Goal: Task Accomplishment & Management: Complete application form

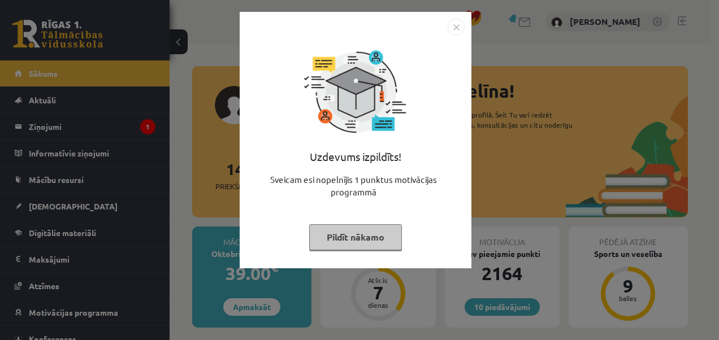
click at [354, 221] on div "Uzdevums izpildīts! Sveicam esi nopelnījis 1 punktus motivācijas programmā Pild…" at bounding box center [356, 149] width 218 height 226
click at [359, 233] on button "Pildīt nākamo" at bounding box center [355, 238] width 93 height 26
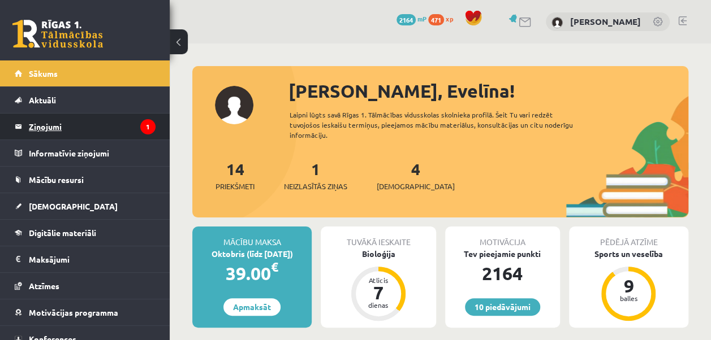
click at [113, 132] on legend "Ziņojumi 1" at bounding box center [92, 127] width 127 height 26
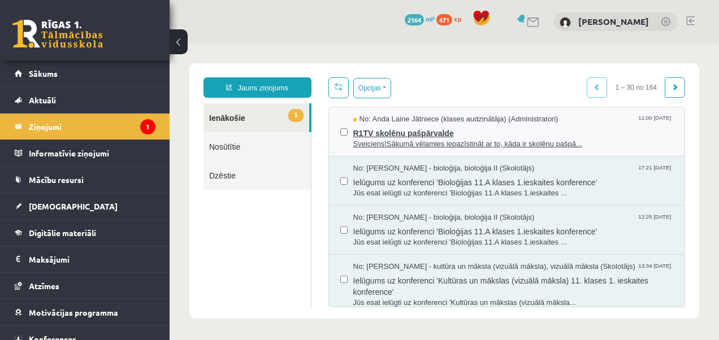
click at [360, 139] on span "Sveiciens!Sākumā vēlamies iepazīstināt ar to, kāda ir skolēnu pašpā..." at bounding box center [513, 144] width 321 height 11
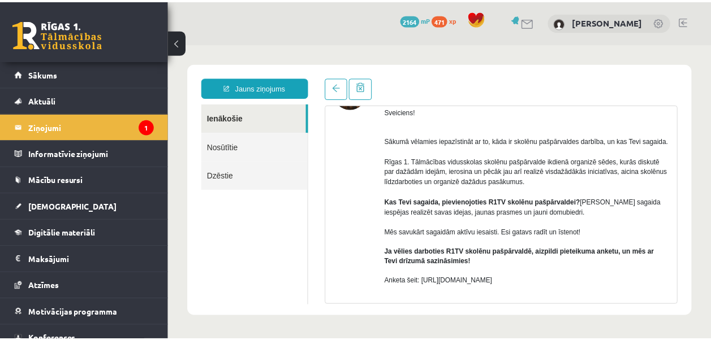
scroll to position [79, 0]
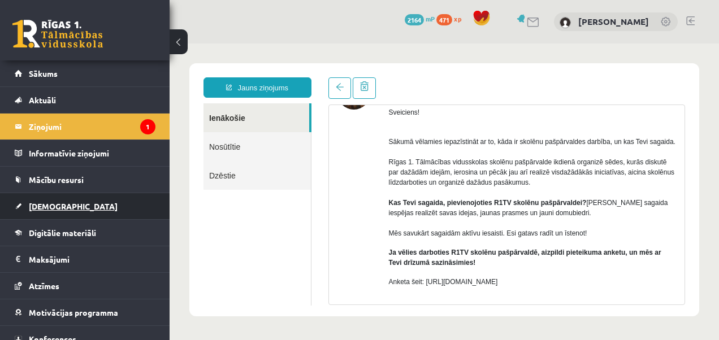
click at [87, 193] on link "[DEMOGRAPHIC_DATA]" at bounding box center [85, 206] width 141 height 26
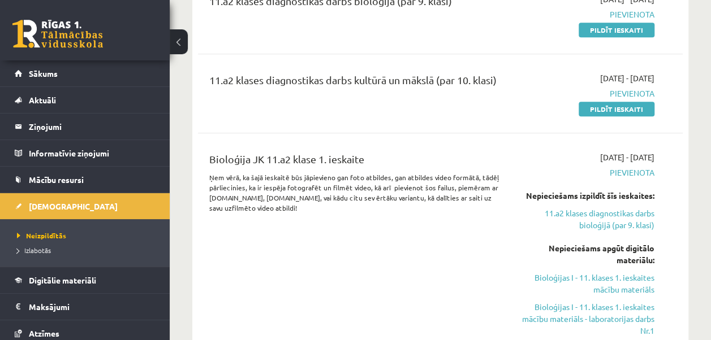
scroll to position [205, 0]
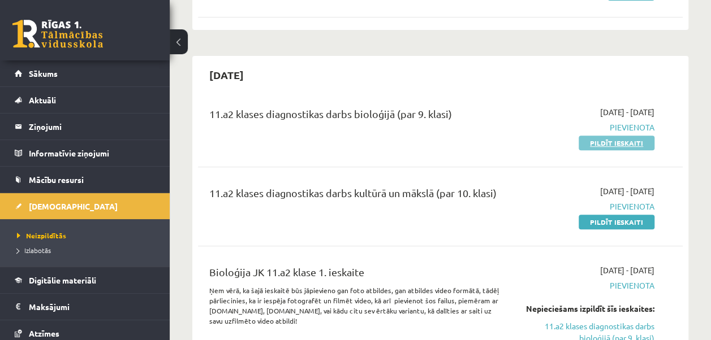
click at [620, 139] on link "Pildīt ieskaiti" at bounding box center [617, 143] width 76 height 15
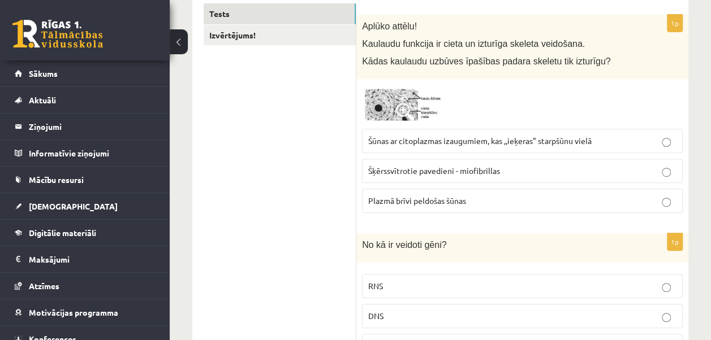
scroll to position [187, 0]
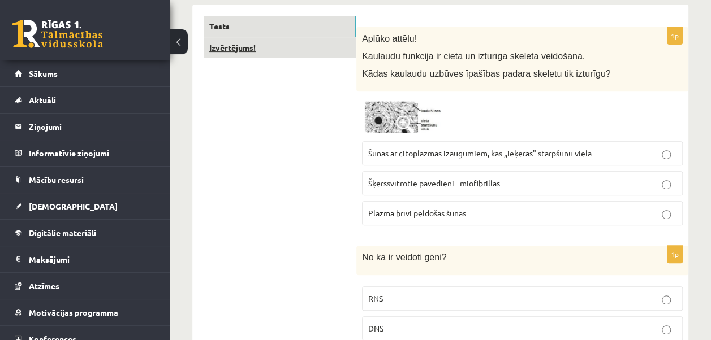
click at [244, 43] on link "Izvērtējums!" at bounding box center [280, 47] width 152 height 21
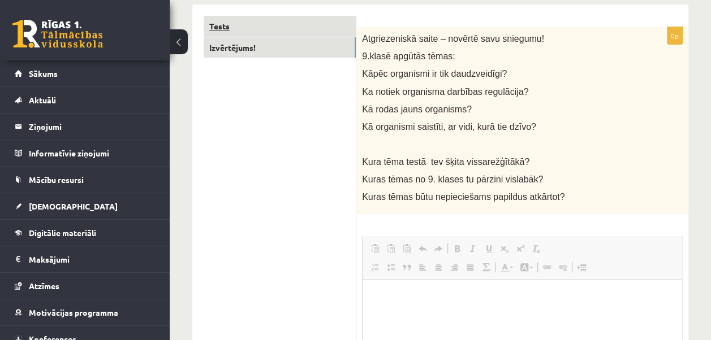
scroll to position [0, 0]
click at [256, 20] on link "Tests" at bounding box center [280, 26] width 152 height 21
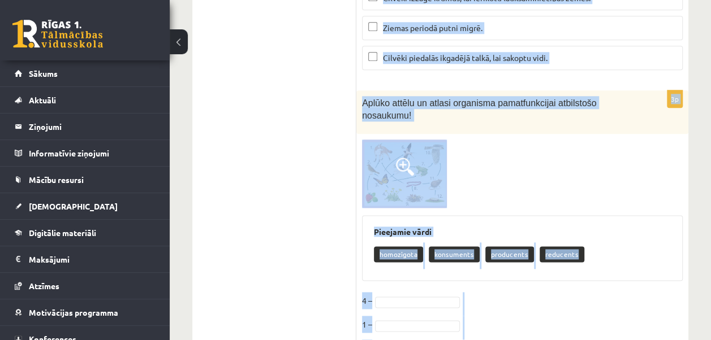
scroll to position [4868, 0]
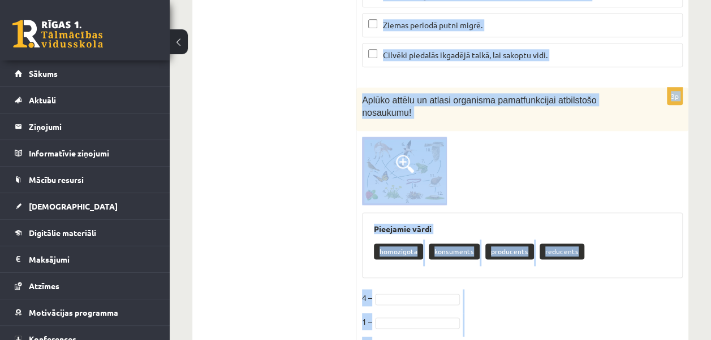
drag, startPoint x: 357, startPoint y: 36, endPoint x: 526, endPoint y: 337, distance: 344.8
copy form "Aplūko attēlu! Kaulaudu funkcija ir cieta un izturīga skeleta veidošana. Kādas …"
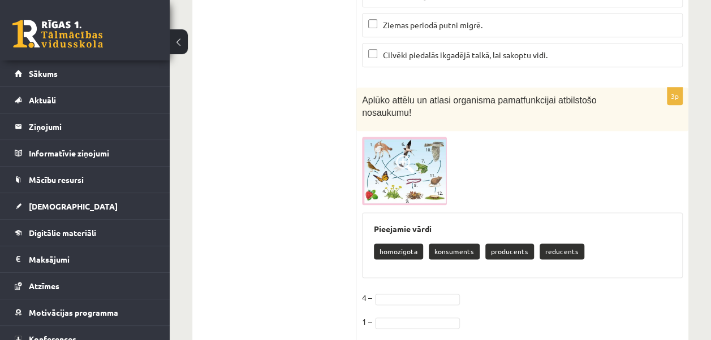
click at [421, 137] on img at bounding box center [404, 171] width 85 height 68
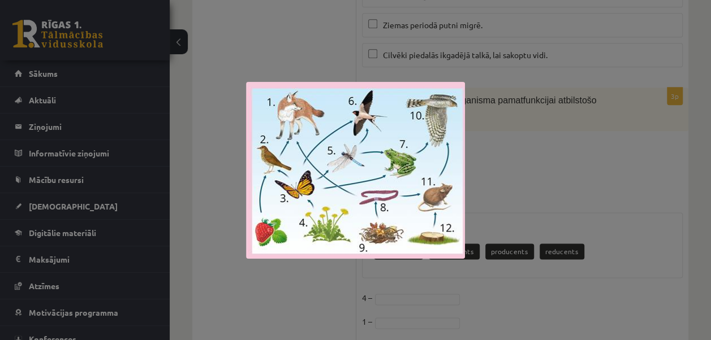
click at [495, 144] on div at bounding box center [355, 170] width 711 height 340
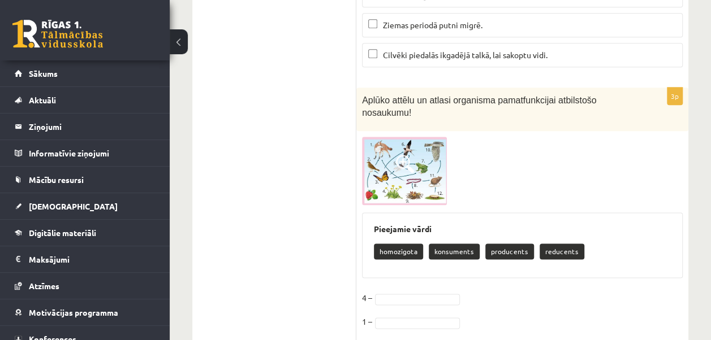
click at [429, 137] on img at bounding box center [404, 171] width 85 height 68
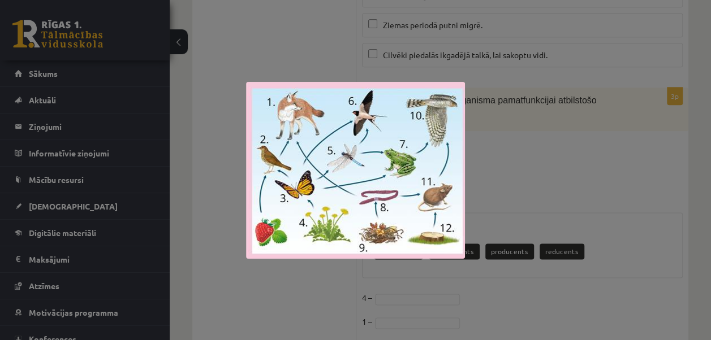
click at [521, 132] on div at bounding box center [355, 170] width 711 height 340
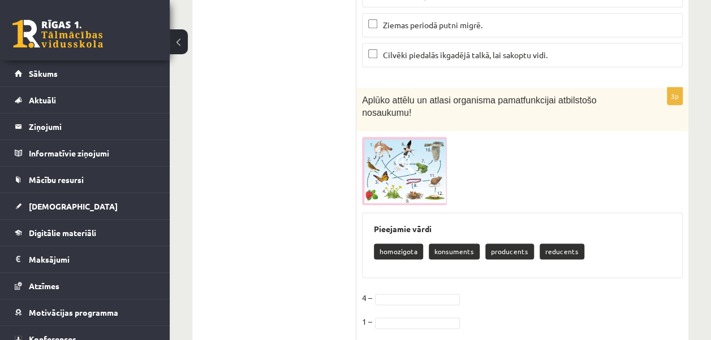
click at [418, 137] on img at bounding box center [404, 171] width 85 height 68
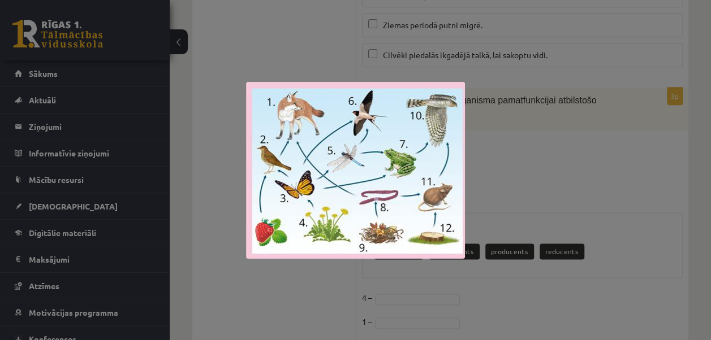
click at [533, 137] on div at bounding box center [355, 170] width 711 height 340
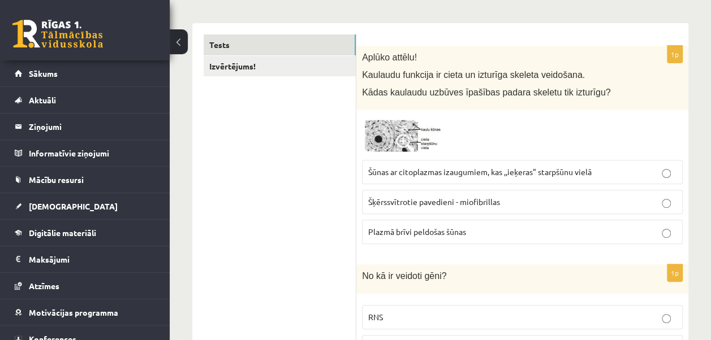
scroll to position [162, 0]
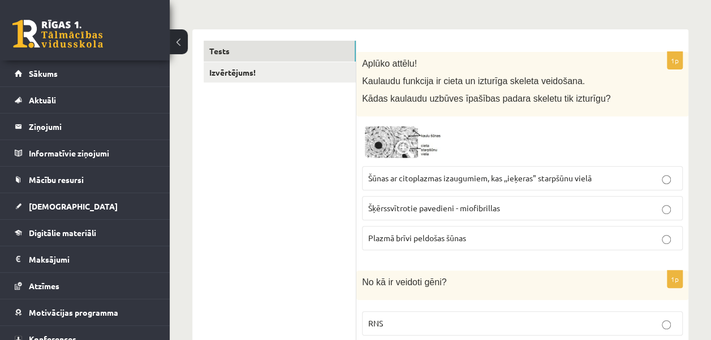
click at [556, 174] on span "Šūnas ar citoplazmas izaugumiem, kas ,,ieķeras" starpšūnu vielā" at bounding box center [479, 178] width 223 height 10
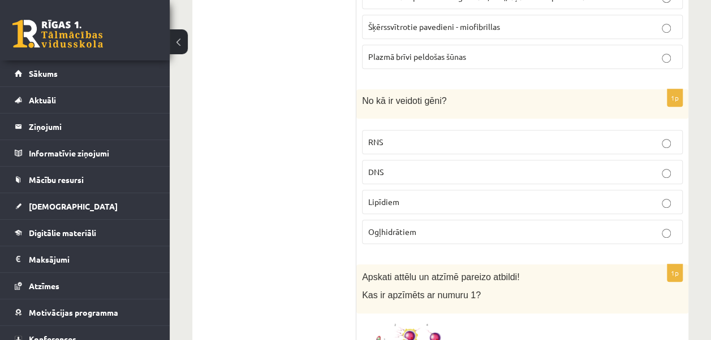
scroll to position [356, 0]
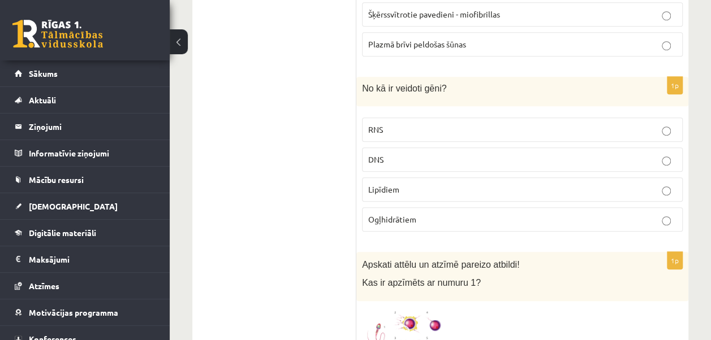
click at [416, 158] on p "DNS" at bounding box center [522, 160] width 308 height 12
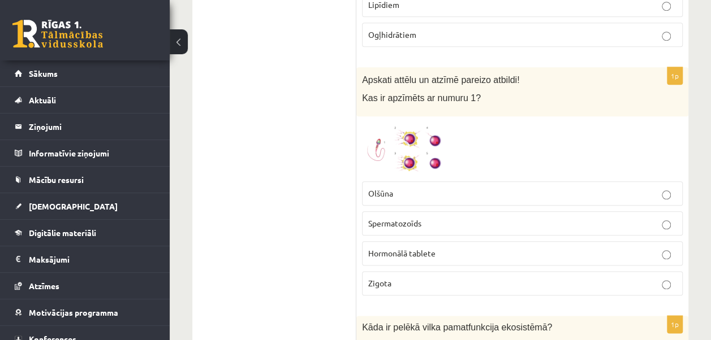
scroll to position [546, 0]
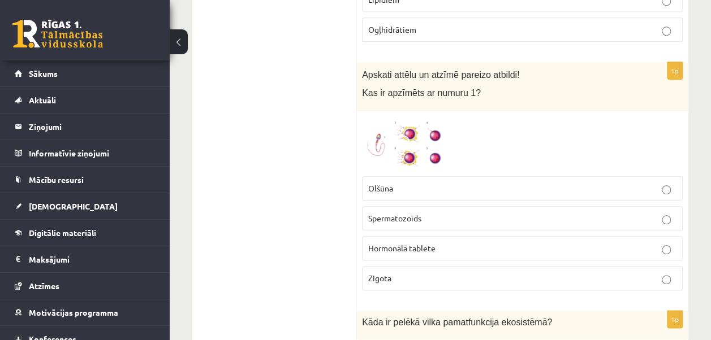
click at [380, 143] on img at bounding box center [404, 144] width 85 height 54
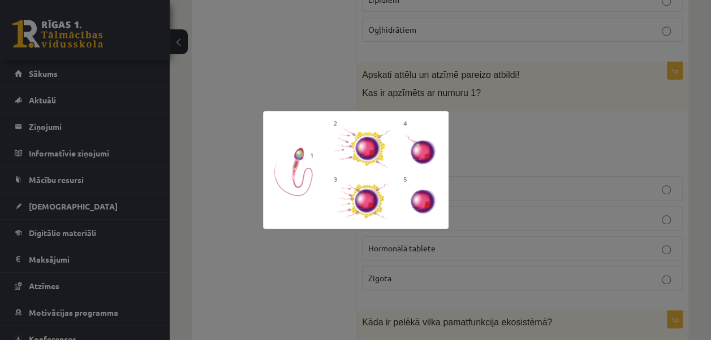
click at [334, 254] on div at bounding box center [355, 170] width 711 height 340
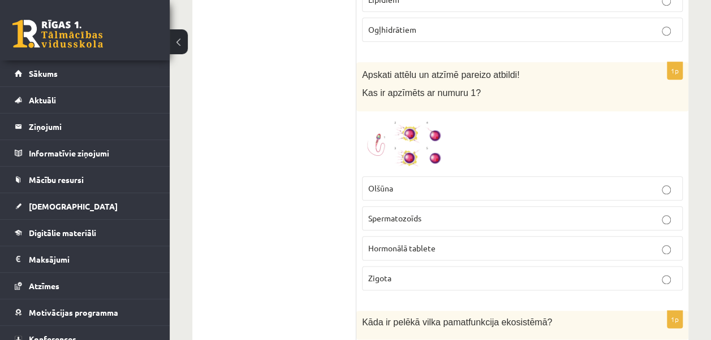
click at [417, 213] on span "Spermatozoīds" at bounding box center [394, 218] width 53 height 10
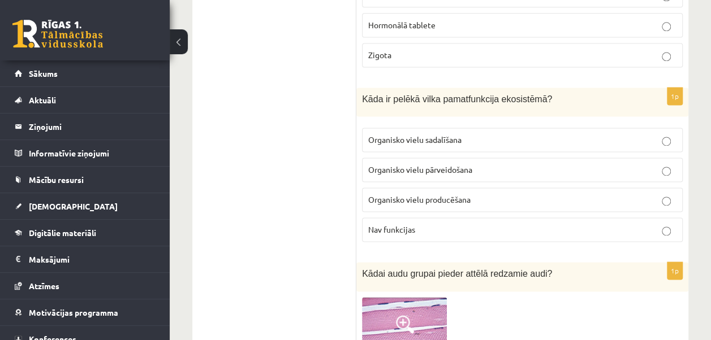
scroll to position [770, 0]
click at [449, 164] on span "Organisko vielu pārveidošana" at bounding box center [420, 169] width 104 height 10
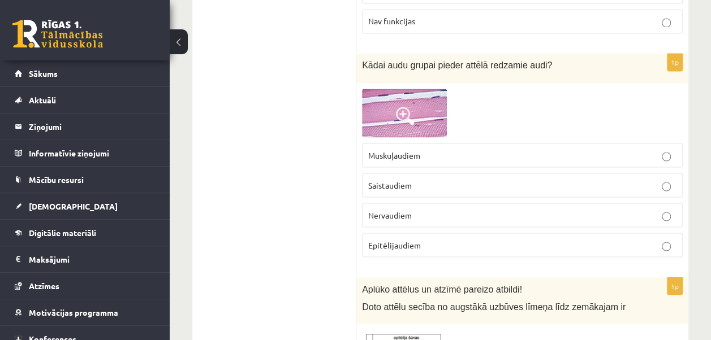
scroll to position [979, 0]
click at [445, 239] on p "Epitēlijaudiem" at bounding box center [522, 245] width 308 height 12
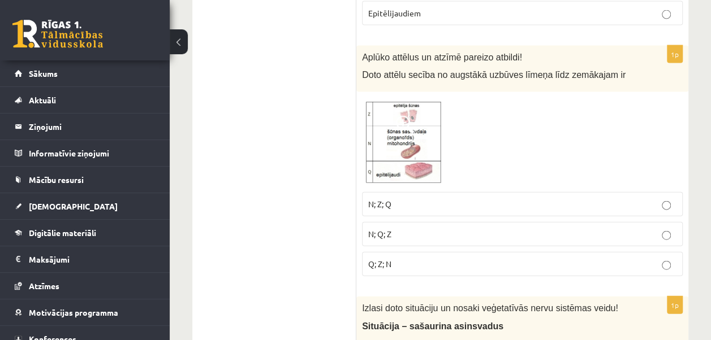
scroll to position [1223, 0]
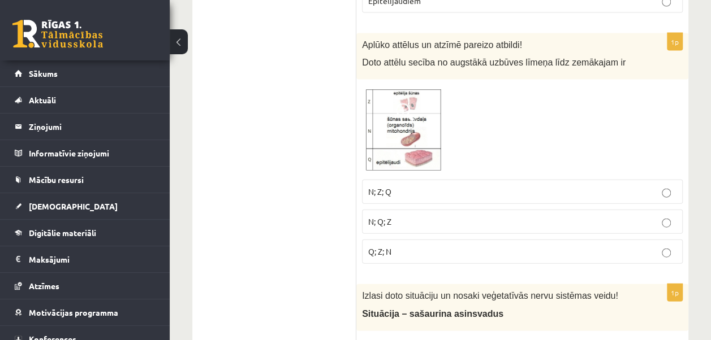
click at [423, 131] on img at bounding box center [404, 129] width 85 height 89
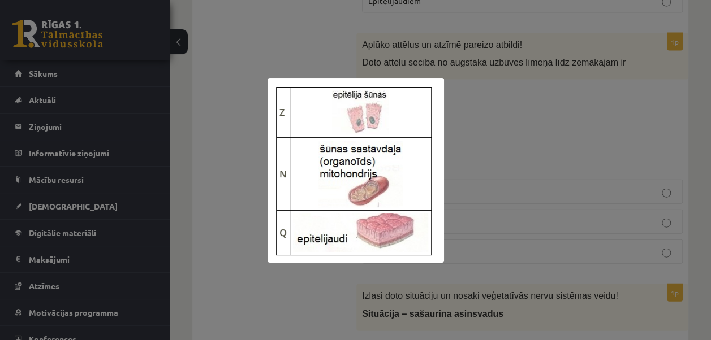
click at [472, 119] on div at bounding box center [355, 170] width 711 height 340
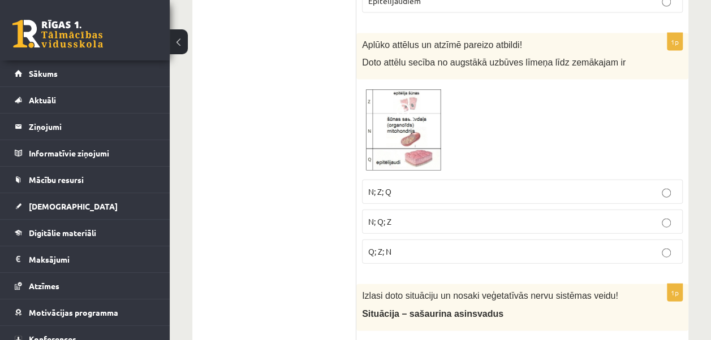
click at [424, 186] on p "N; Z; Q" at bounding box center [522, 192] width 308 height 12
click at [436, 216] on p "N; Q; Z" at bounding box center [522, 222] width 308 height 12
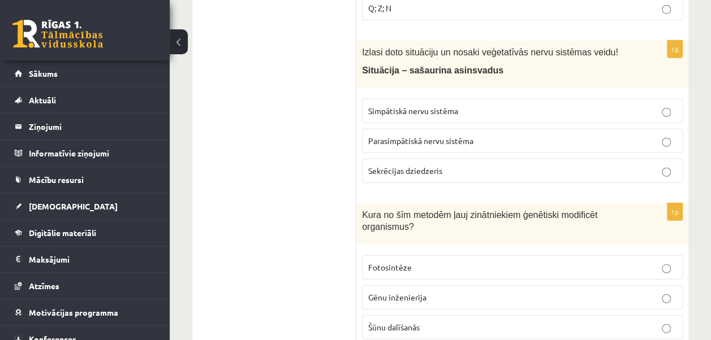
scroll to position [1479, 0]
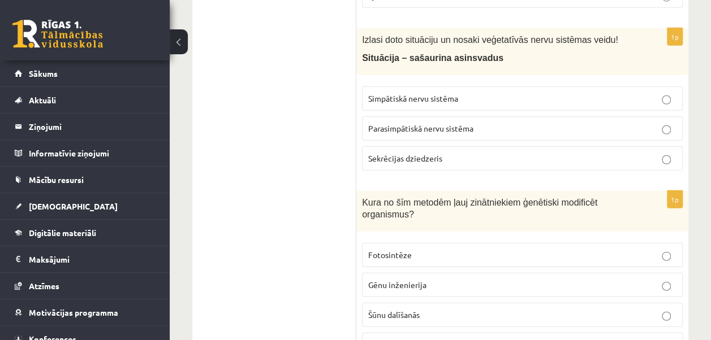
click at [446, 93] on span "Simpātiskā nervu sistēma" at bounding box center [413, 98] width 90 height 10
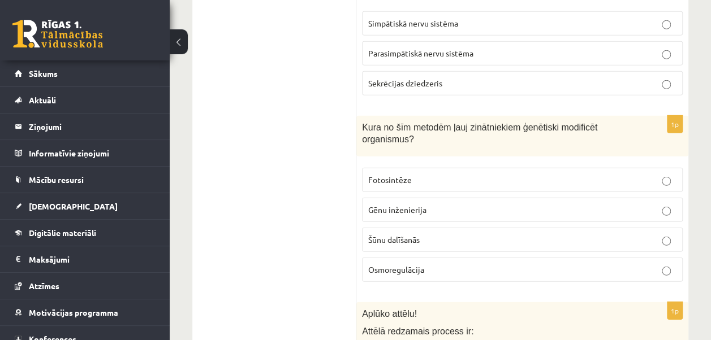
scroll to position [1604, 0]
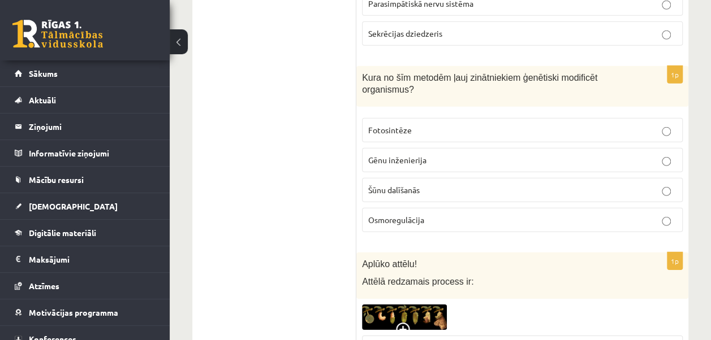
drag, startPoint x: 448, startPoint y: 158, endPoint x: 452, endPoint y: 163, distance: 6.4
click at [452, 163] on fieldset "Fotosintēze Gēnu inženierija Šūnu dalīšanās Osmoregulācija" at bounding box center [522, 174] width 321 height 123
click at [449, 154] on p "Gēnu inženierija" at bounding box center [522, 160] width 308 height 12
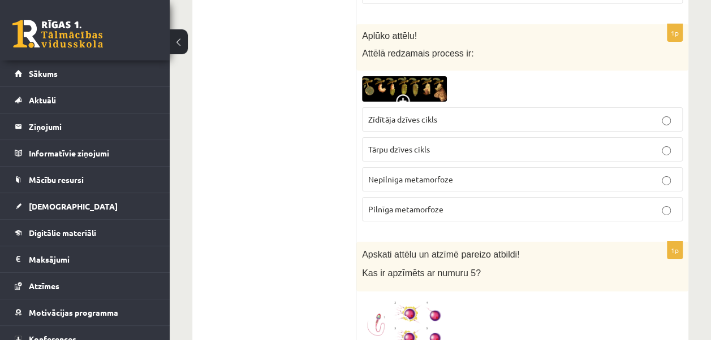
scroll to position [1826, 0]
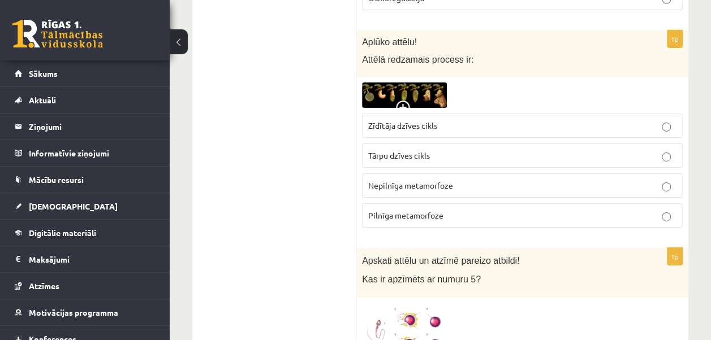
click at [428, 87] on img at bounding box center [404, 95] width 85 height 25
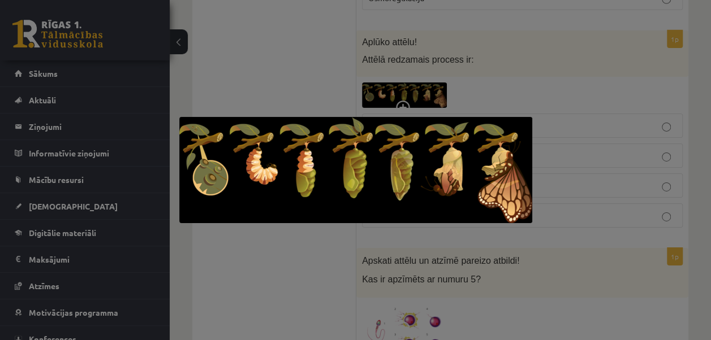
click at [525, 81] on div at bounding box center [355, 170] width 711 height 340
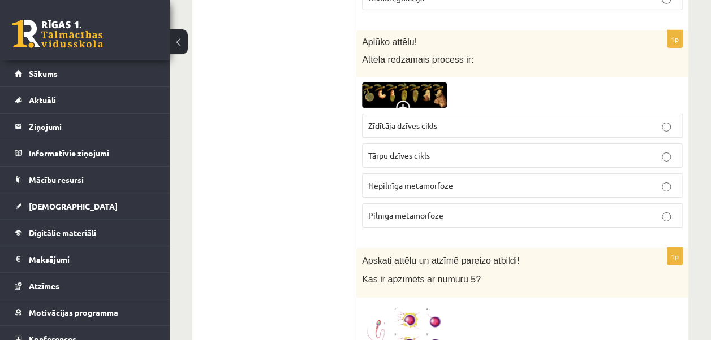
click at [428, 150] on span "Tārpu dzīves cikls" at bounding box center [399, 155] width 62 height 10
drag, startPoint x: 388, startPoint y: 79, endPoint x: 399, endPoint y: 78, distance: 11.4
click at [399, 83] on img at bounding box center [404, 95] width 85 height 25
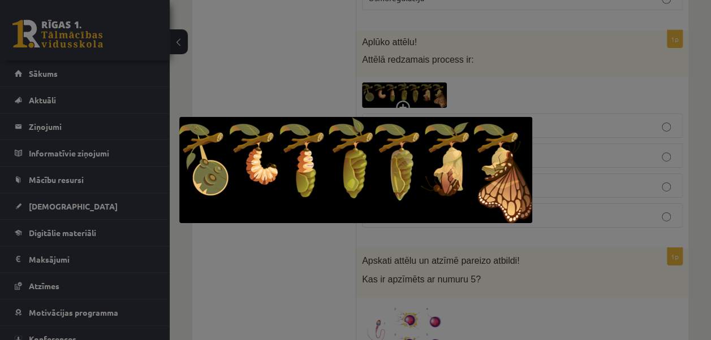
click at [318, 86] on div at bounding box center [355, 170] width 711 height 340
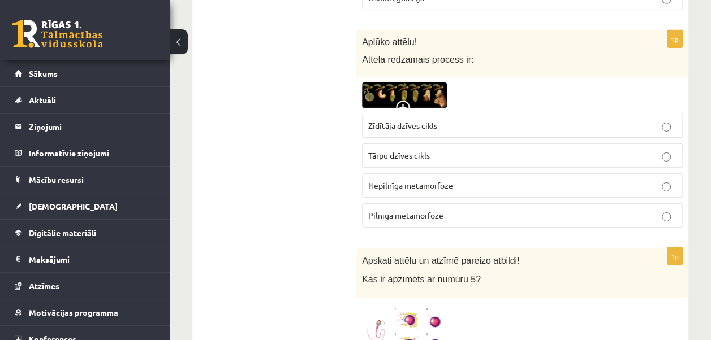
click at [428, 83] on img at bounding box center [404, 95] width 85 height 25
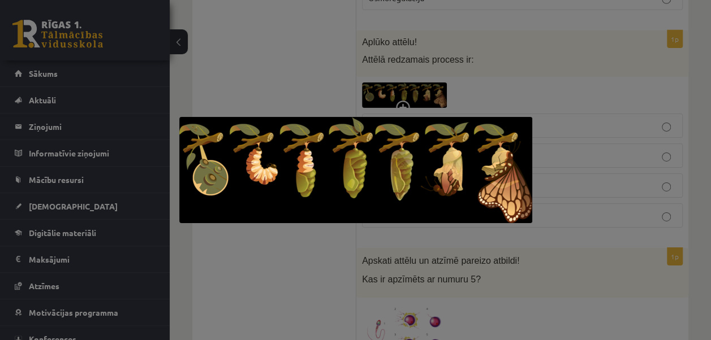
click at [311, 71] on div at bounding box center [355, 170] width 711 height 340
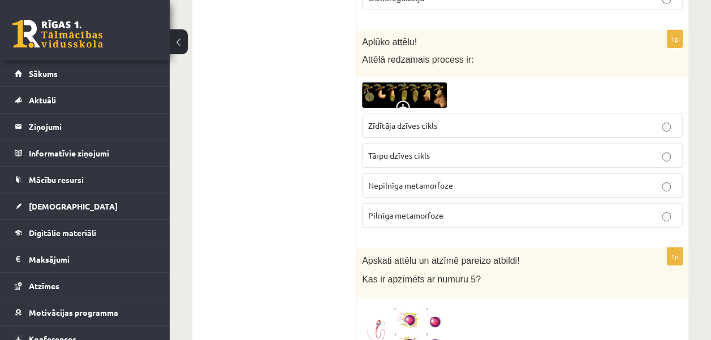
click at [424, 180] on span "Nepilnīga metamorfoze" at bounding box center [410, 185] width 85 height 10
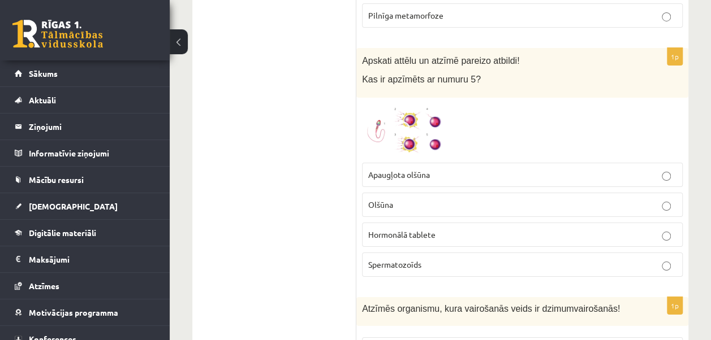
scroll to position [2033, 0]
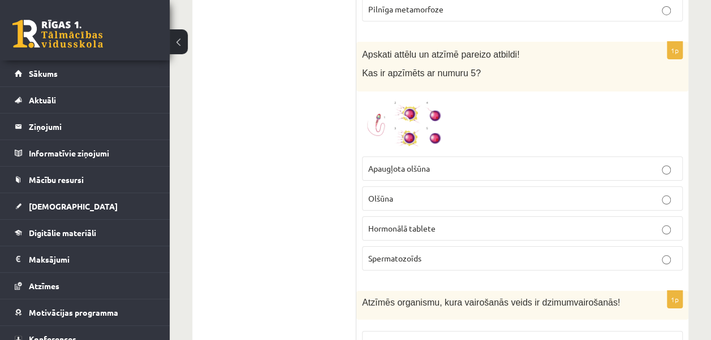
click at [421, 97] on img at bounding box center [404, 124] width 85 height 54
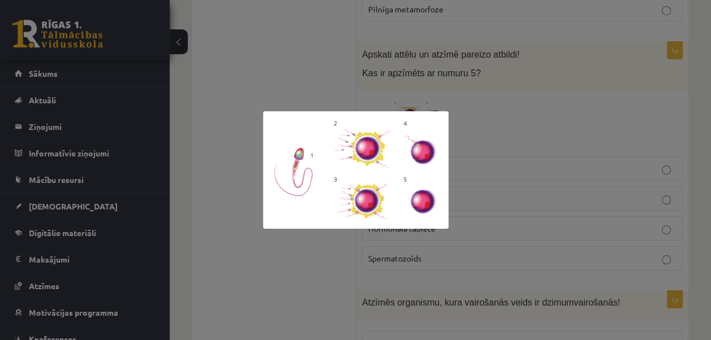
click at [463, 195] on div at bounding box center [355, 170] width 711 height 340
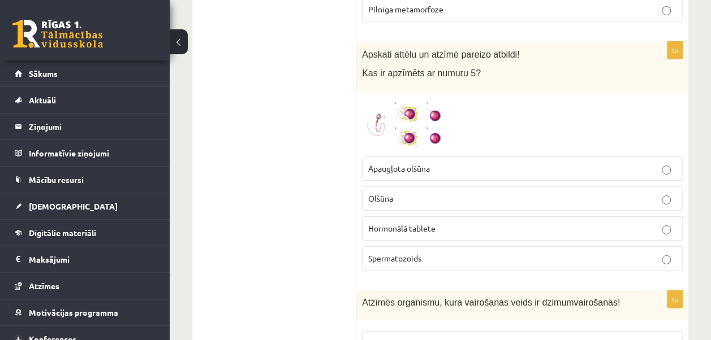
click at [413, 121] on img at bounding box center [404, 124] width 85 height 54
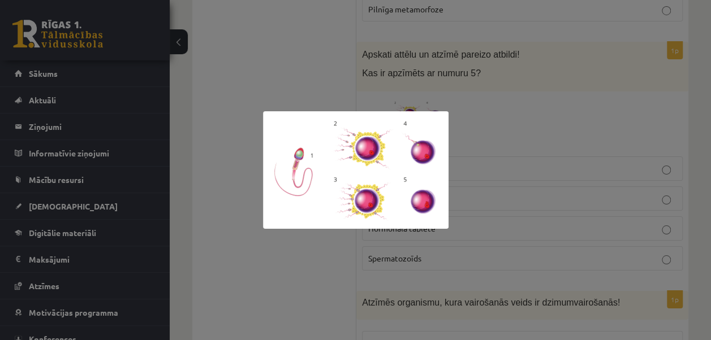
click at [503, 109] on div at bounding box center [355, 170] width 711 height 340
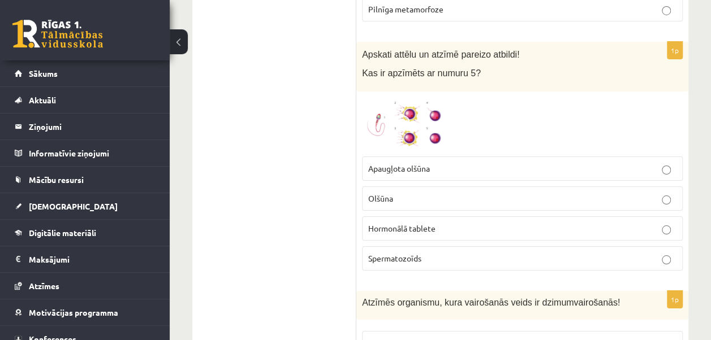
click at [439, 163] on p "Apaugļota olšūna" at bounding box center [522, 169] width 308 height 12
click at [416, 103] on img at bounding box center [404, 124] width 85 height 54
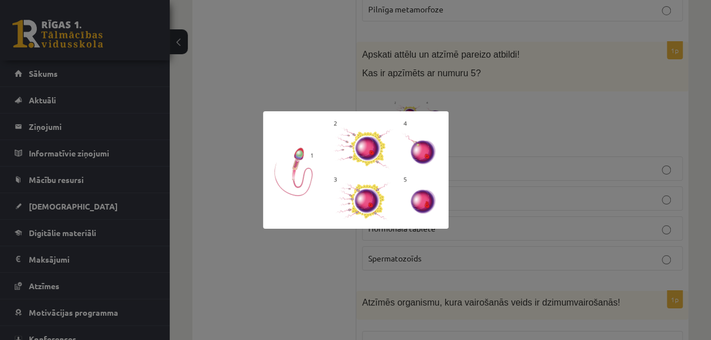
click at [238, 204] on div at bounding box center [355, 170] width 711 height 340
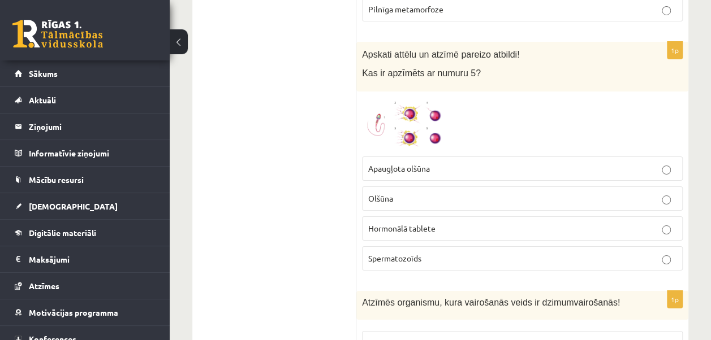
click at [399, 115] on span at bounding box center [405, 124] width 18 height 18
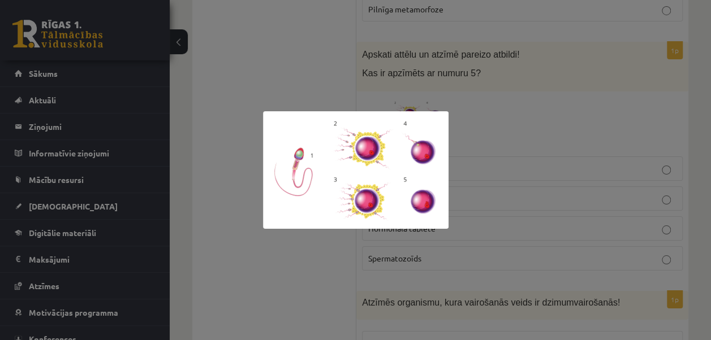
click at [395, 258] on div at bounding box center [355, 170] width 711 height 340
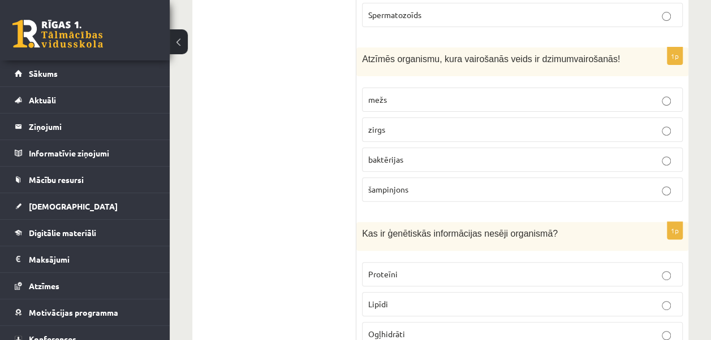
scroll to position [2270, 0]
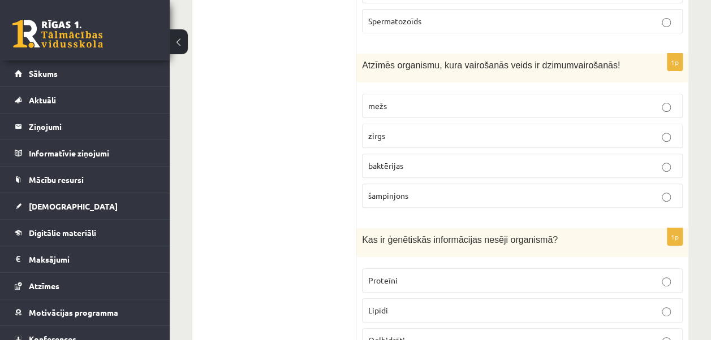
click at [382, 131] on span "zirgs" at bounding box center [376, 136] width 17 height 10
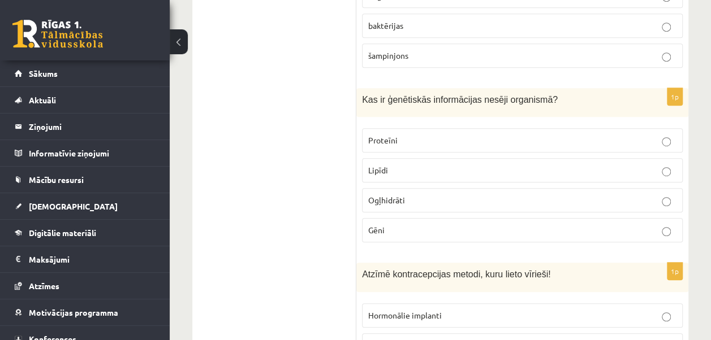
scroll to position [2414, 0]
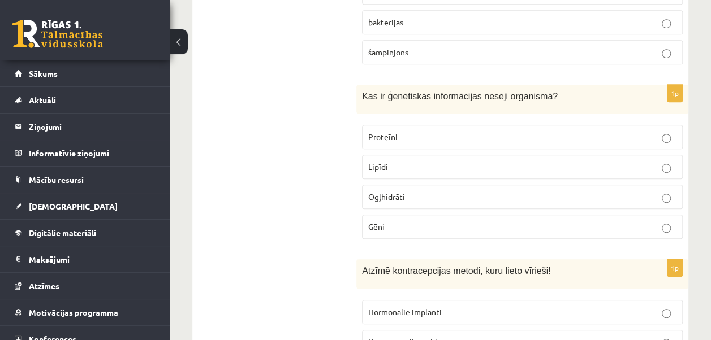
click at [422, 216] on label "Gēni" at bounding box center [522, 227] width 321 height 24
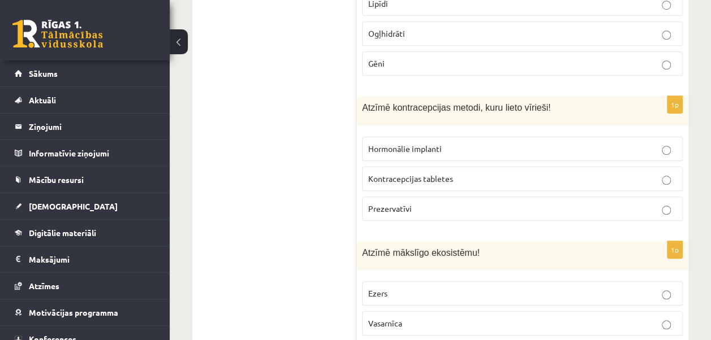
scroll to position [2582, 0]
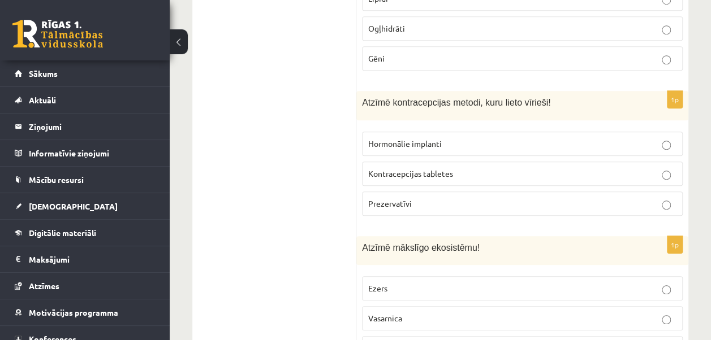
click at [426, 198] on p "Prezervatīvi" at bounding box center [522, 204] width 308 height 12
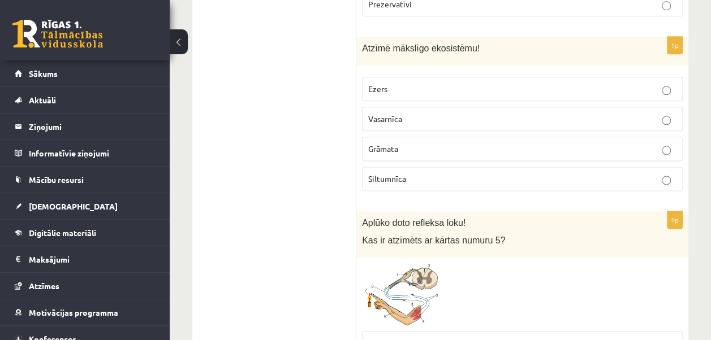
scroll to position [2782, 0]
click at [436, 172] on p "Siltumnīca" at bounding box center [522, 178] width 308 height 12
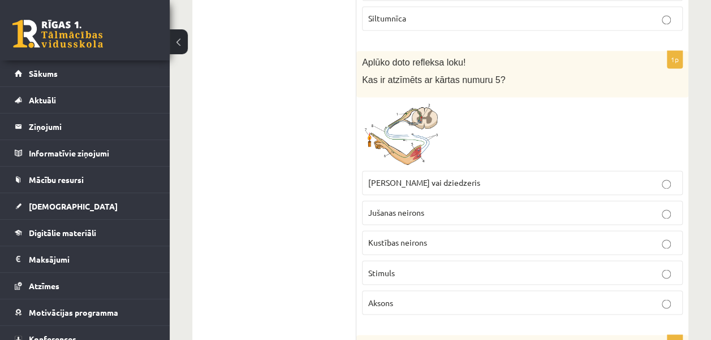
scroll to position [2945, 0]
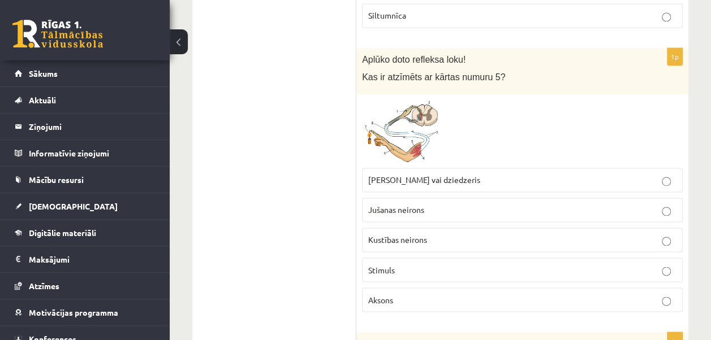
click at [428, 106] on img at bounding box center [404, 131] width 85 height 62
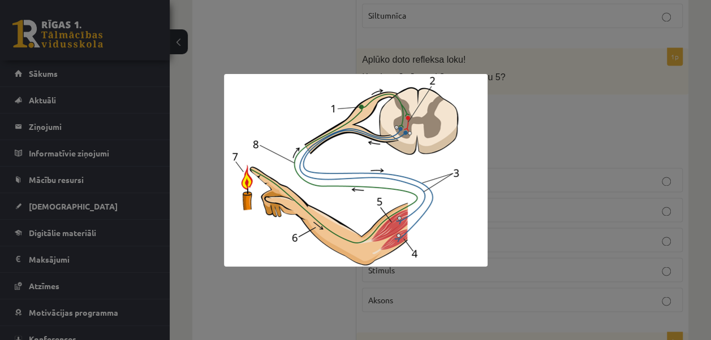
click at [544, 103] on div at bounding box center [355, 170] width 711 height 340
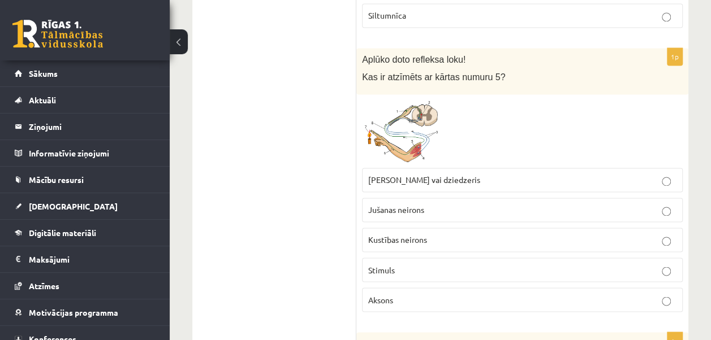
click at [434, 122] on img at bounding box center [404, 131] width 85 height 62
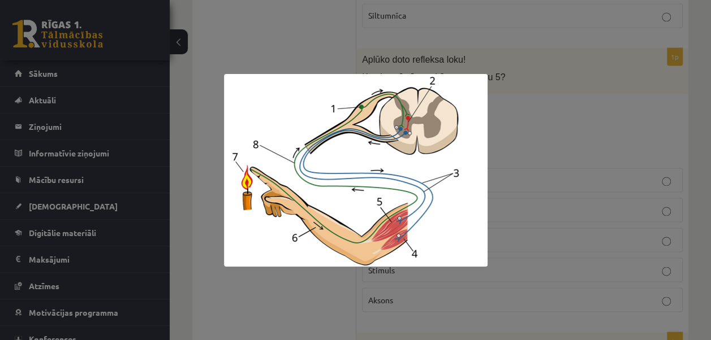
click at [496, 87] on div at bounding box center [355, 170] width 711 height 340
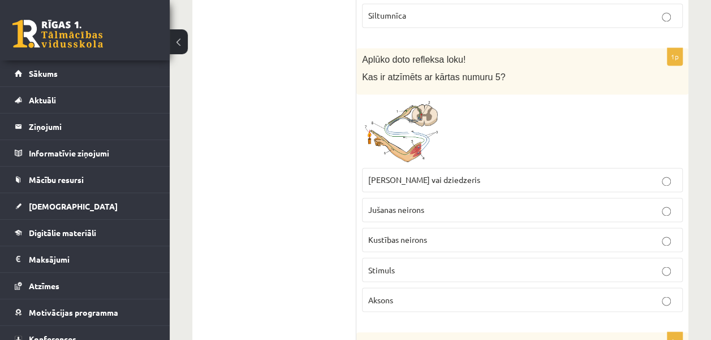
click at [417, 124] on img at bounding box center [404, 131] width 85 height 62
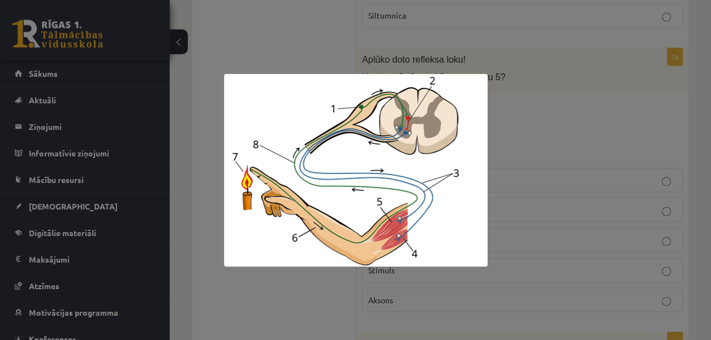
click at [546, 94] on div at bounding box center [355, 170] width 711 height 340
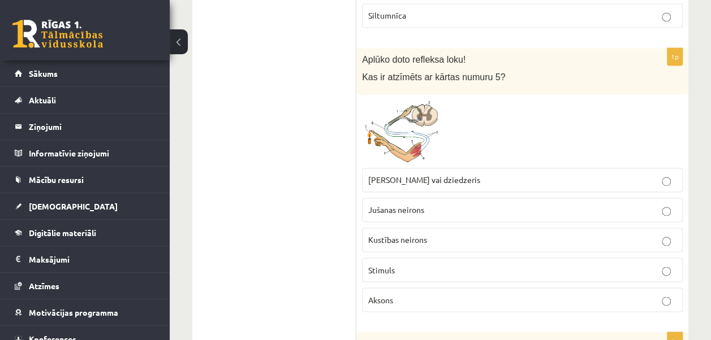
click at [439, 234] on p "Kustības neirons" at bounding box center [522, 240] width 308 height 12
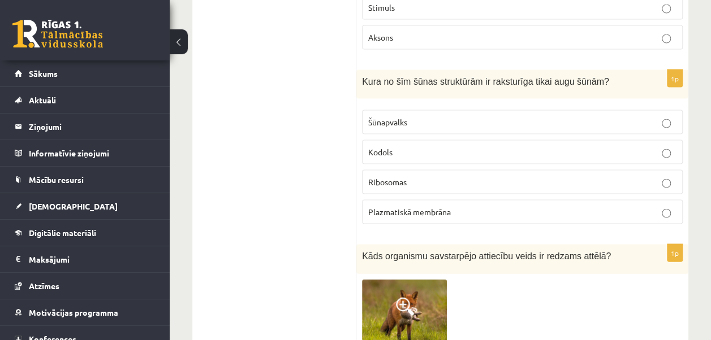
scroll to position [3226, 0]
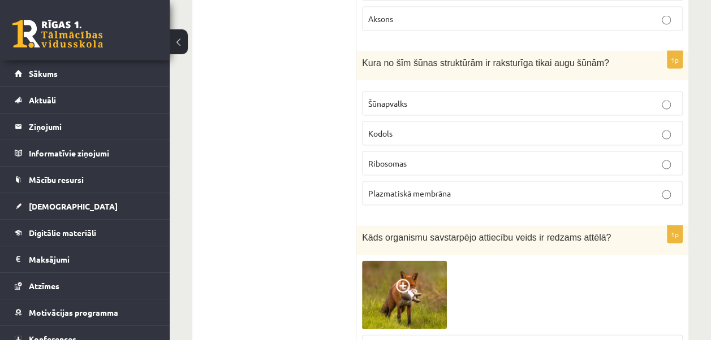
click at [402, 92] on label "Šūnapvalks" at bounding box center [522, 104] width 321 height 24
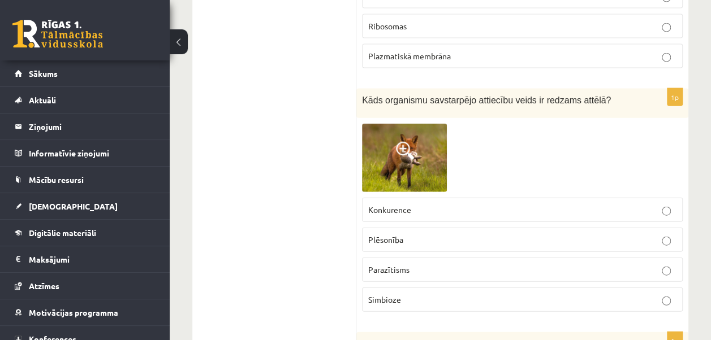
scroll to position [3370, 0]
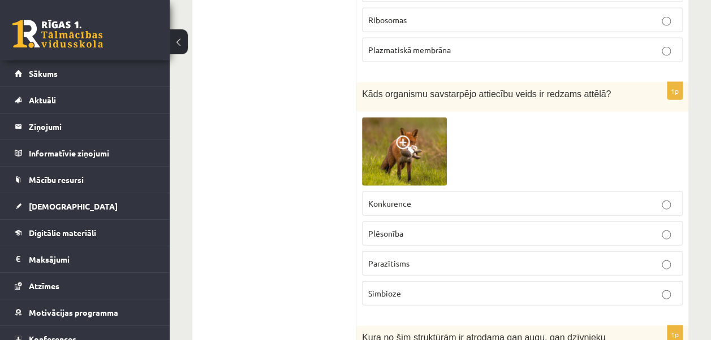
click at [422, 228] on p "Plēsonība" at bounding box center [522, 234] width 308 height 12
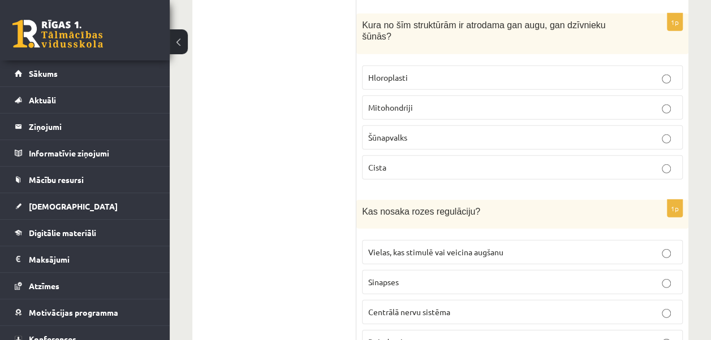
scroll to position [3632, 0]
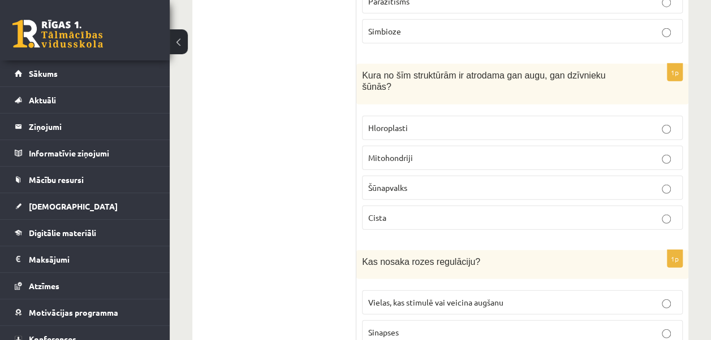
click at [456, 152] on p "Mitohondriji" at bounding box center [522, 158] width 308 height 12
click at [589, 297] on p "Vielas, kas stimulē vai veicina augšanu" at bounding box center [522, 303] width 308 height 12
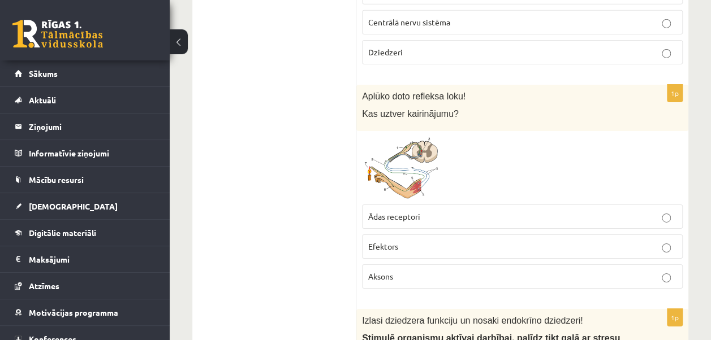
scroll to position [3973, 0]
click at [413, 211] on span "Ādas receptori" at bounding box center [394, 216] width 52 height 10
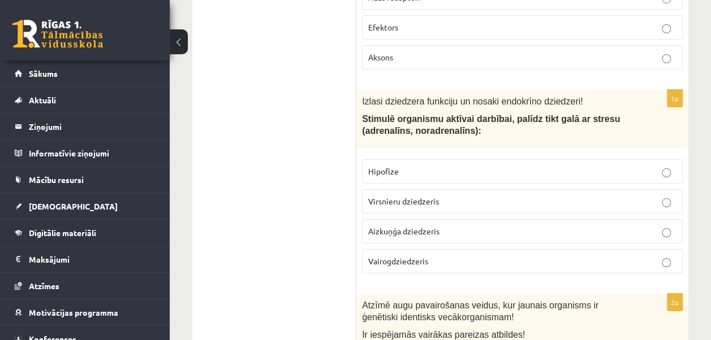
scroll to position [4218, 0]
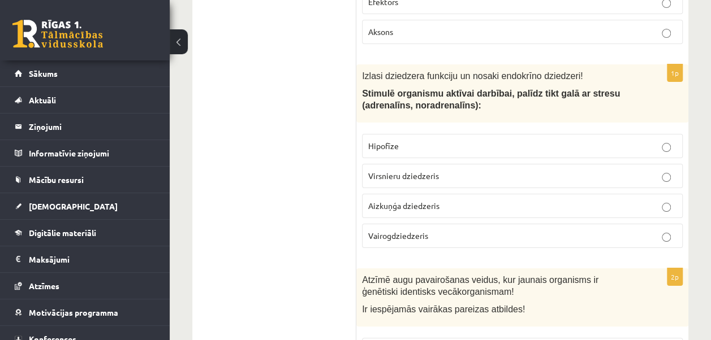
click at [422, 171] on span "Virsnieru dziedzeris" at bounding box center [403, 176] width 71 height 10
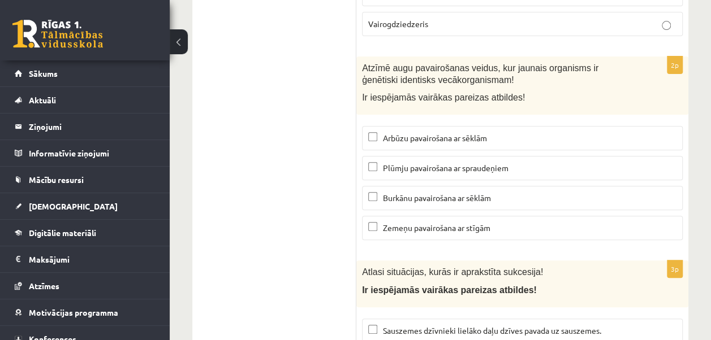
scroll to position [4442, 0]
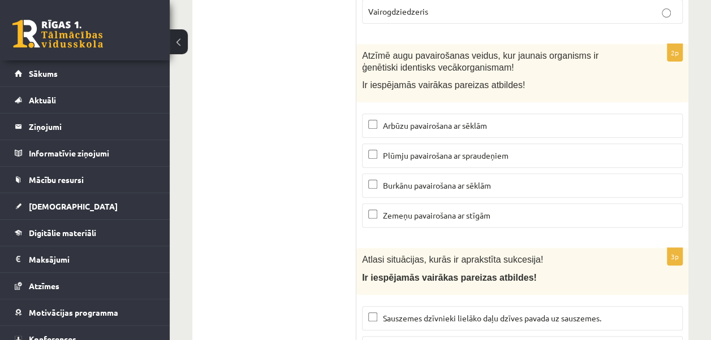
click at [420, 150] on span "Plūmju pavairošana ar spraudeņiem" at bounding box center [446, 155] width 126 height 10
click at [434, 210] on span "Zemeņu pavairošana ar stīgām" at bounding box center [436, 215] width 107 height 10
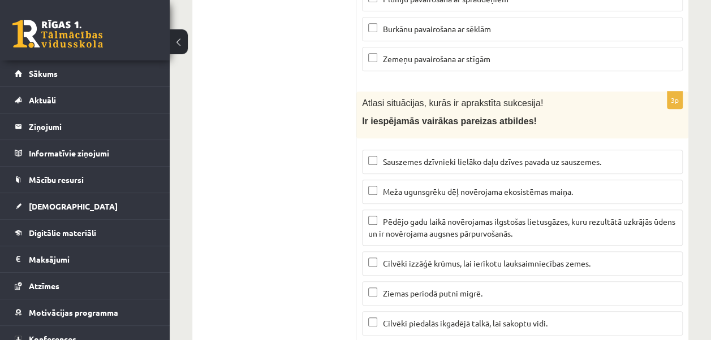
scroll to position [4624, 0]
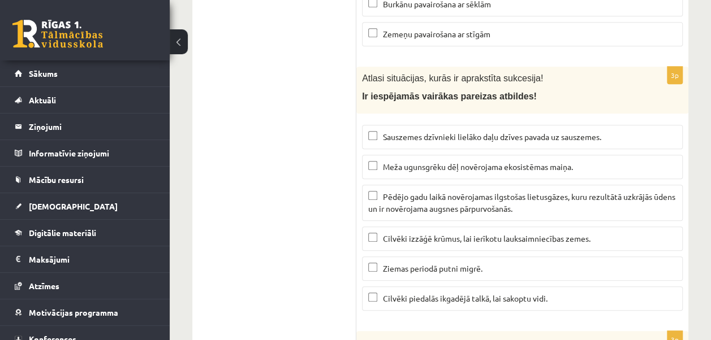
click at [435, 162] on span "Meža ugunsgrēku dēļ novērojama ekosistēmas maiņa." at bounding box center [478, 167] width 190 height 10
click at [458, 192] on span "Pēdējo gadu laikā novērojamas ilgstošas lietusgāzes, kuru rezultātā uzkrājās ūd…" at bounding box center [521, 203] width 307 height 22
click at [489, 227] on label "Cilvēki izzāģē krūmus, lai ierīkotu lauksaimniecības zemes." at bounding box center [522, 239] width 321 height 24
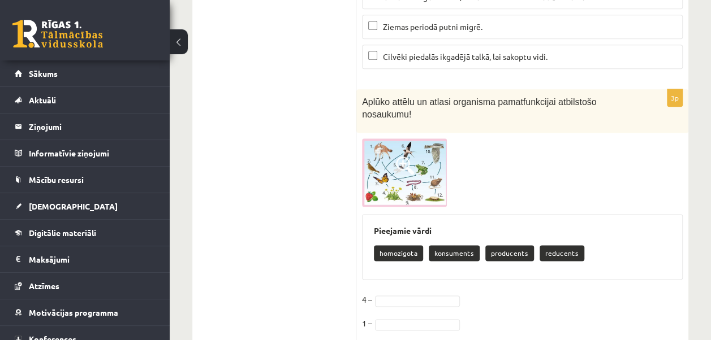
scroll to position [4868, 0]
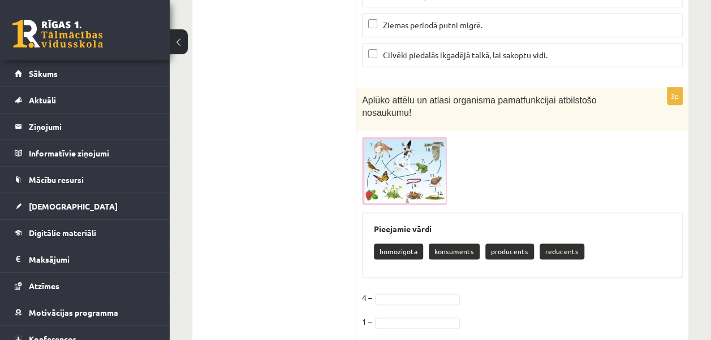
click at [426, 137] on img at bounding box center [404, 171] width 85 height 68
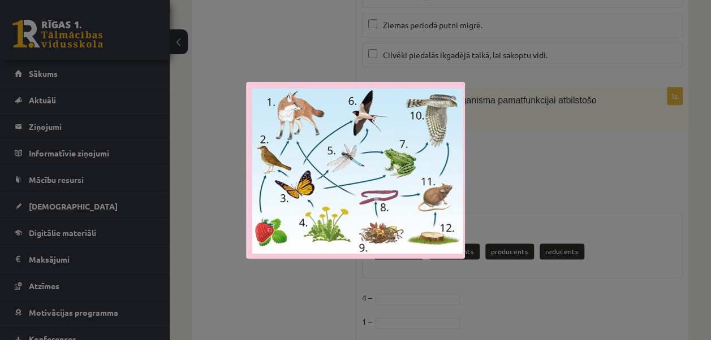
click at [542, 147] on div at bounding box center [355, 170] width 711 height 340
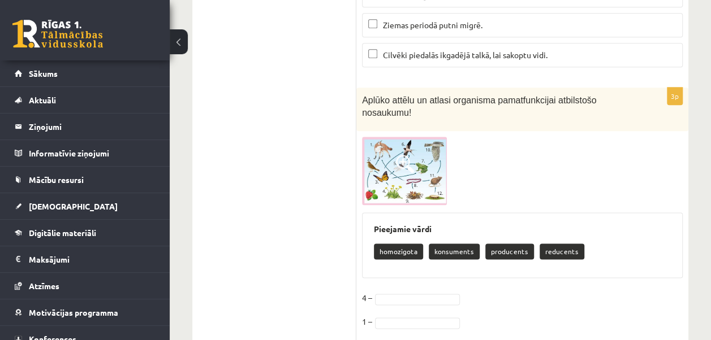
click at [405, 137] on img at bounding box center [404, 171] width 85 height 68
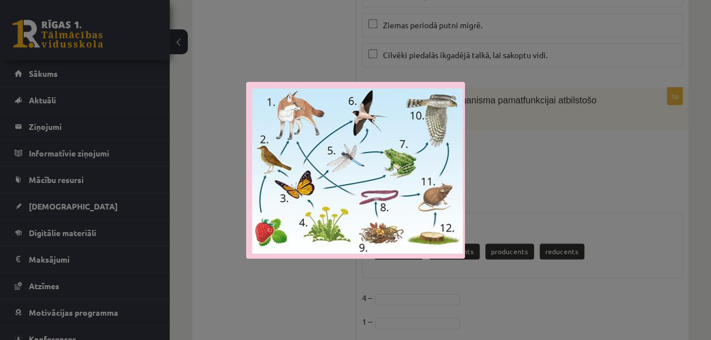
click at [503, 139] on div at bounding box center [355, 170] width 711 height 340
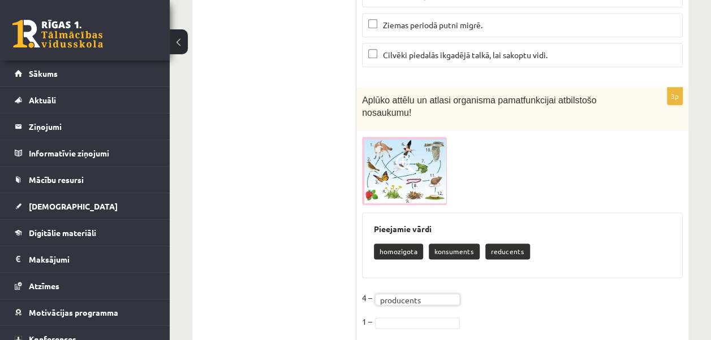
click at [411, 137] on img at bounding box center [404, 171] width 85 height 68
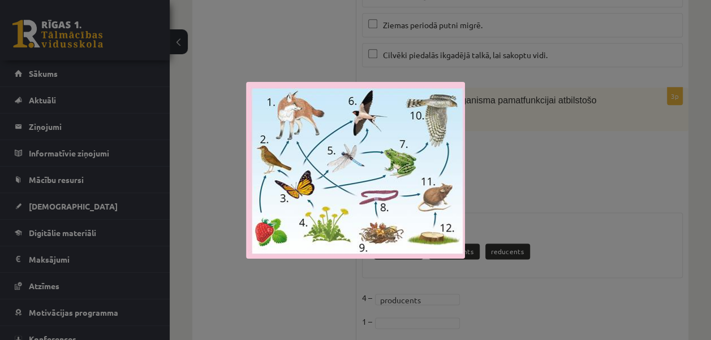
click at [493, 146] on div at bounding box center [355, 170] width 711 height 340
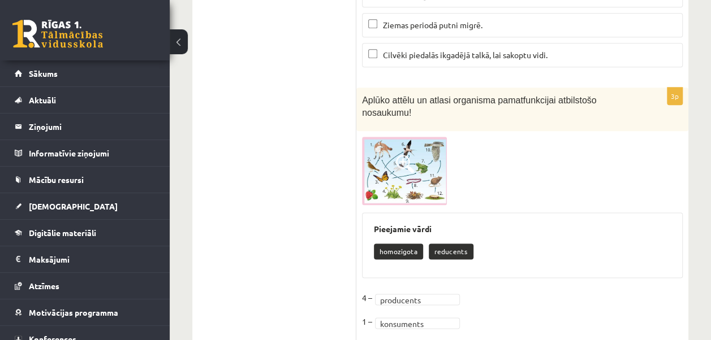
click at [425, 137] on img at bounding box center [404, 171] width 85 height 68
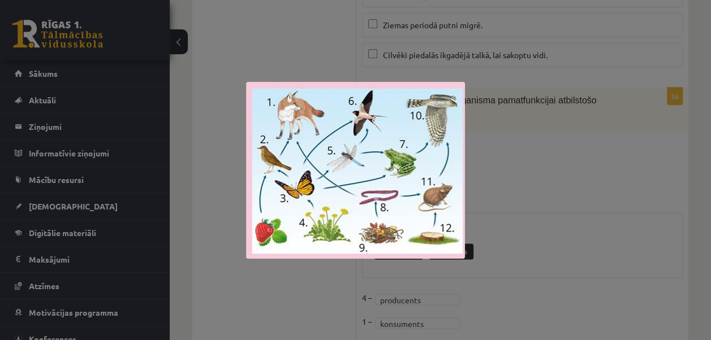
click at [504, 188] on div at bounding box center [355, 170] width 711 height 340
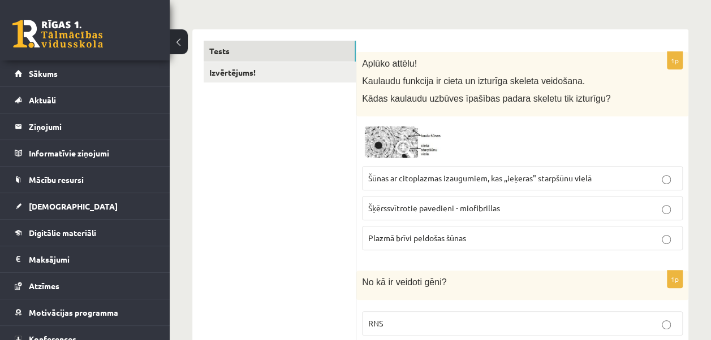
scroll to position [175, 0]
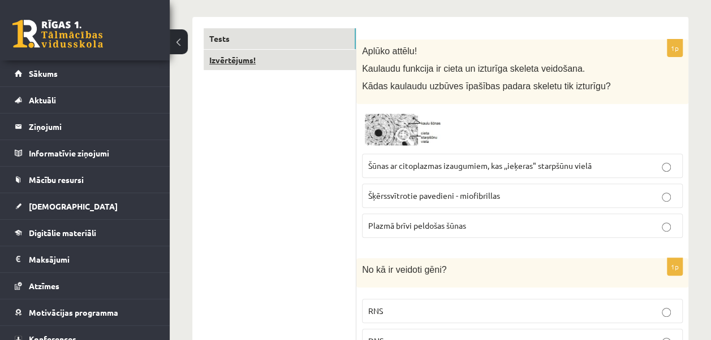
click at [264, 57] on link "Izvērtējums!" at bounding box center [280, 60] width 152 height 21
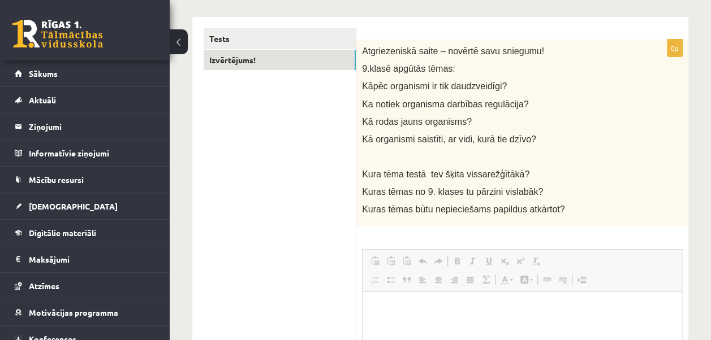
scroll to position [0, 0]
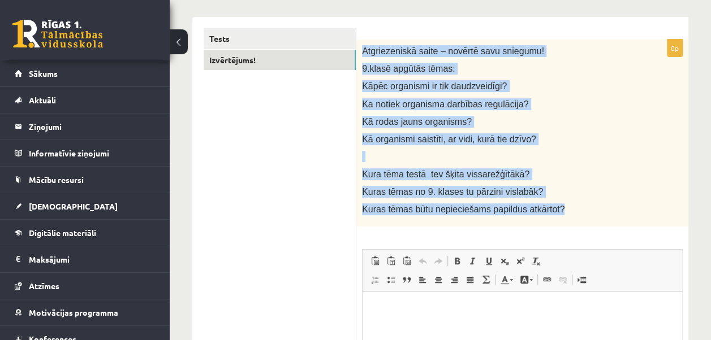
drag, startPoint x: 361, startPoint y: 50, endPoint x: 569, endPoint y: 214, distance: 265.4
click at [569, 214] on div "Atgriezeniskā saite – novērtē savu sniegumu! 9.klasē apgūtās tēmas: Kāpēc organ…" at bounding box center [522, 134] width 332 height 188
copy div "Atgriezeniskā saite – novērtē savu sniegumu! 9.klasē apgūtās tēmas: Kāpēc organ…"
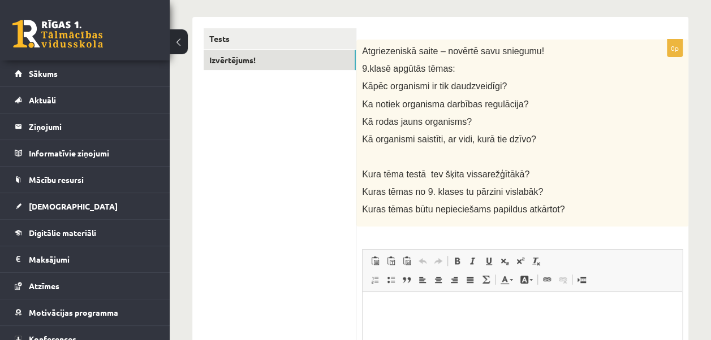
click at [327, 164] on ul "Tests Izvērtējums!" at bounding box center [280, 256] width 153 height 457
drag, startPoint x: 707, startPoint y: 172, endPoint x: 713, endPoint y: 195, distance: 22.6
drag, startPoint x: 713, startPoint y: 195, endPoint x: 632, endPoint y: 176, distance: 83.0
click at [632, 176] on div "Atgriezeniskā saite – novērtē savu sniegumu! 9.klasē apgūtās tēmas: Kāpēc organ…" at bounding box center [522, 134] width 332 height 188
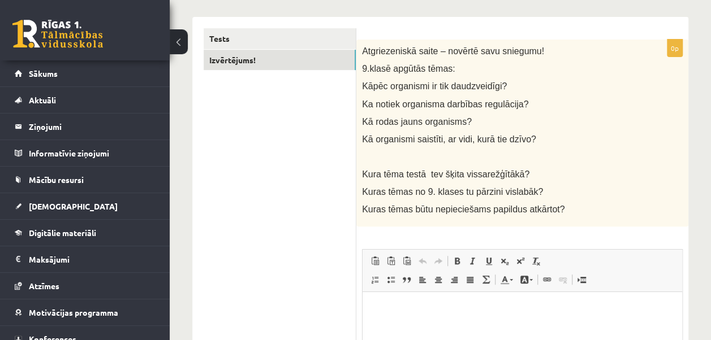
click at [607, 225] on div "Atgriezeniskā saite – novērtē savu sniegumu! 9.klasē apgūtās tēmas: Kāpēc organ…" at bounding box center [522, 134] width 332 height 188
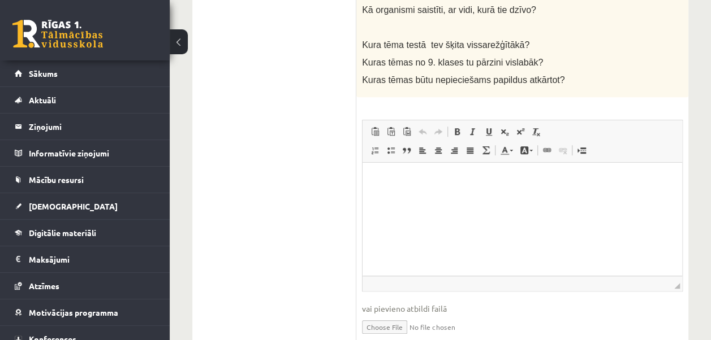
scroll to position [302, 0]
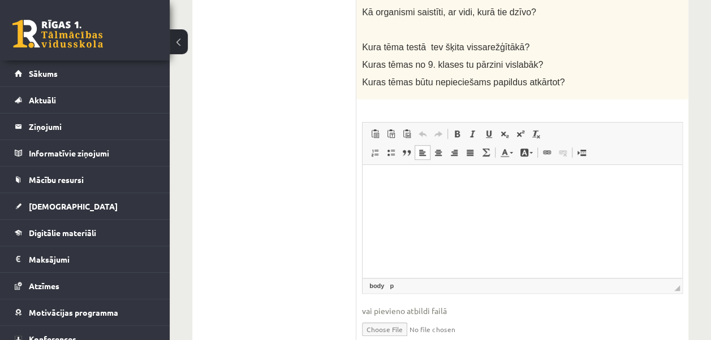
click at [369, 181] on html at bounding box center [523, 182] width 320 height 34
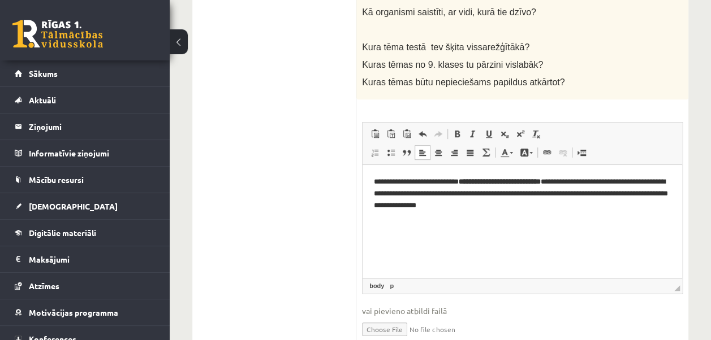
click at [511, 180] on strong "**********" at bounding box center [500, 181] width 82 height 7
click at [541, 184] on strong "**********" at bounding box center [514, 181] width 54 height 7
click at [541, 182] on strong "**********" at bounding box center [526, 181] width 28 height 7
drag, startPoint x: 575, startPoint y: 182, endPoint x: 538, endPoint y: 178, distance: 37.5
click at [538, 178] on p "**********" at bounding box center [522, 193] width 297 height 35
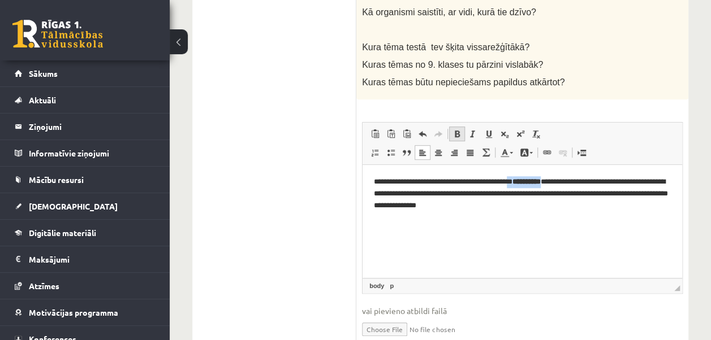
click at [453, 130] on span at bounding box center [456, 134] width 9 height 9
click at [552, 223] on html "**********" at bounding box center [523, 194] width 320 height 58
click at [578, 192] on p "**********" at bounding box center [522, 193] width 297 height 35
drag, startPoint x: 580, startPoint y: 192, endPoint x: 439, endPoint y: 196, distance: 140.3
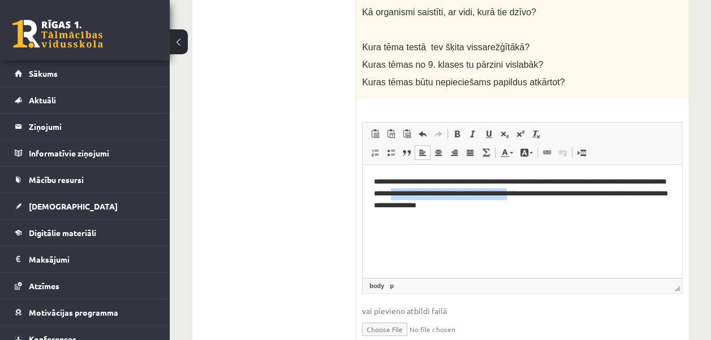
click at [439, 196] on p "**********" at bounding box center [522, 193] width 297 height 35
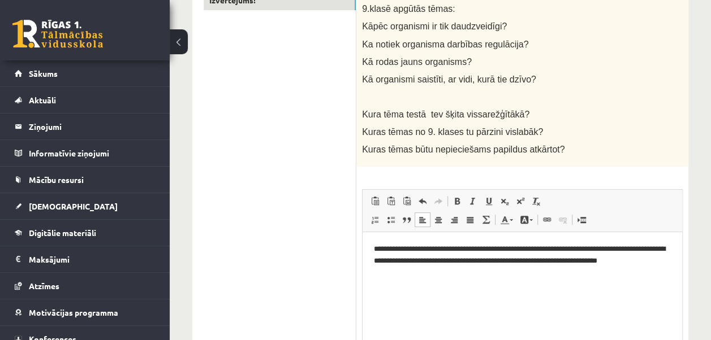
scroll to position [233, 0]
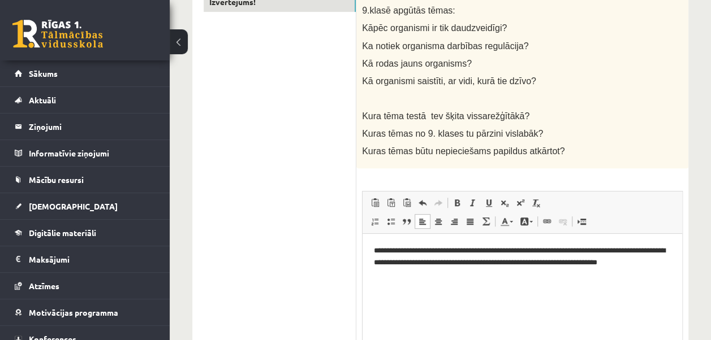
click at [473, 251] on p "**********" at bounding box center [522, 257] width 297 height 24
click at [602, 251] on p "**********" at bounding box center [522, 262] width 297 height 35
click at [472, 251] on p "**********" at bounding box center [522, 262] width 297 height 35
click at [430, 278] on p "**********" at bounding box center [522, 262] width 297 height 35
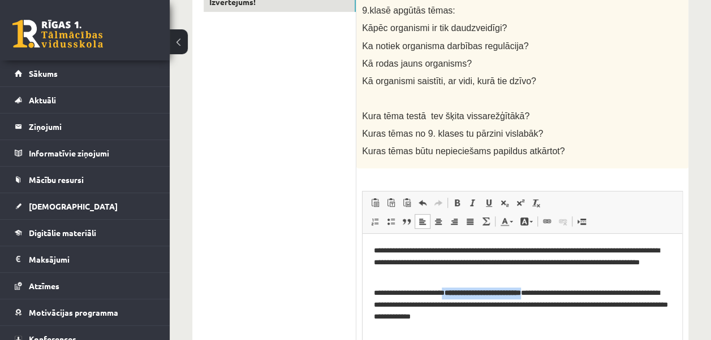
drag, startPoint x: 562, startPoint y: 290, endPoint x: 456, endPoint y: 287, distance: 105.2
click at [456, 287] on body "**********" at bounding box center [522, 284] width 297 height 78
click at [629, 294] on p "**********" at bounding box center [522, 305] width 297 height 35
click at [548, 321] on p "**********" at bounding box center [522, 305] width 297 height 35
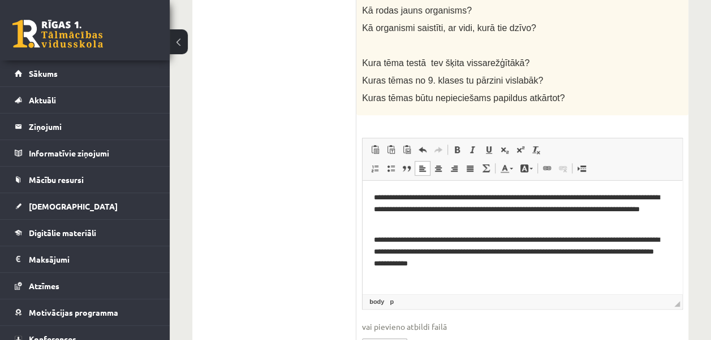
scroll to position [28, 0]
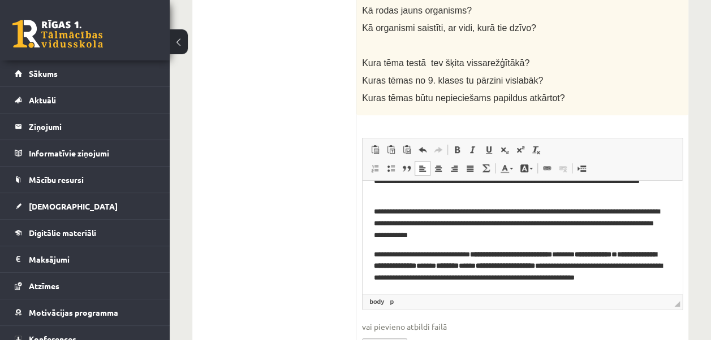
click at [585, 255] on p "**********" at bounding box center [518, 272] width 288 height 47
click at [611, 254] on strong "**********" at bounding box center [593, 254] width 37 height 7
click at [412, 265] on strong "**********" at bounding box center [515, 260] width 283 height 19
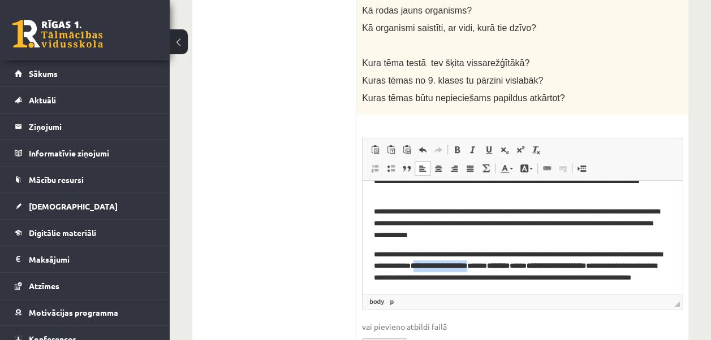
drag, startPoint x: 551, startPoint y: 266, endPoint x: 481, endPoint y: 267, distance: 70.1
click at [467, 267] on strong "**********" at bounding box center [439, 265] width 57 height 7
click at [536, 266] on p "**********" at bounding box center [518, 272] width 288 height 47
click at [543, 264] on p "**********" at bounding box center [518, 272] width 288 height 47
click at [546, 264] on p "**********" at bounding box center [518, 272] width 288 height 47
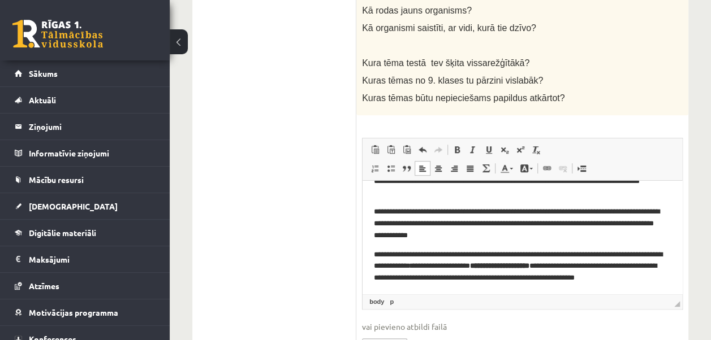
click at [545, 264] on p "**********" at bounding box center [518, 272] width 288 height 47
drag, startPoint x: 485, startPoint y: 278, endPoint x: 408, endPoint y: 274, distance: 77.6
click at [408, 274] on p "**********" at bounding box center [518, 272] width 288 height 47
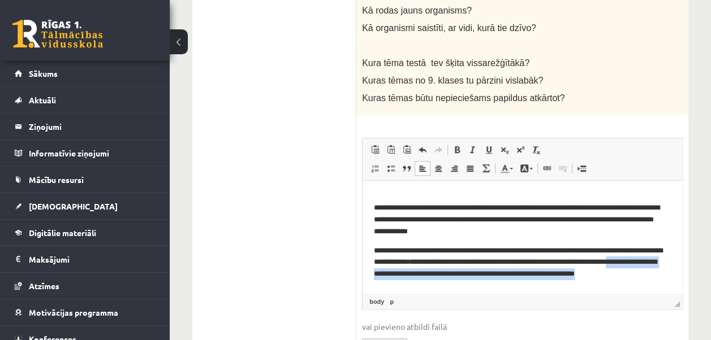
scroll to position [36, 0]
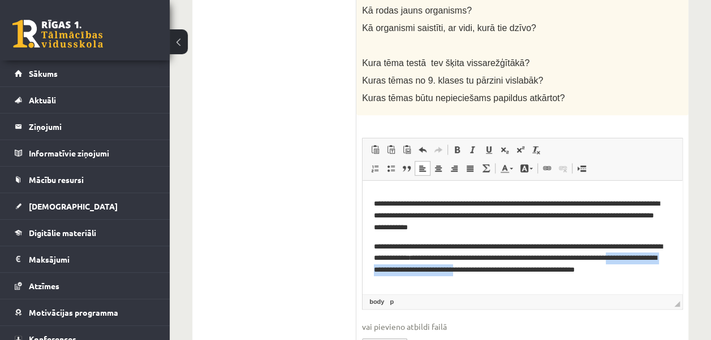
drag, startPoint x: 454, startPoint y: 276, endPoint x: 609, endPoint y: 275, distance: 155.0
click at [609, 275] on p "**********" at bounding box center [518, 264] width 288 height 47
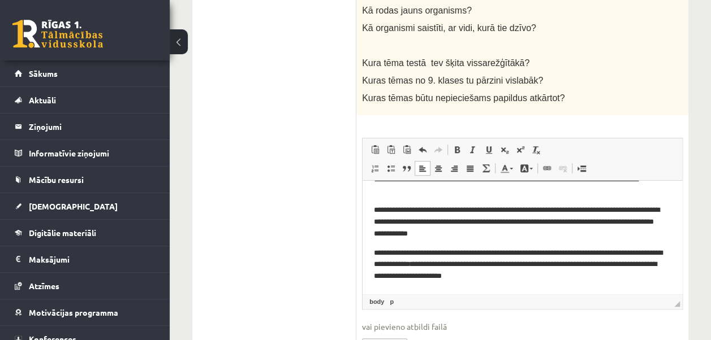
click at [609, 280] on p "**********" at bounding box center [518, 265] width 288 height 35
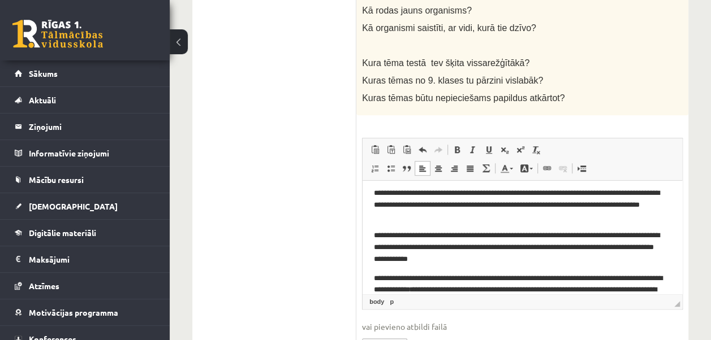
scroll to position [0, 0]
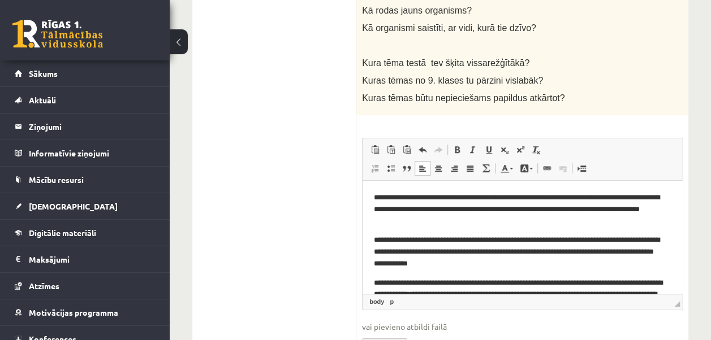
drag, startPoint x: 668, startPoint y: 231, endPoint x: 718, endPoint y: 240, distance: 50.6
click at [682, 240] on html "**********" at bounding box center [523, 252] width 320 height 143
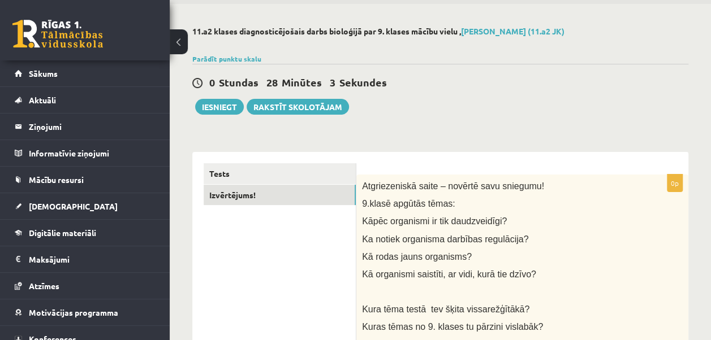
scroll to position [39, 0]
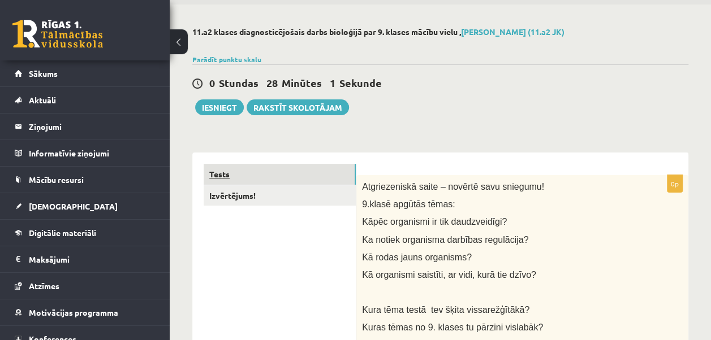
click at [337, 166] on link "Tests" at bounding box center [280, 174] width 152 height 21
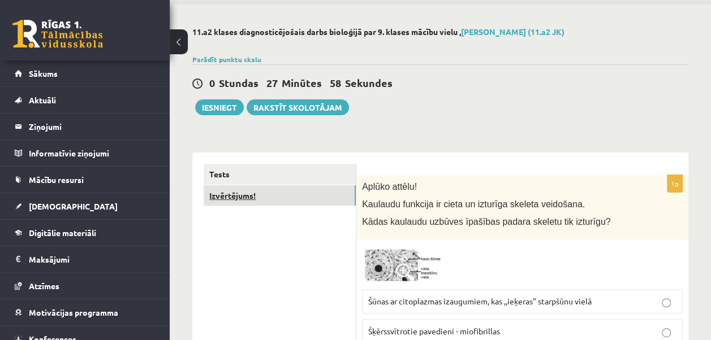
click at [314, 192] on link "Izvērtējums!" at bounding box center [280, 195] width 152 height 21
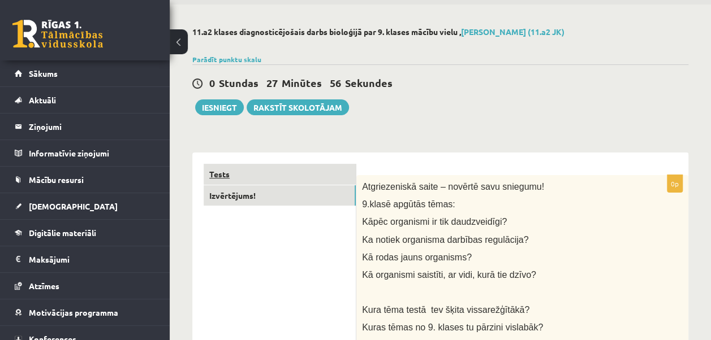
click at [318, 165] on link "Tests" at bounding box center [280, 174] width 152 height 21
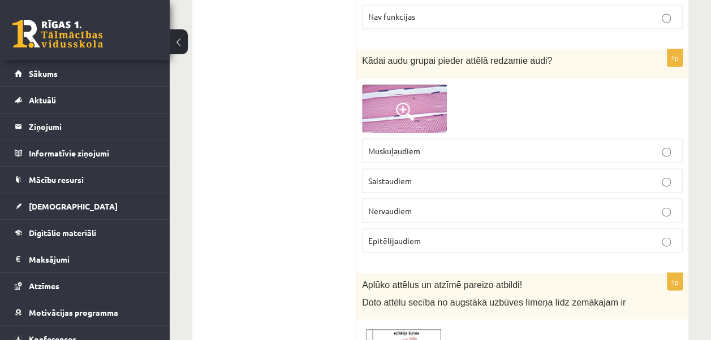
scroll to position [970, 0]
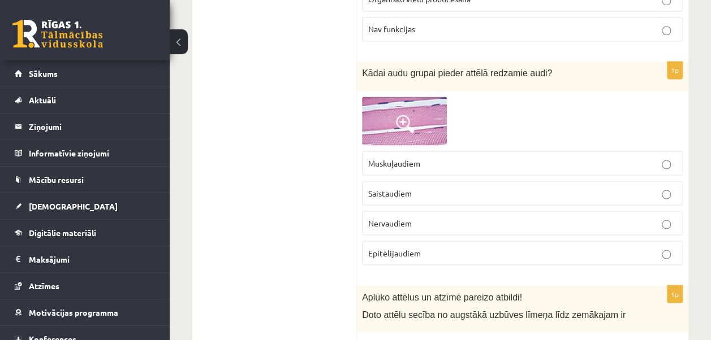
click at [412, 151] on label "Muskuļaudiem" at bounding box center [522, 163] width 321 height 24
click at [430, 106] on img at bounding box center [404, 121] width 85 height 49
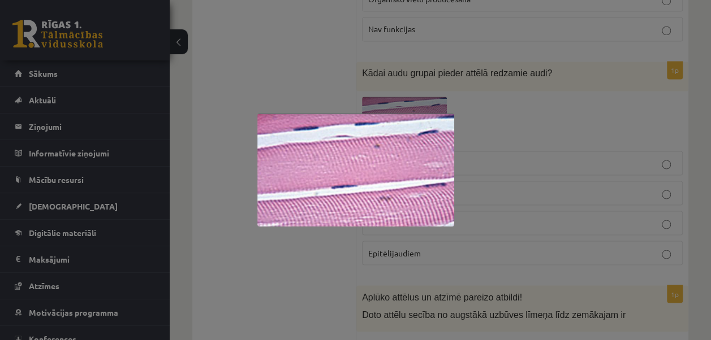
click at [311, 59] on div at bounding box center [355, 170] width 711 height 340
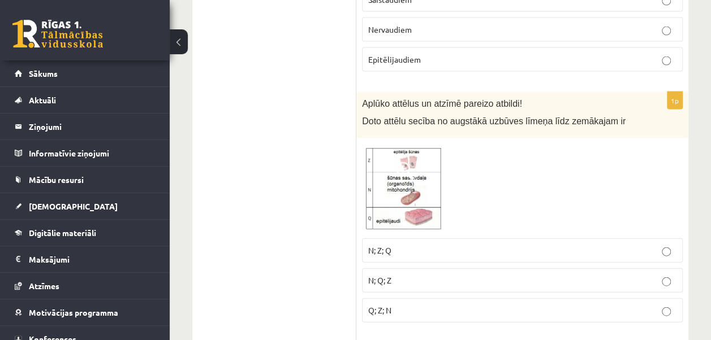
scroll to position [1214, 0]
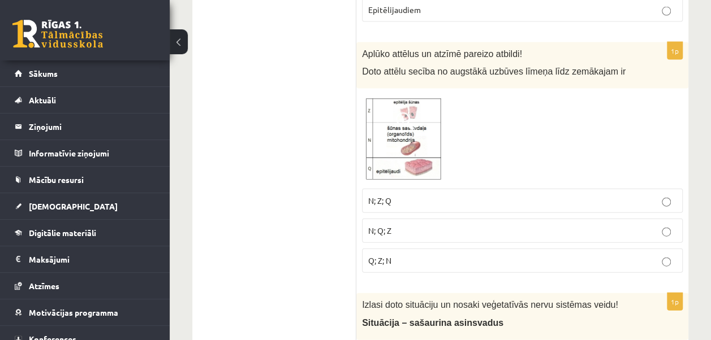
click at [415, 123] on img at bounding box center [404, 138] width 85 height 89
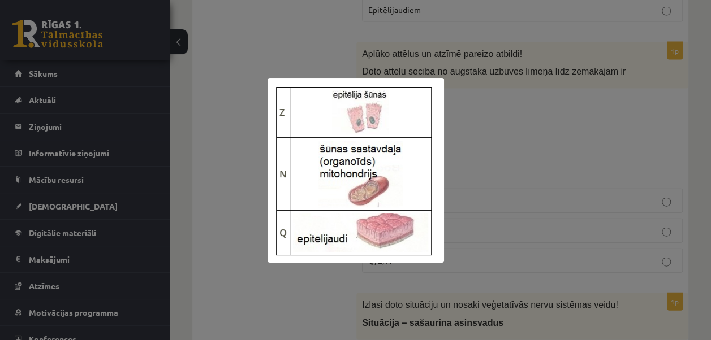
click at [501, 137] on div at bounding box center [355, 170] width 711 height 340
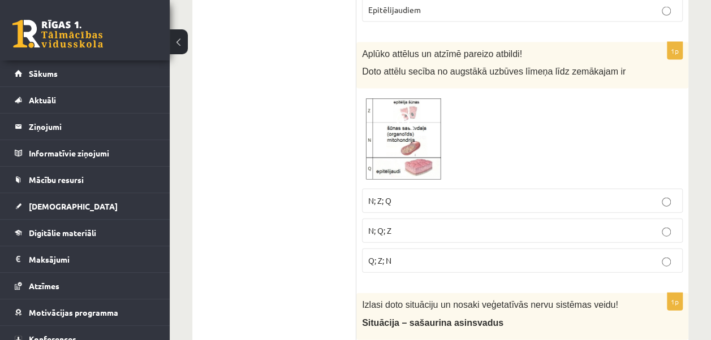
click at [409, 130] on img at bounding box center [404, 138] width 85 height 89
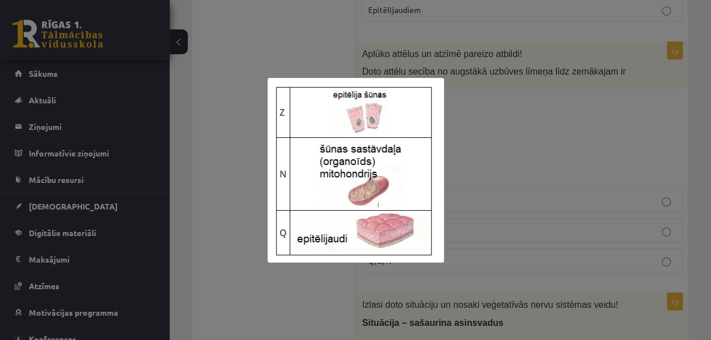
click at [540, 113] on div at bounding box center [355, 170] width 711 height 340
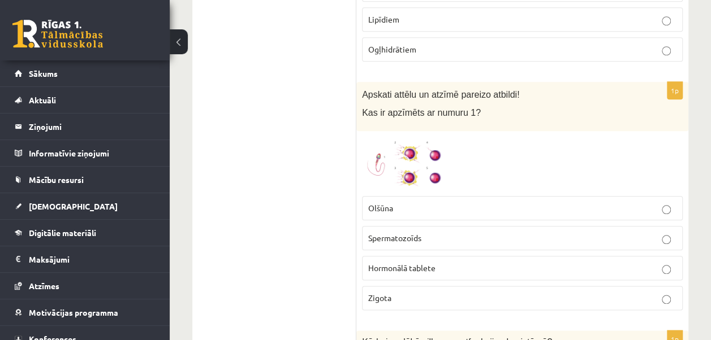
scroll to position [589, 0]
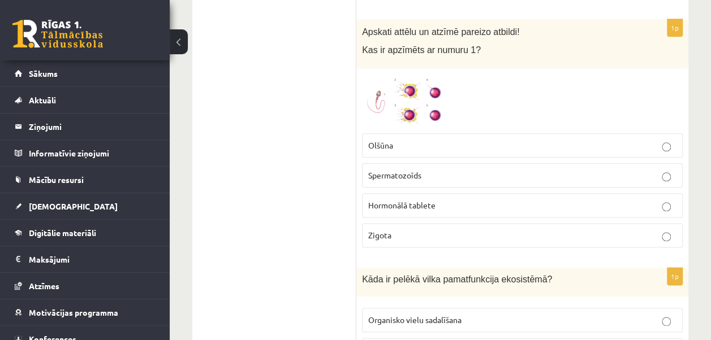
click at [439, 80] on img at bounding box center [404, 101] width 85 height 54
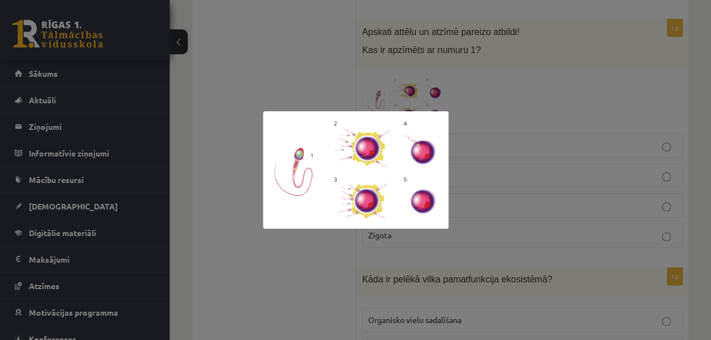
click at [310, 67] on div at bounding box center [355, 170] width 711 height 340
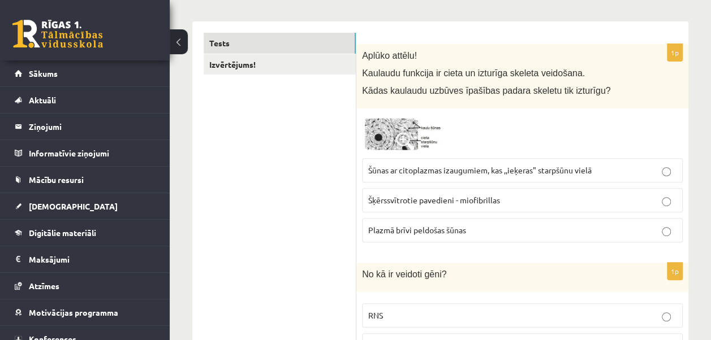
scroll to position [164, 0]
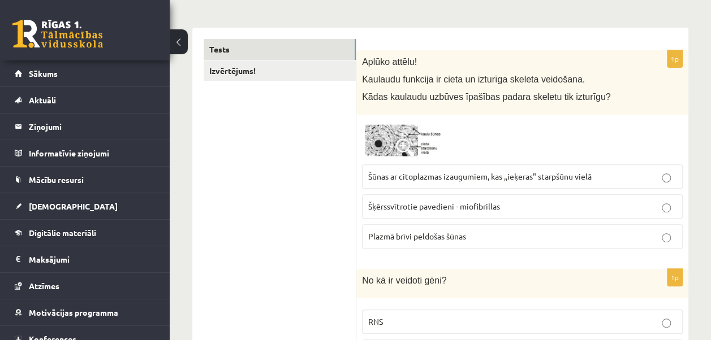
click at [398, 140] on span at bounding box center [405, 148] width 18 height 18
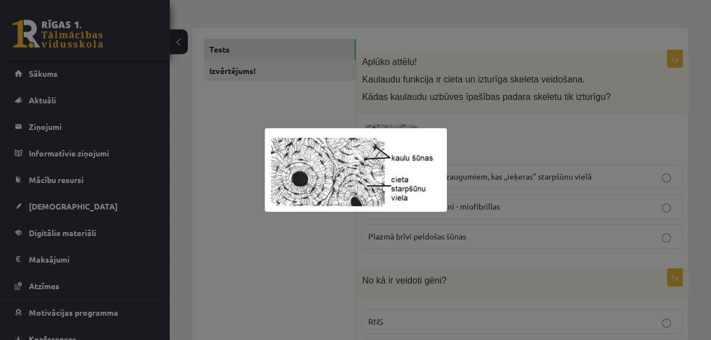
click at [500, 144] on div at bounding box center [355, 170] width 711 height 340
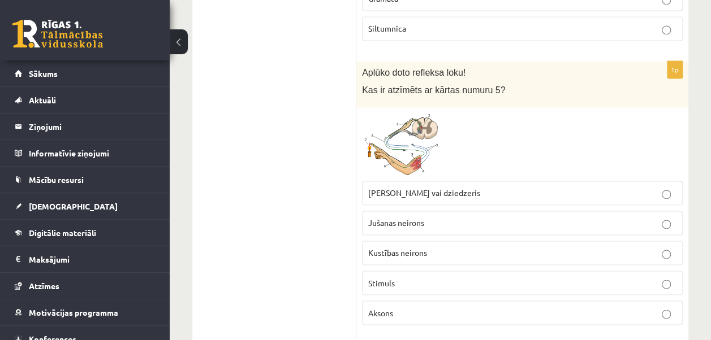
scroll to position [2938, 0]
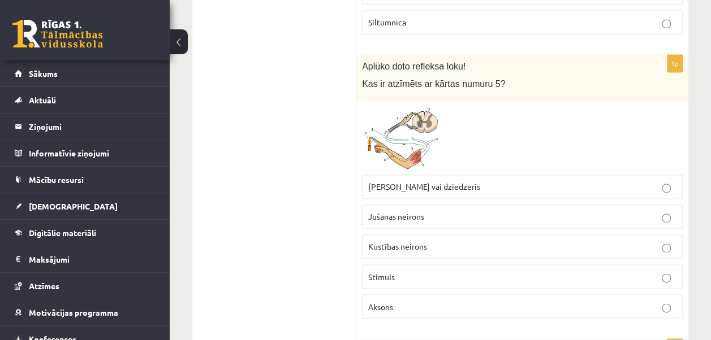
click at [413, 125] on span at bounding box center [405, 134] width 18 height 18
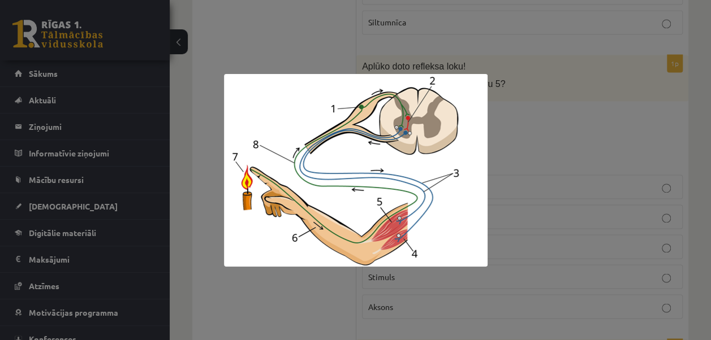
click at [564, 88] on div at bounding box center [355, 170] width 711 height 340
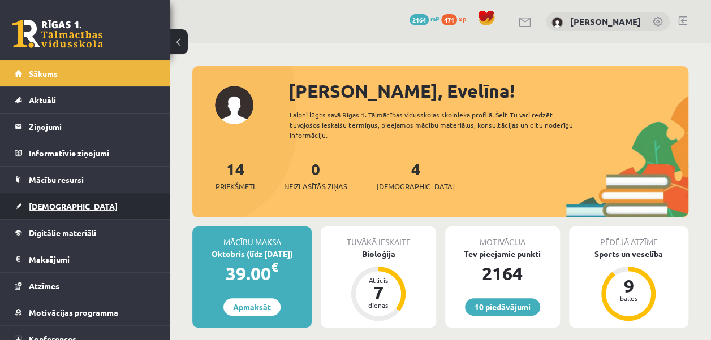
click at [103, 209] on link "[DEMOGRAPHIC_DATA]" at bounding box center [85, 206] width 141 height 26
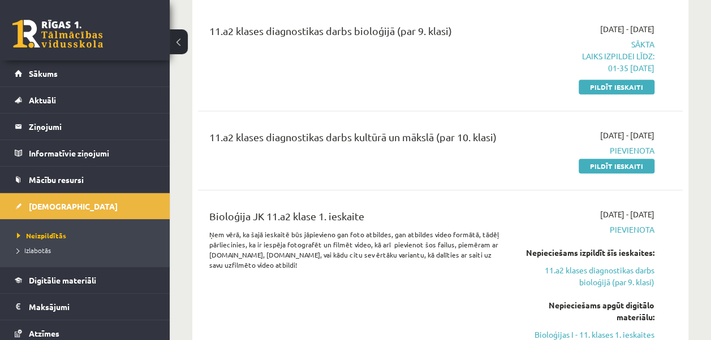
scroll to position [268, 0]
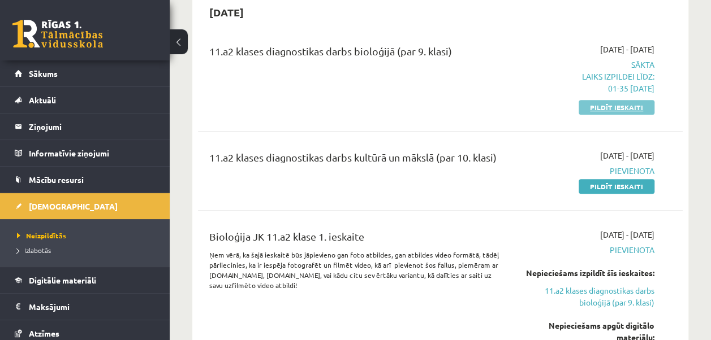
click at [616, 106] on link "Pildīt ieskaiti" at bounding box center [617, 107] width 76 height 15
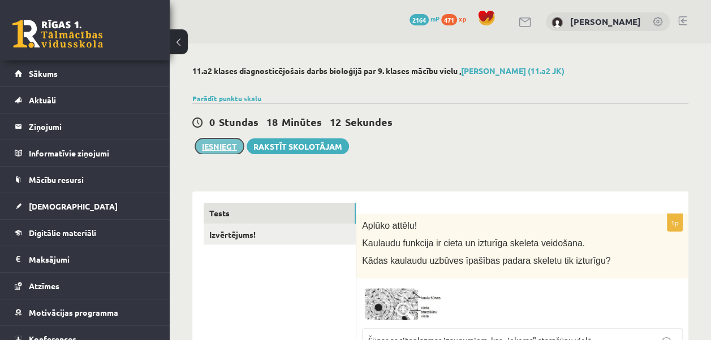
click at [228, 146] on button "Iesniegt" at bounding box center [219, 147] width 49 height 16
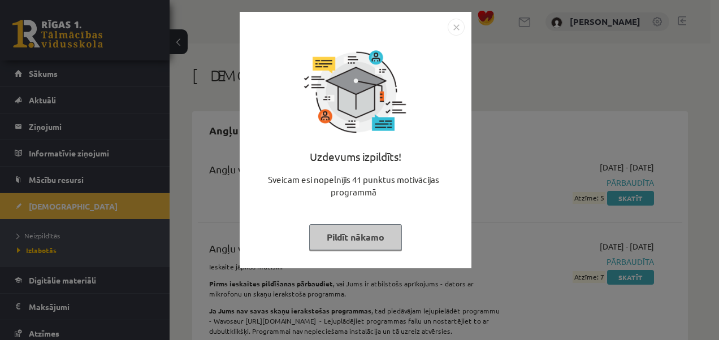
click at [384, 234] on button "Pildīt nākamo" at bounding box center [355, 238] width 93 height 26
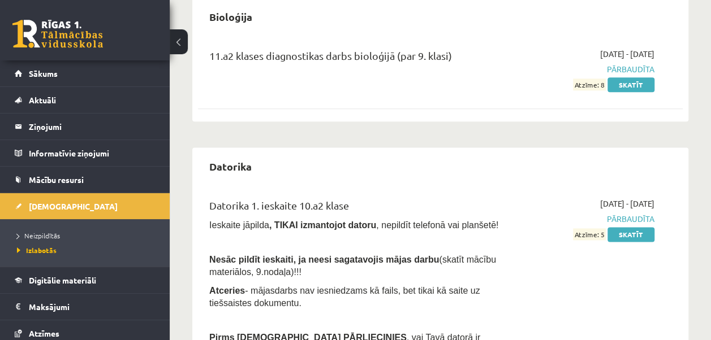
scroll to position [632, 0]
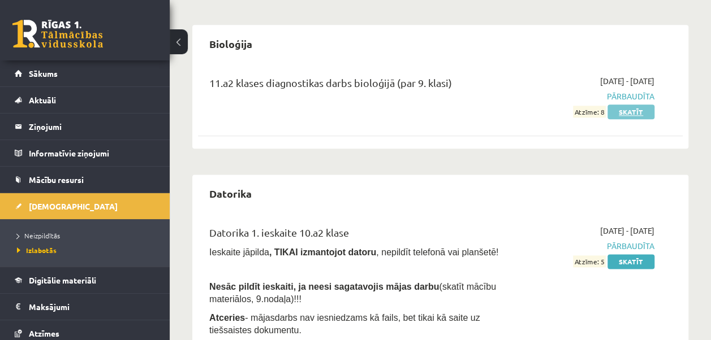
click at [624, 113] on link "Skatīt" at bounding box center [630, 112] width 47 height 15
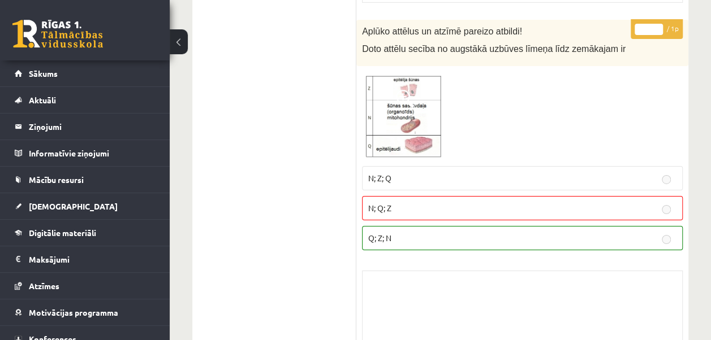
scroll to position [1814, 0]
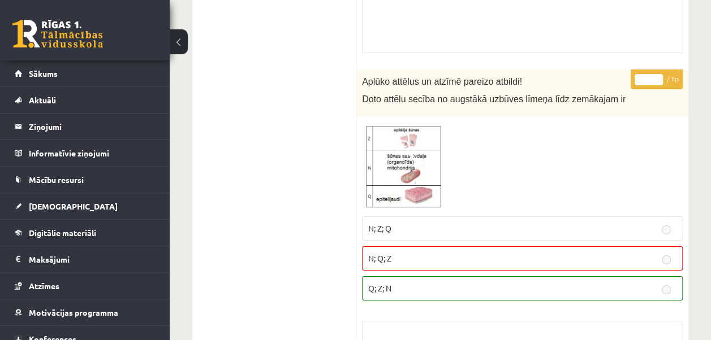
drag, startPoint x: 627, startPoint y: 40, endPoint x: 694, endPoint y: 136, distance: 117.8
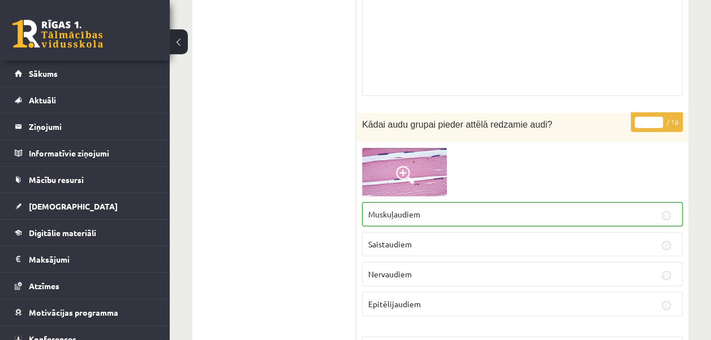
scroll to position [1258, 0]
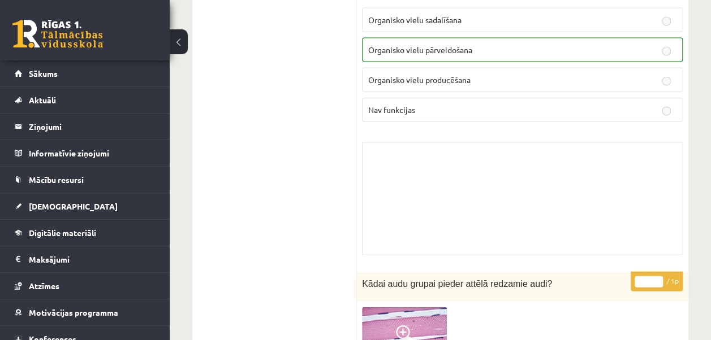
click at [646, 56] on label "Organisko vielu pārveidošana" at bounding box center [522, 50] width 321 height 24
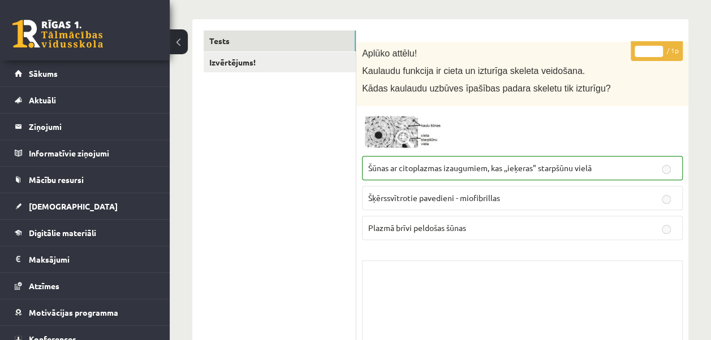
scroll to position [0, 0]
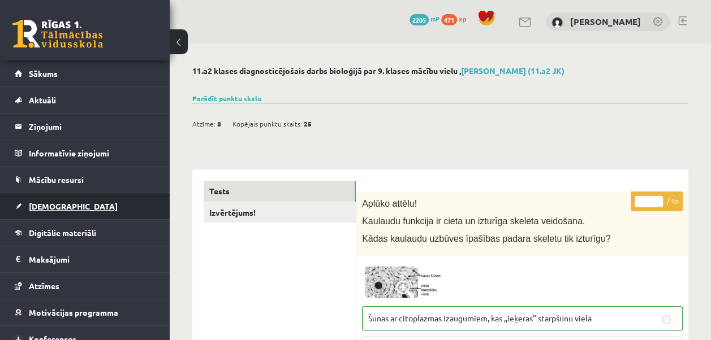
click at [98, 210] on link "[DEMOGRAPHIC_DATA]" at bounding box center [85, 206] width 141 height 26
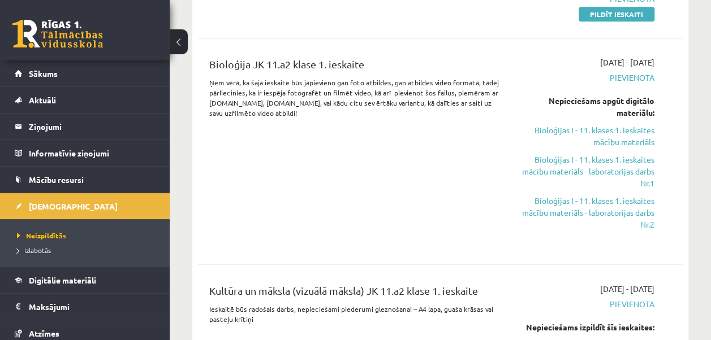
scroll to position [364, 0]
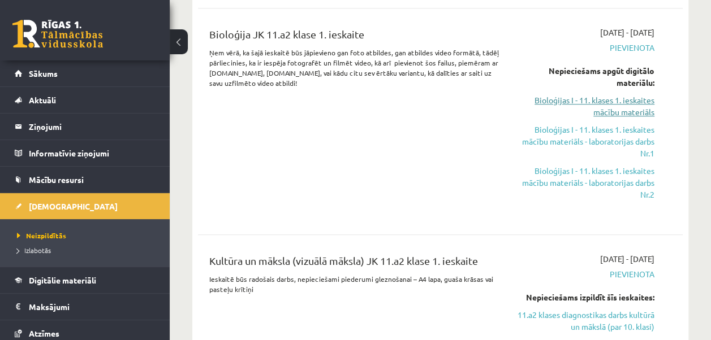
click at [630, 106] on link "Bioloģijas I - 11. klases 1. ieskaites mācību materiāls" at bounding box center [585, 106] width 137 height 24
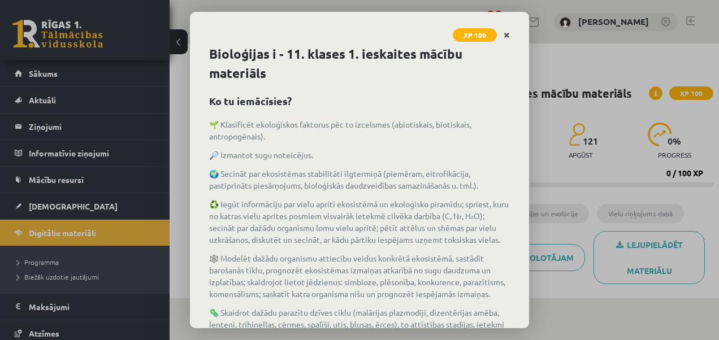
click at [510, 33] on link "Close" at bounding box center [507, 35] width 20 height 22
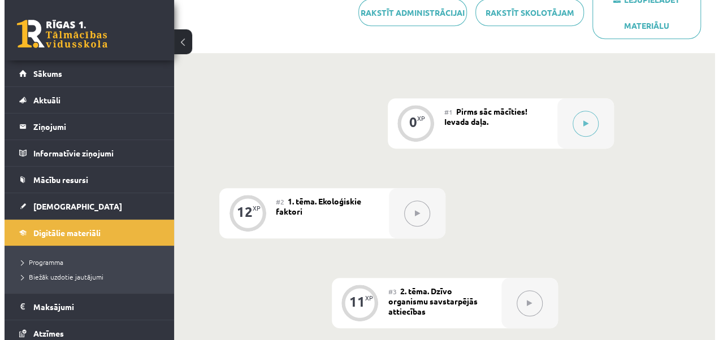
scroll to position [239, 0]
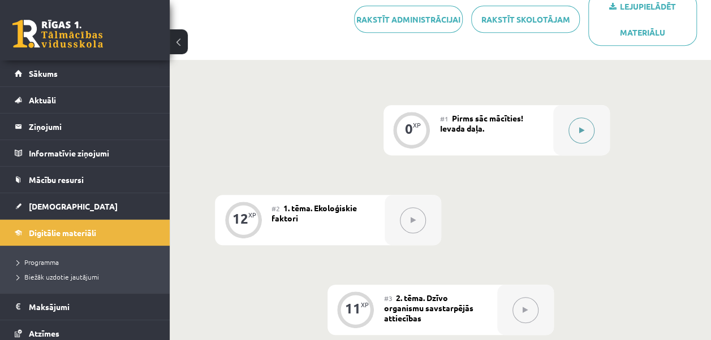
click at [579, 130] on icon at bounding box center [581, 130] width 5 height 7
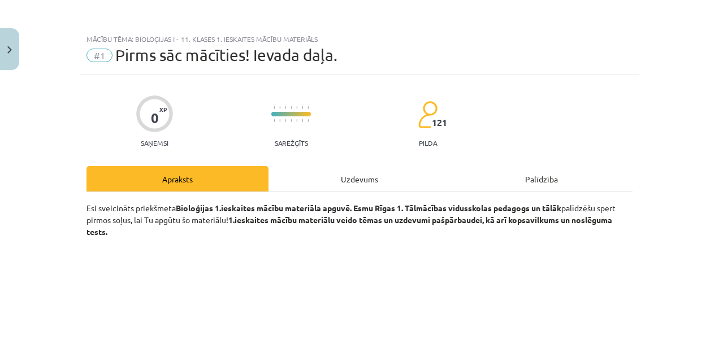
click at [346, 171] on div "Uzdevums" at bounding box center [360, 178] width 182 height 25
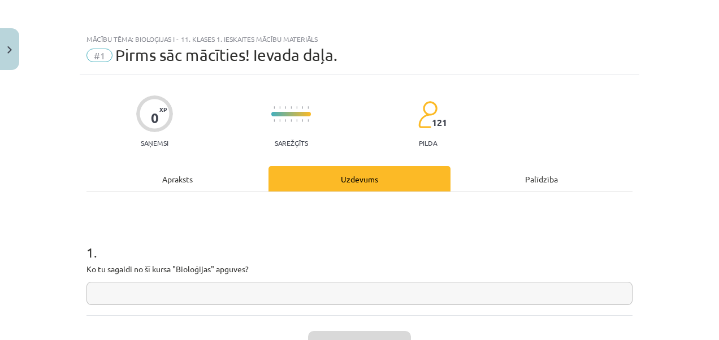
scroll to position [28, 0]
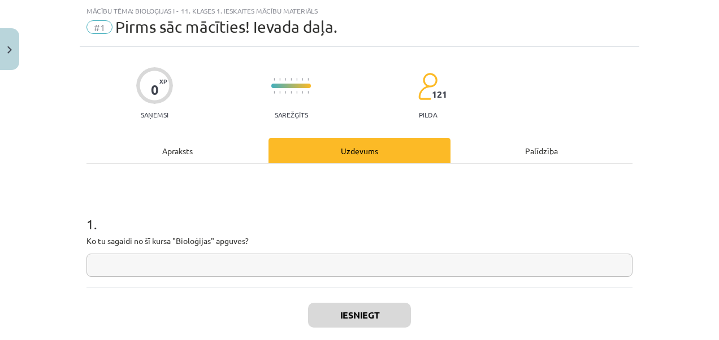
click at [285, 270] on input "text" at bounding box center [360, 265] width 546 height 23
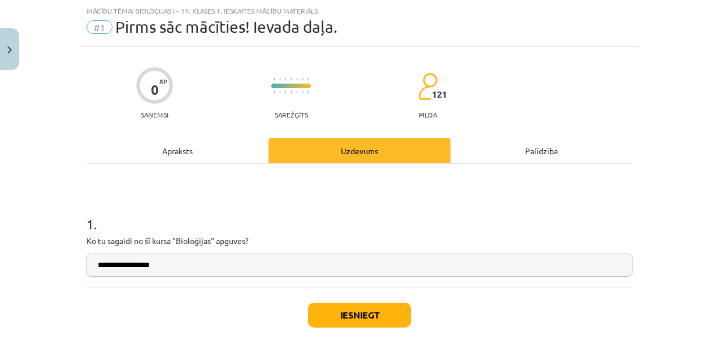
type input "**********"
click at [364, 305] on button "Iesniegt" at bounding box center [359, 315] width 103 height 25
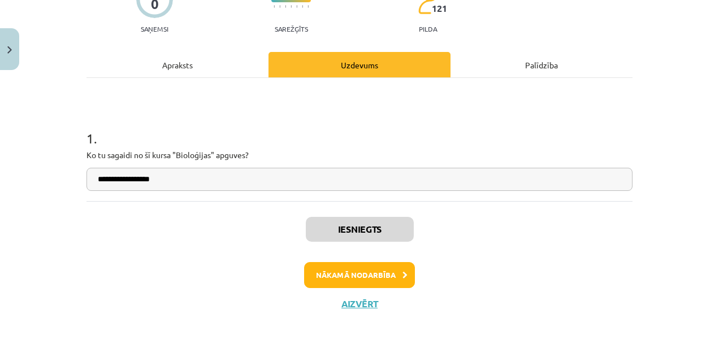
scroll to position [118, 0]
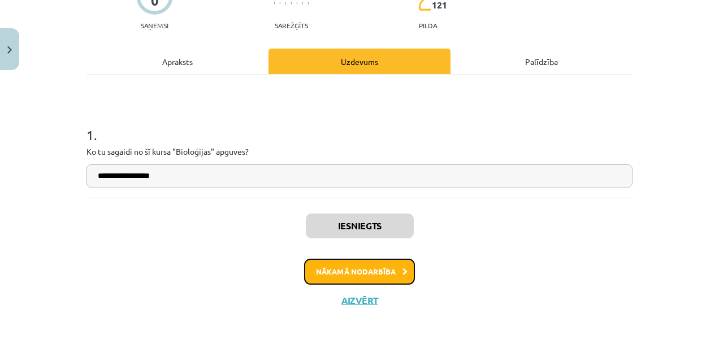
click at [363, 264] on button "Nākamā nodarbība" at bounding box center [359, 272] width 111 height 26
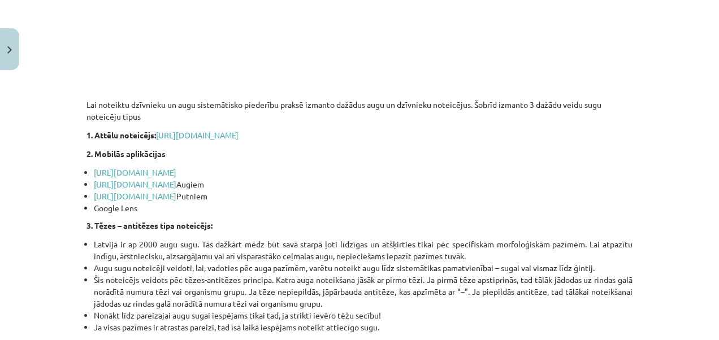
scroll to position [676, 0]
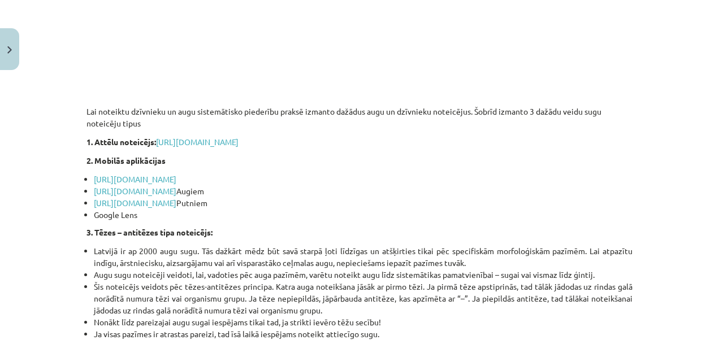
click at [74, 189] on div "Mācību tēma: Bioloģijas i - 11. klases 1. ieskaites mācību materiāls #2 1. tēma…" at bounding box center [359, 170] width 719 height 340
click at [95, 186] on link "https://www.picturethisai.com/" at bounding box center [135, 191] width 83 height 10
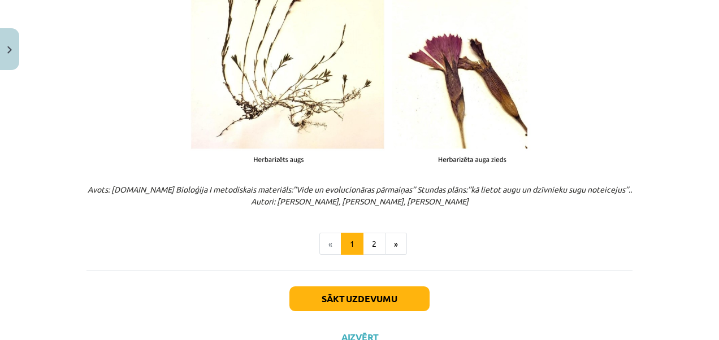
scroll to position [1458, 0]
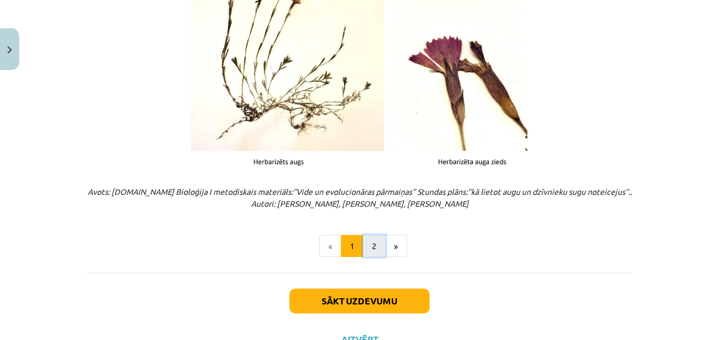
click at [366, 243] on button "2" at bounding box center [374, 246] width 23 height 23
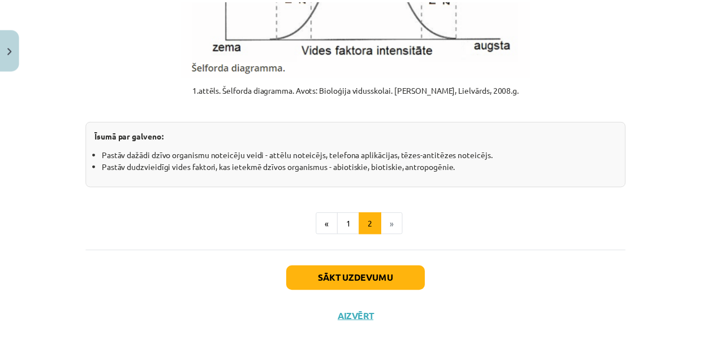
scroll to position [1493, 0]
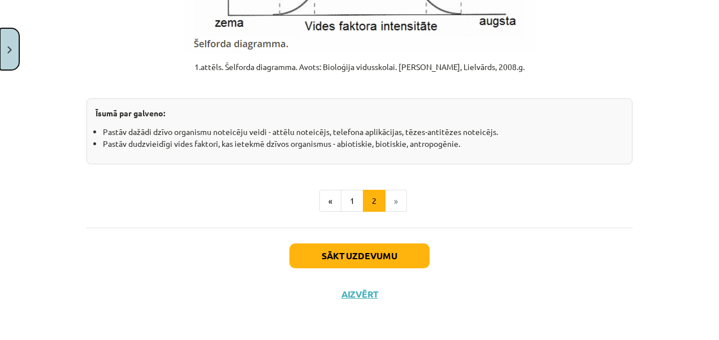
click at [14, 40] on button "Close" at bounding box center [9, 49] width 19 height 42
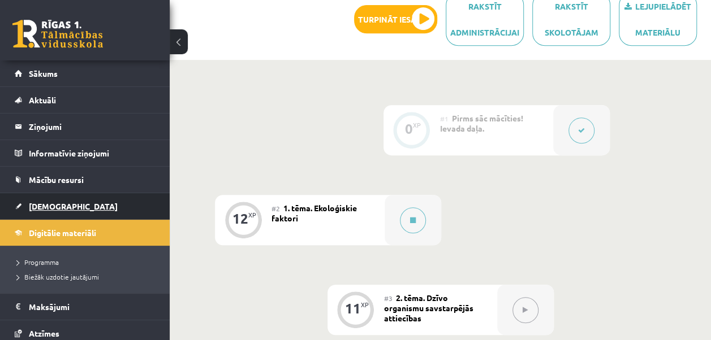
click at [51, 206] on span "[DEMOGRAPHIC_DATA]" at bounding box center [73, 206] width 89 height 10
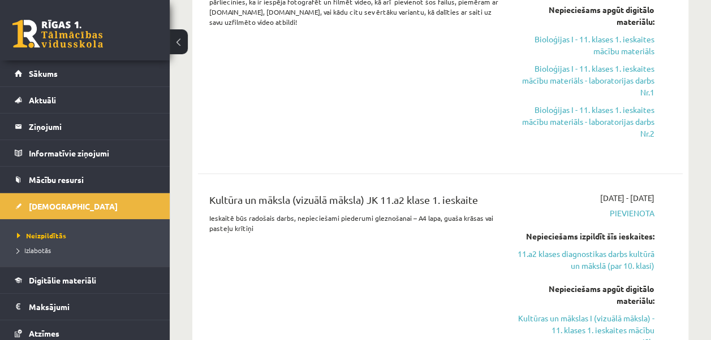
scroll to position [405, 0]
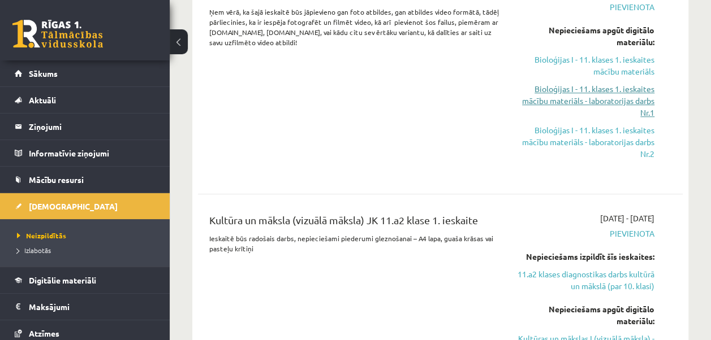
click at [630, 96] on link "Bioloģijas I - 11. klases 1. ieskaites mācību materiāls - laboratorijas darbs N…" at bounding box center [585, 101] width 137 height 36
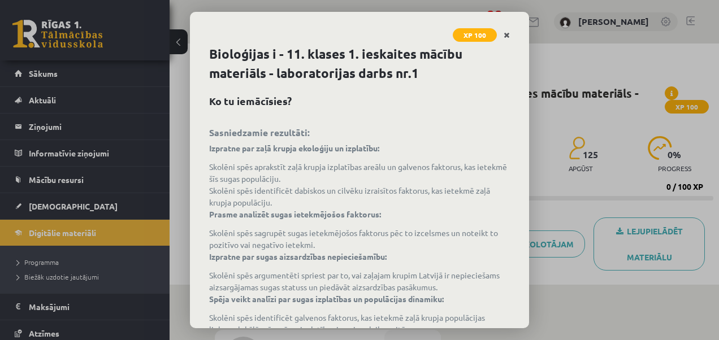
click at [510, 31] on link "Close" at bounding box center [507, 35] width 20 height 22
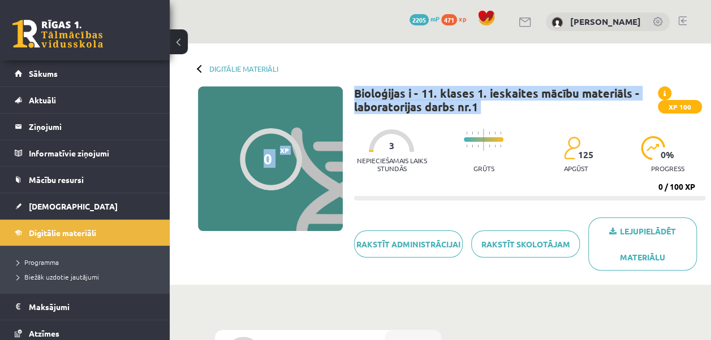
drag, startPoint x: 710, startPoint y: 75, endPoint x: 713, endPoint y: 92, distance: 17.7
click at [711, 92] on html "0 Dāvanas 2205 mP 471 xp [PERSON_NAME] Sākums Aktuāli Kā mācīties eSKOLĀ Kontak…" at bounding box center [355, 170] width 711 height 340
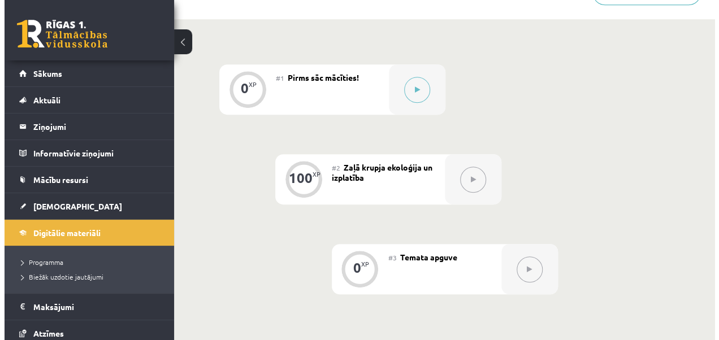
scroll to position [258, 0]
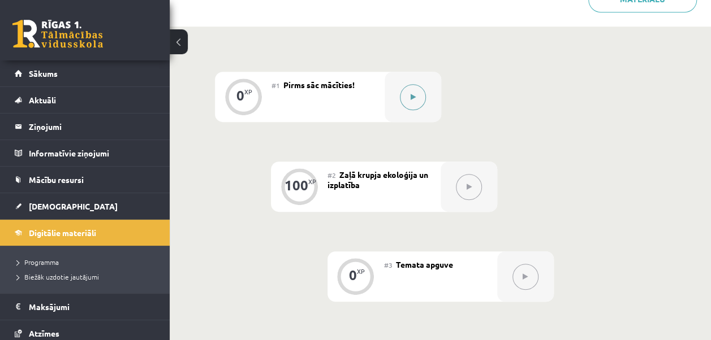
click at [425, 91] on button at bounding box center [413, 97] width 26 height 26
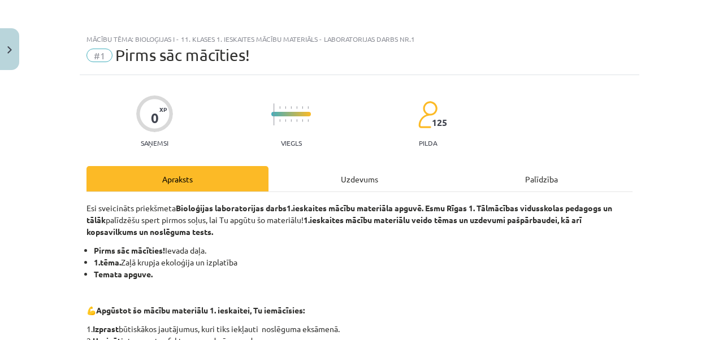
click at [371, 171] on div "Uzdevums" at bounding box center [360, 178] width 182 height 25
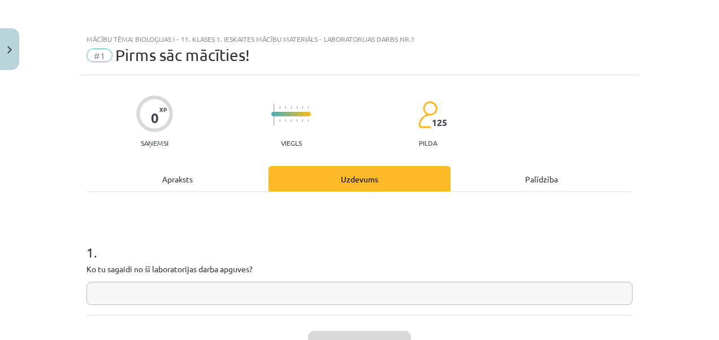
scroll to position [28, 0]
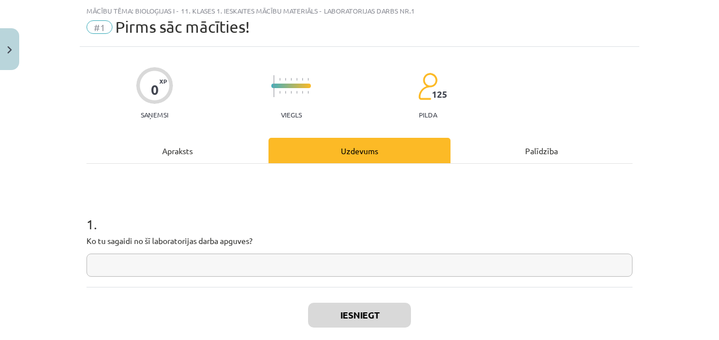
click at [264, 251] on div "1 . Ko tu sagaidi no šī laboratorijas darba apguves?" at bounding box center [360, 237] width 546 height 80
click at [260, 261] on input "text" at bounding box center [360, 265] width 546 height 23
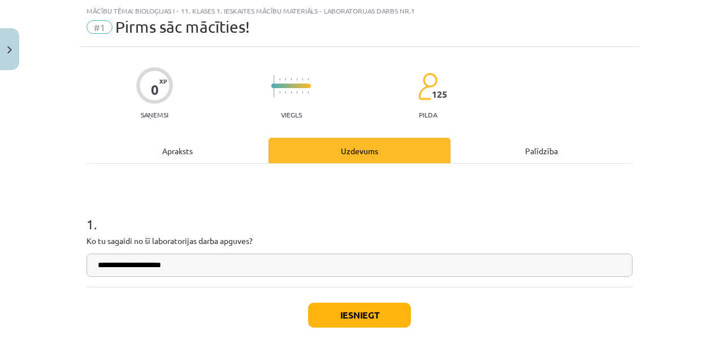
type input "**********"
click at [355, 309] on button "Iesniegt" at bounding box center [359, 315] width 103 height 25
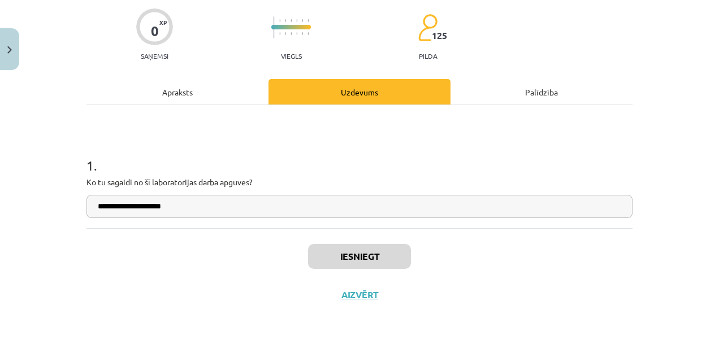
scroll to position [89, 0]
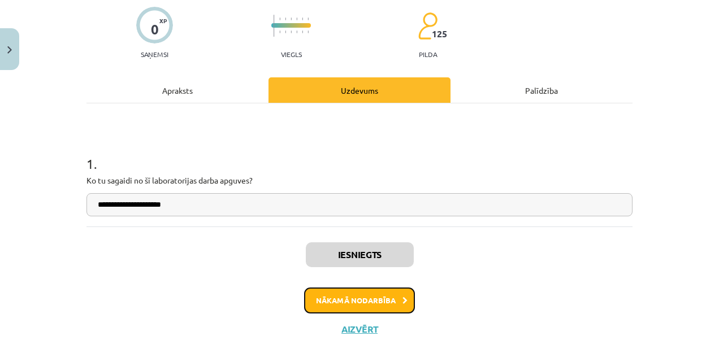
click at [331, 293] on button "Nākamā nodarbība" at bounding box center [359, 301] width 111 height 26
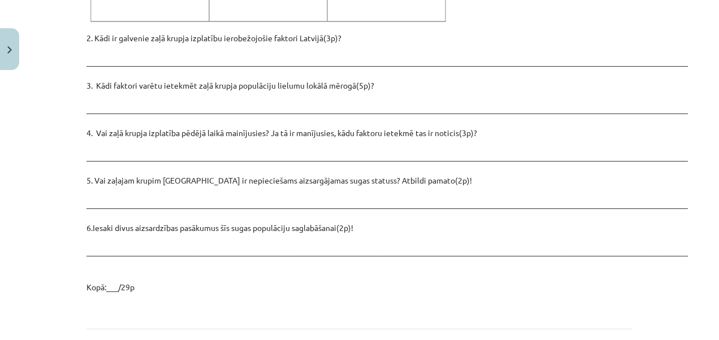
scroll to position [1681, 0]
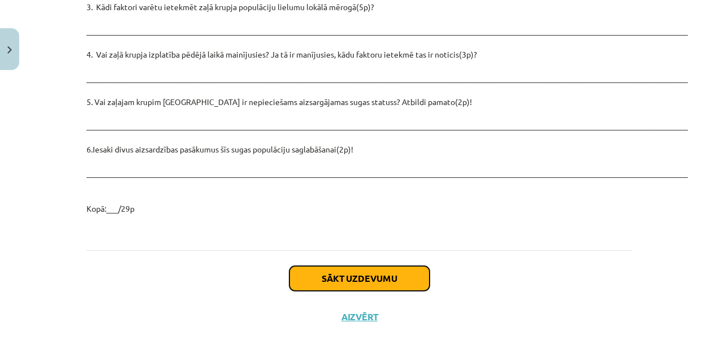
click at [403, 266] on button "Sākt uzdevumu" at bounding box center [360, 278] width 140 height 25
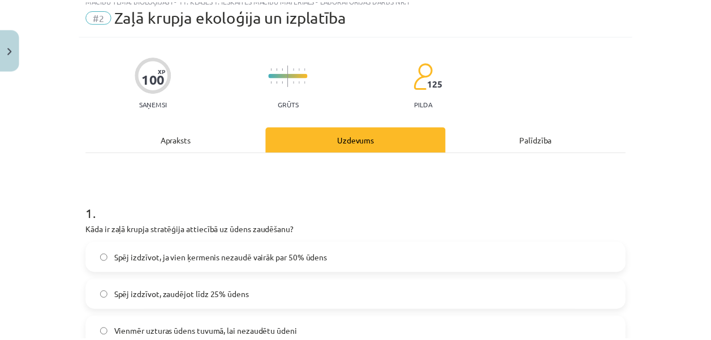
scroll to position [0, 0]
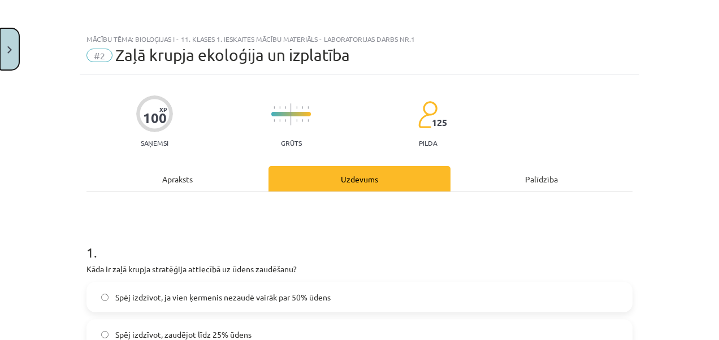
click at [12, 37] on button "Close" at bounding box center [9, 49] width 19 height 42
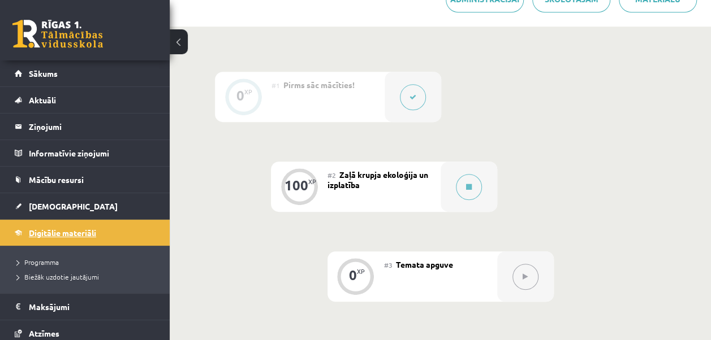
click at [97, 220] on link "Digitālie materiāli" at bounding box center [85, 233] width 141 height 26
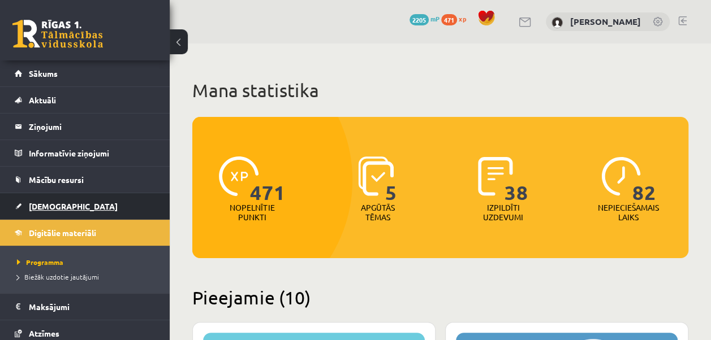
click at [97, 205] on link "[DEMOGRAPHIC_DATA]" at bounding box center [85, 206] width 141 height 26
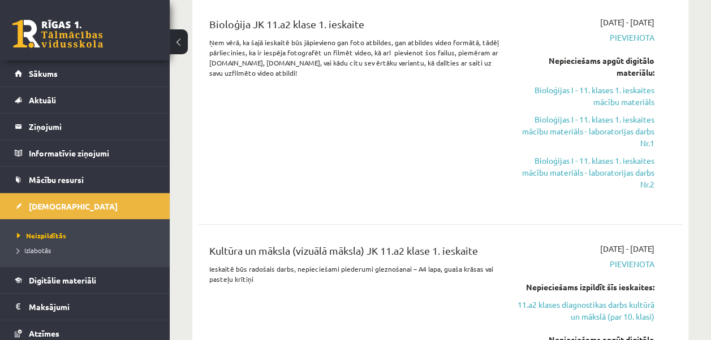
scroll to position [415, 0]
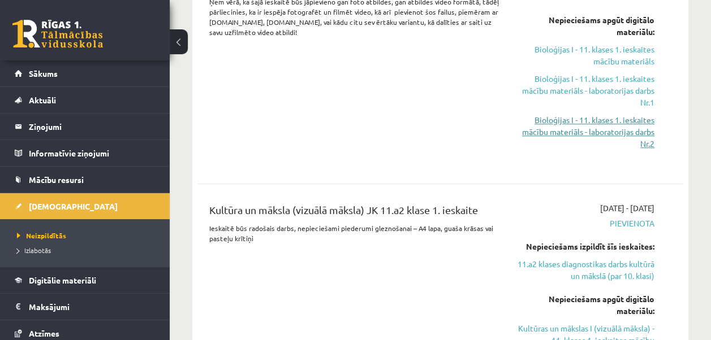
click at [630, 131] on link "Bioloģijas I - 11. klases 1. ieskaites mācību materiāls - laboratorijas darbs N…" at bounding box center [585, 132] width 137 height 36
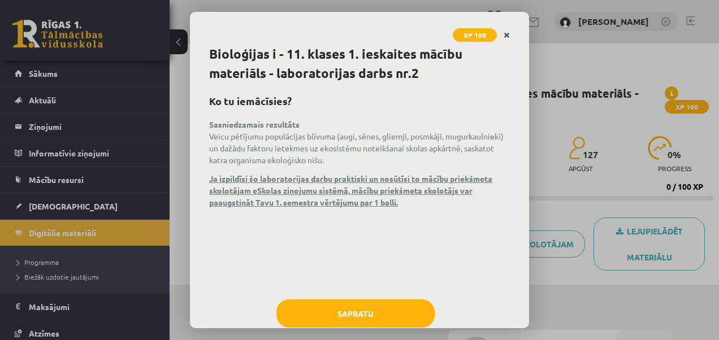
click at [507, 36] on icon "Close" at bounding box center [507, 36] width 6 height 8
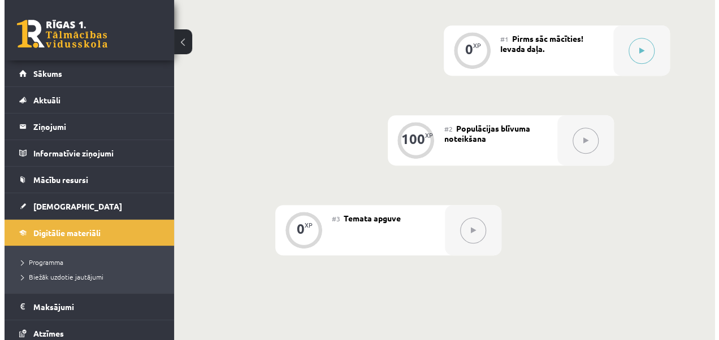
scroll to position [310, 0]
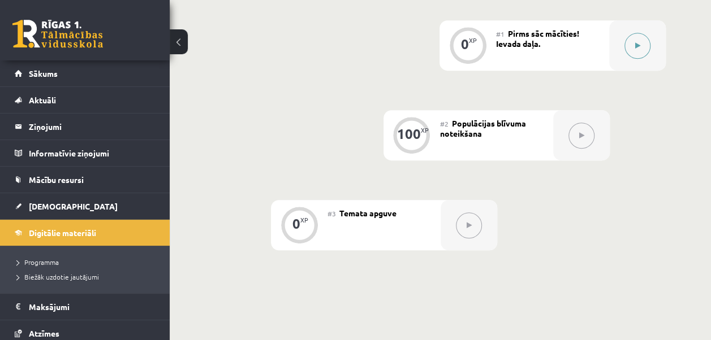
click at [637, 44] on icon at bounding box center [637, 45] width 5 height 7
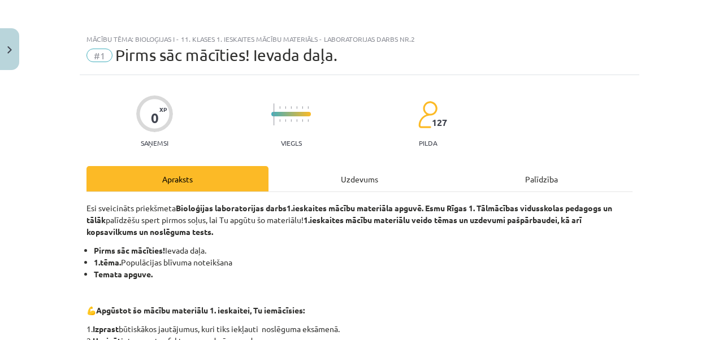
click at [346, 177] on div "Uzdevums" at bounding box center [360, 178] width 182 height 25
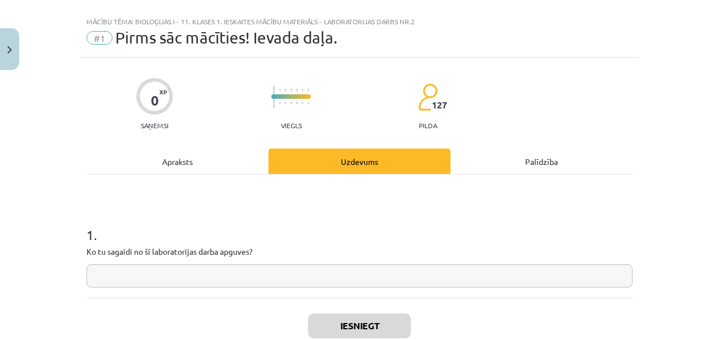
scroll to position [28, 0]
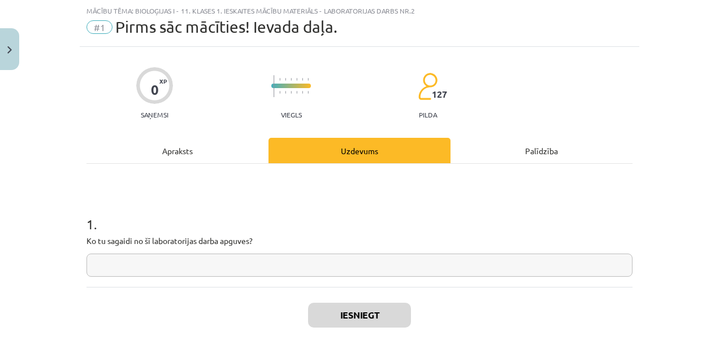
click at [232, 259] on input "text" at bounding box center [360, 265] width 546 height 23
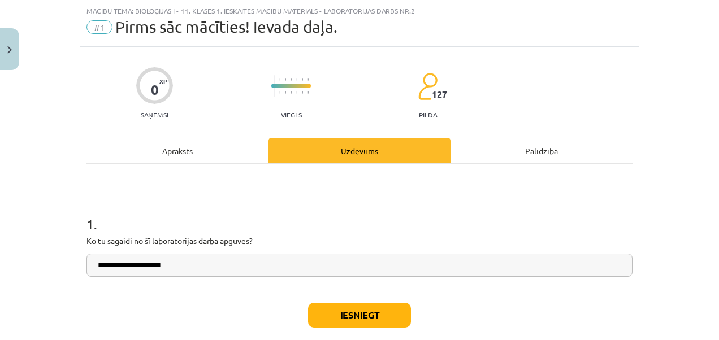
type input "**********"
click at [379, 310] on button "Iesniegt" at bounding box center [359, 315] width 103 height 25
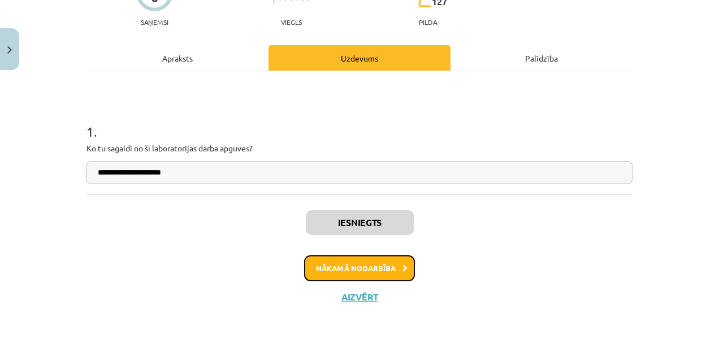
click at [389, 262] on button "Nākamā nodarbība" at bounding box center [359, 269] width 111 height 26
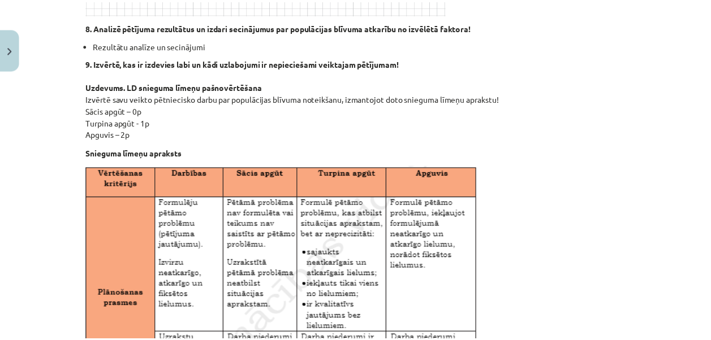
scroll to position [561, 0]
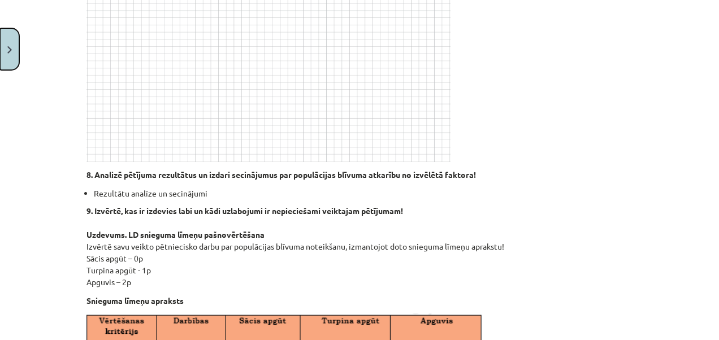
click at [6, 33] on button "Close" at bounding box center [9, 49] width 19 height 42
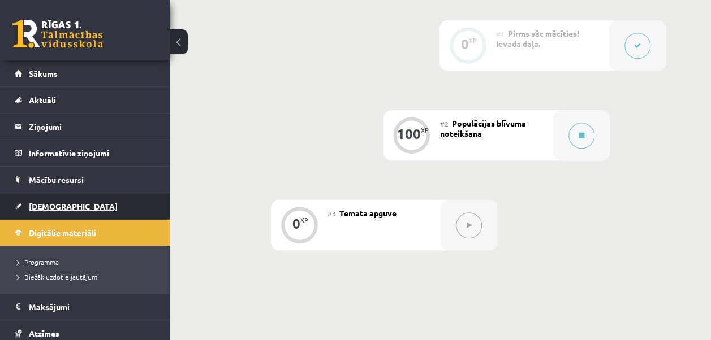
click at [44, 205] on span "[DEMOGRAPHIC_DATA]" at bounding box center [73, 206] width 89 height 10
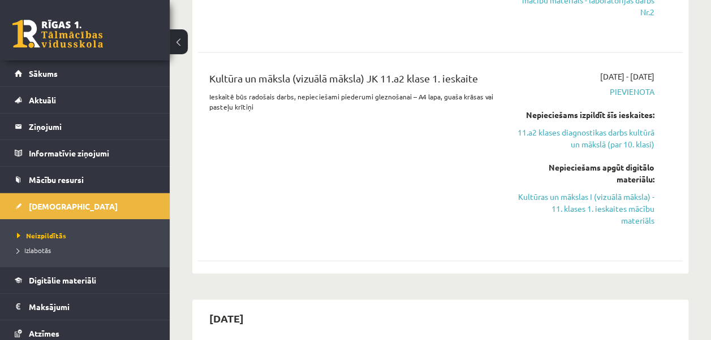
scroll to position [516, 0]
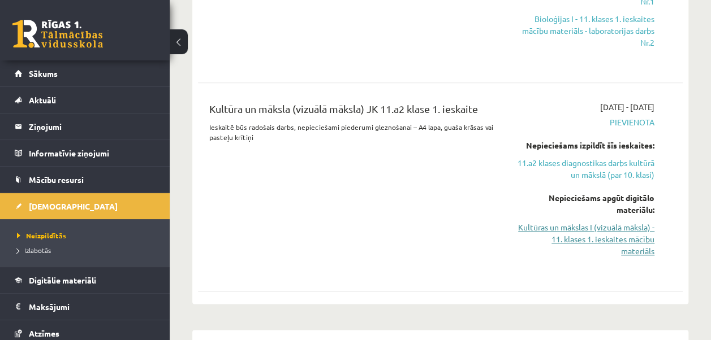
click at [628, 234] on link "Kultūras un mākslas I (vizuālā māksla) - 11. klases 1. ieskaites mācību materiā…" at bounding box center [585, 240] width 137 height 36
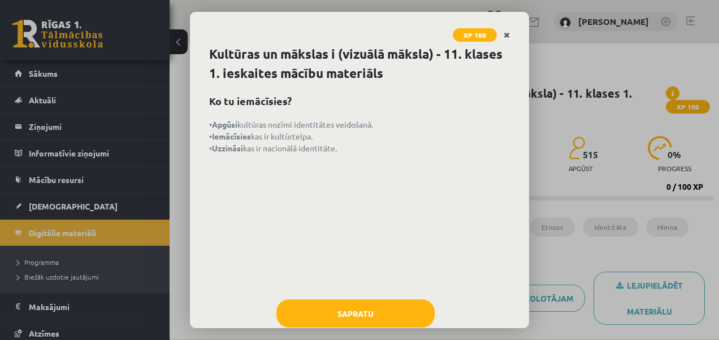
click at [509, 36] on icon "Close" at bounding box center [507, 36] width 6 height 8
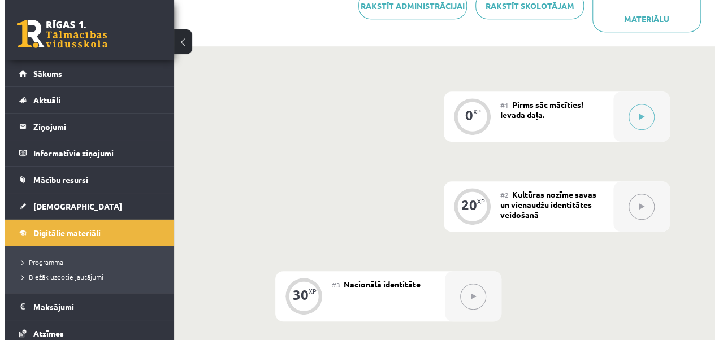
scroll to position [312, 0]
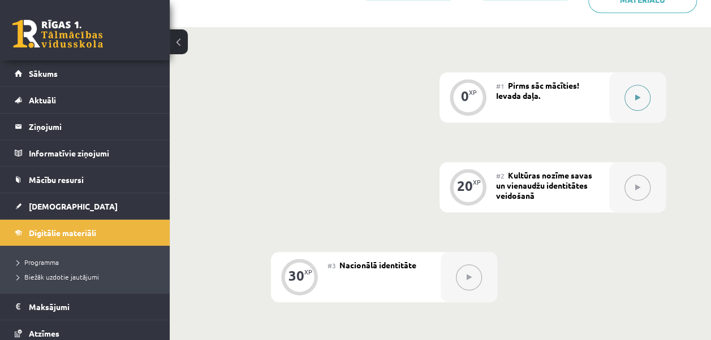
click at [632, 94] on button at bounding box center [637, 98] width 26 height 26
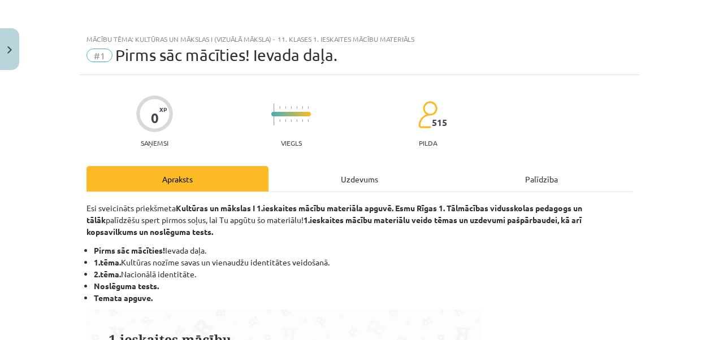
click at [370, 178] on div "Uzdevums" at bounding box center [360, 178] width 182 height 25
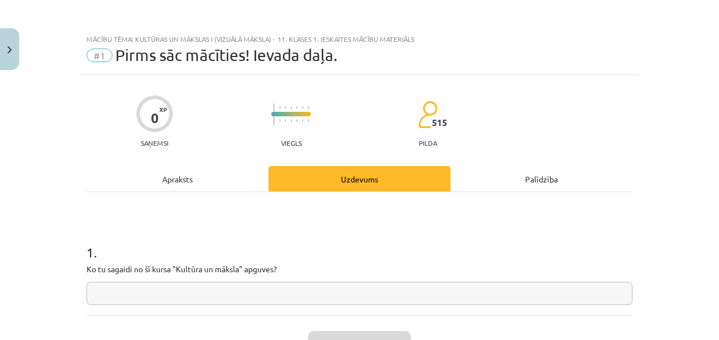
scroll to position [28, 0]
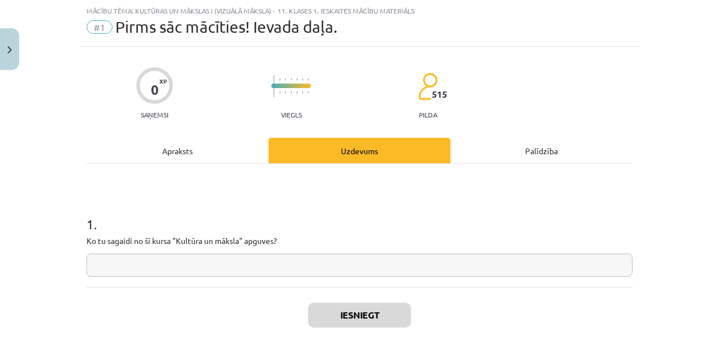
click at [261, 254] on input "text" at bounding box center [360, 265] width 546 height 23
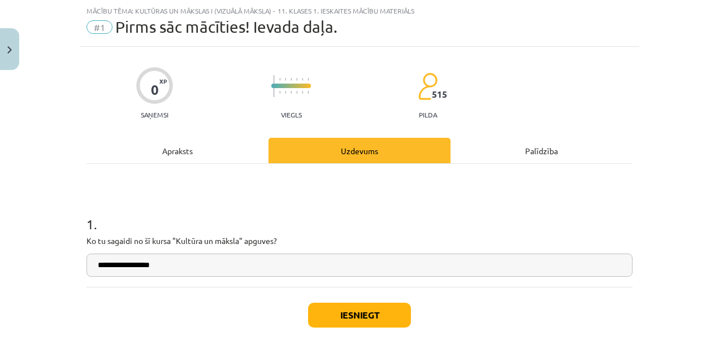
type input "**********"
click at [351, 312] on button "Iesniegt" at bounding box center [359, 315] width 103 height 25
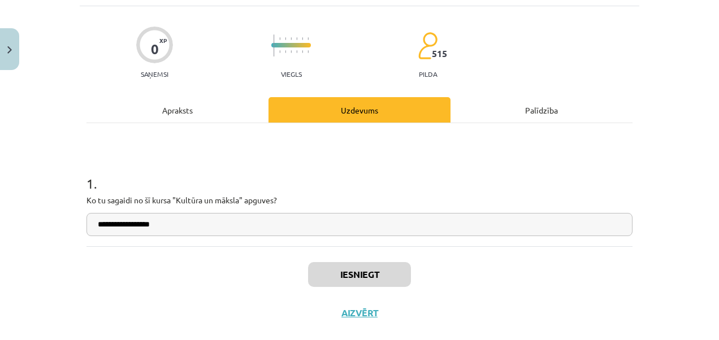
scroll to position [89, 0]
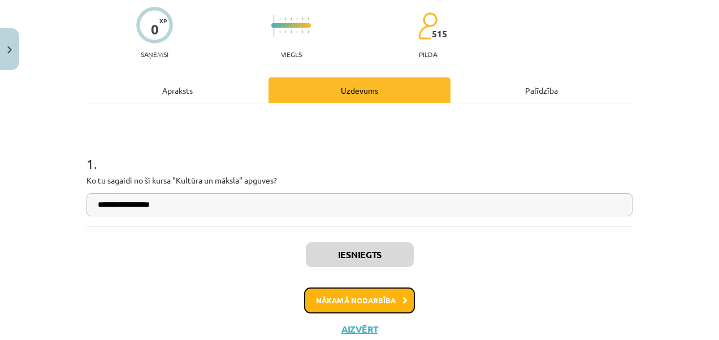
click at [365, 298] on button "Nākamā nodarbība" at bounding box center [359, 301] width 111 height 26
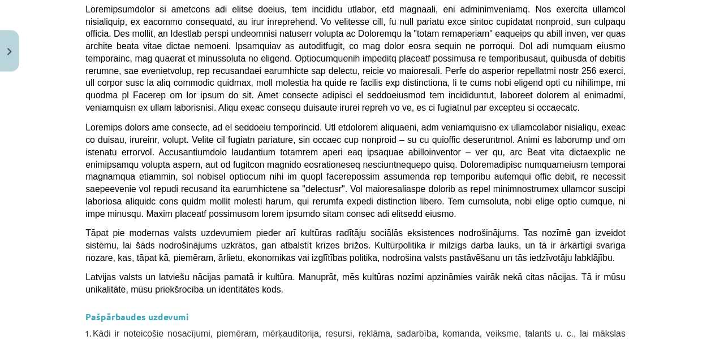
scroll to position [3102, 0]
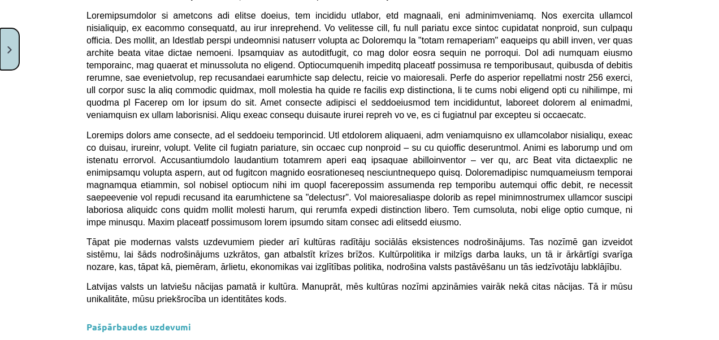
click at [14, 59] on button "Close" at bounding box center [9, 49] width 19 height 42
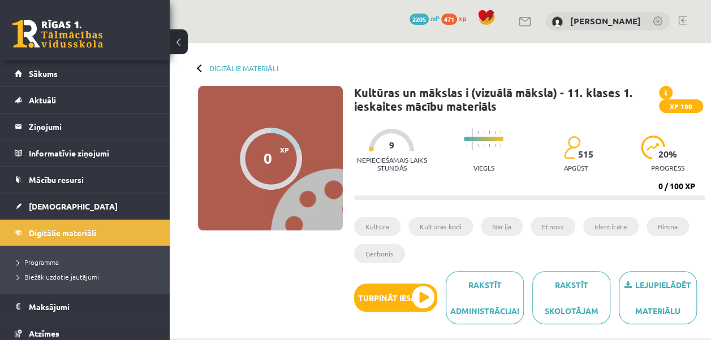
scroll to position [0, 0]
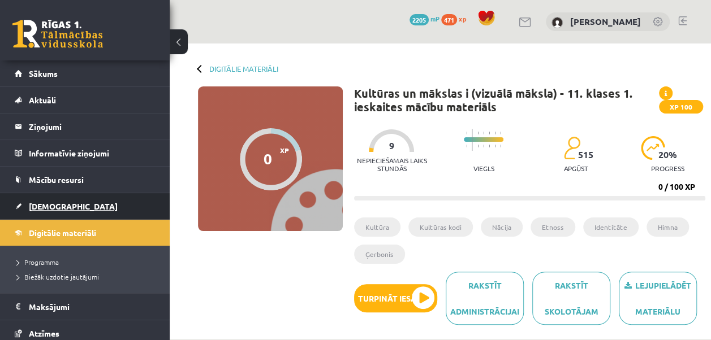
click at [86, 209] on link "[DEMOGRAPHIC_DATA]" at bounding box center [85, 206] width 141 height 26
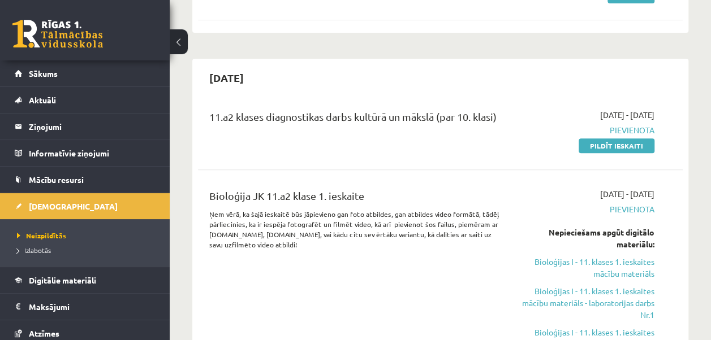
scroll to position [182, 0]
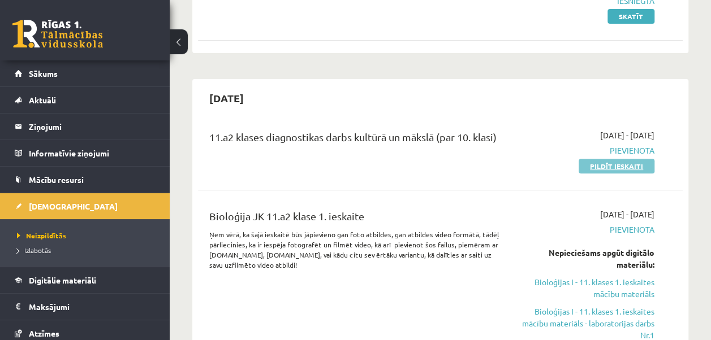
click at [619, 166] on link "Pildīt ieskaiti" at bounding box center [617, 166] width 76 height 15
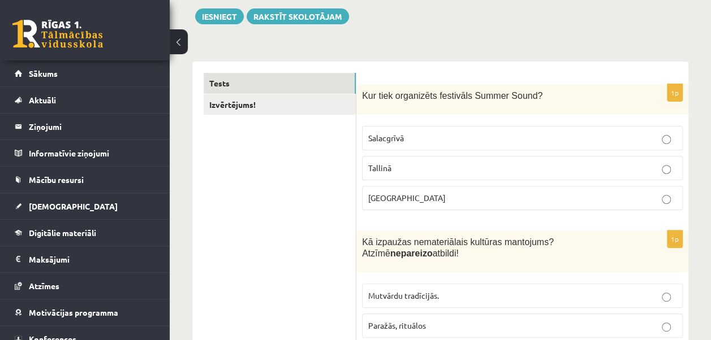
scroll to position [136, 0]
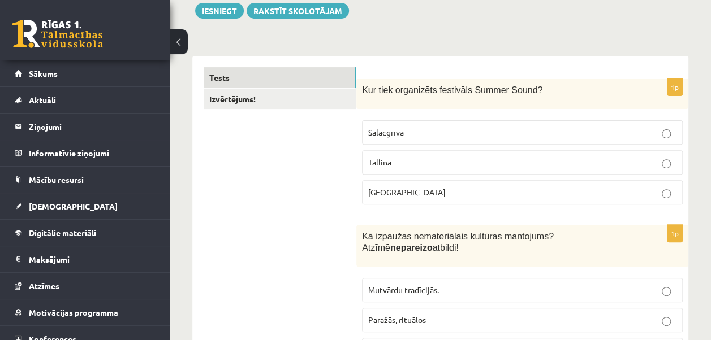
click at [364, 88] on span "Kur tiek organizēts festivāls Summer Sound?" at bounding box center [452, 90] width 180 height 10
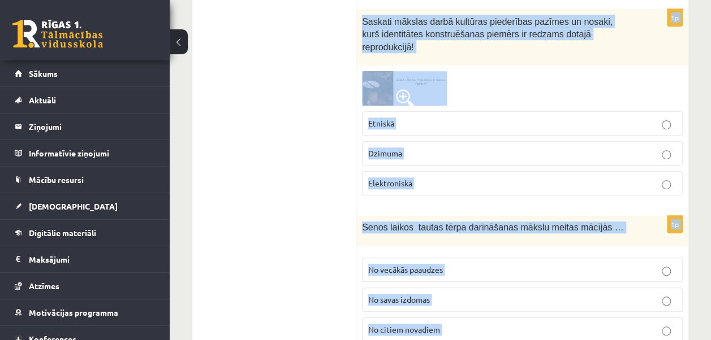
scroll to position [4818, 0]
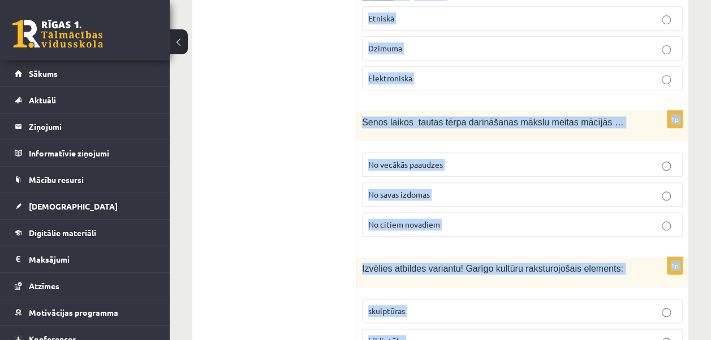
drag, startPoint x: 360, startPoint y: 88, endPoint x: 600, endPoint y: 305, distance: 323.9
copy form "Lor ipsu dolorsitam consectet Adipis Elits? Doeiusmodt Incidid Utlabor 2e Do ma…"
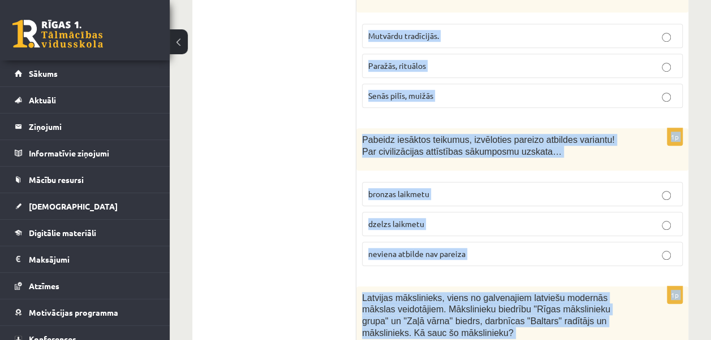
scroll to position [0, 0]
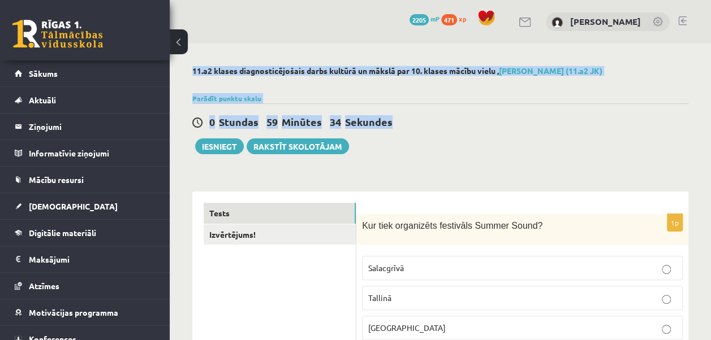
drag, startPoint x: 679, startPoint y: 71, endPoint x: 663, endPoint y: 107, distance: 39.3
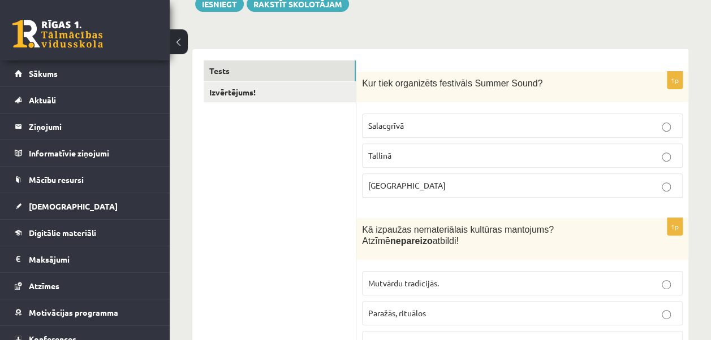
scroll to position [148, 0]
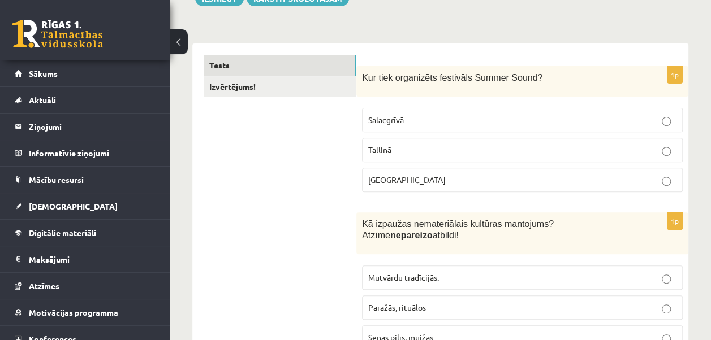
click at [480, 177] on p "[GEOGRAPHIC_DATA]" at bounding box center [522, 180] width 308 height 12
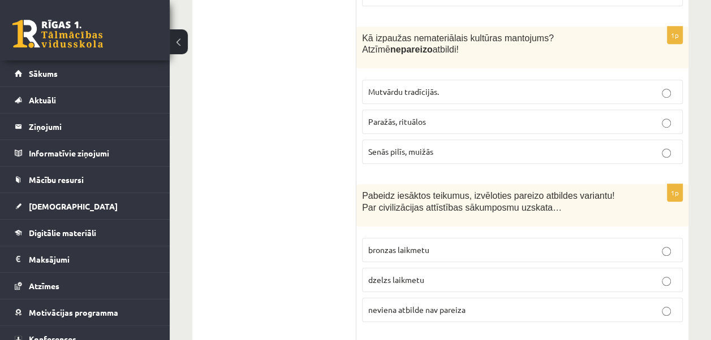
scroll to position [340, 0]
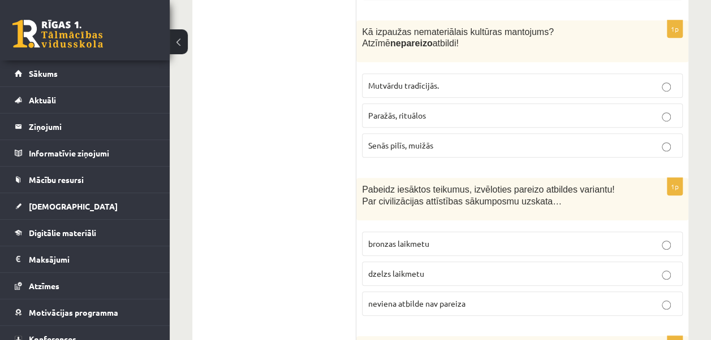
click at [420, 141] on span "Senās pilīs, muižās" at bounding box center [400, 145] width 65 height 10
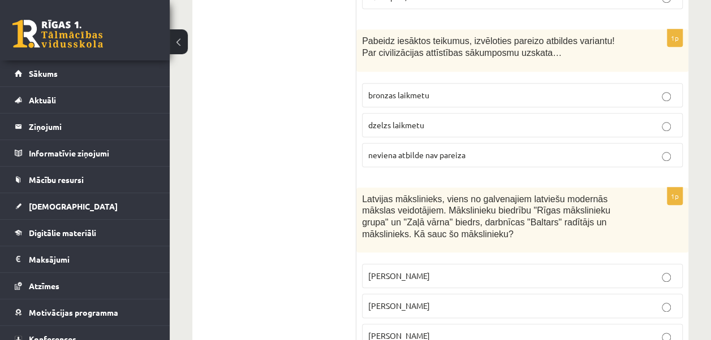
scroll to position [495, 0]
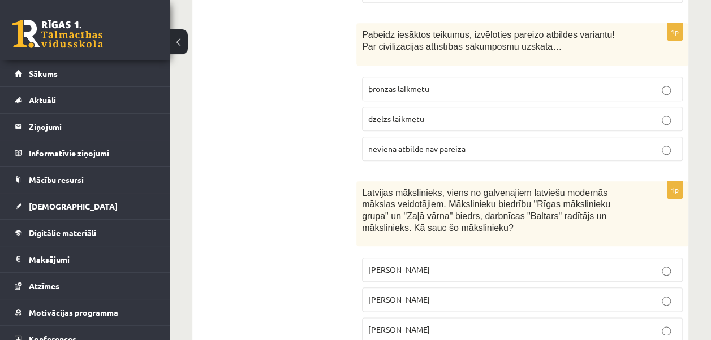
click at [406, 144] on span "neviena atbilde nav pareiza" at bounding box center [416, 149] width 97 height 10
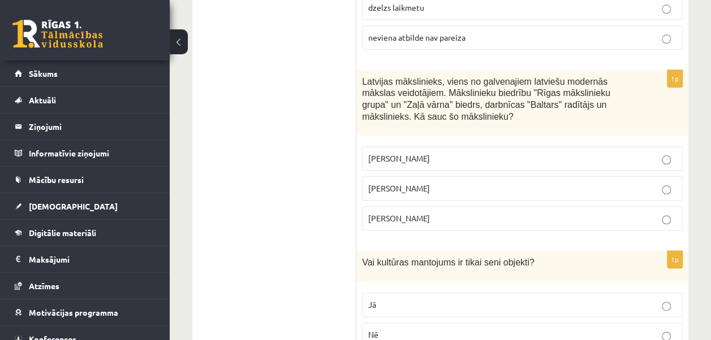
scroll to position [656, 0]
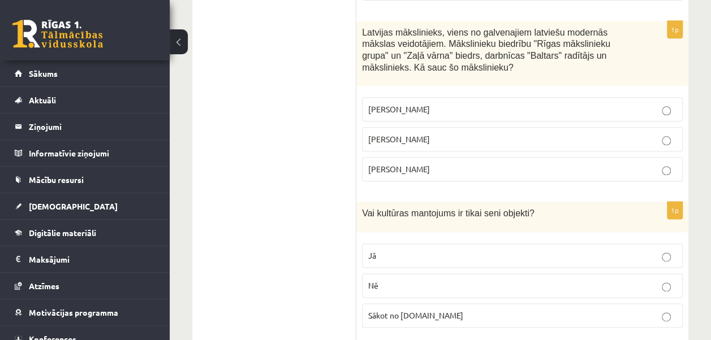
click at [392, 135] on span "Romāns Suta" at bounding box center [399, 139] width 62 height 10
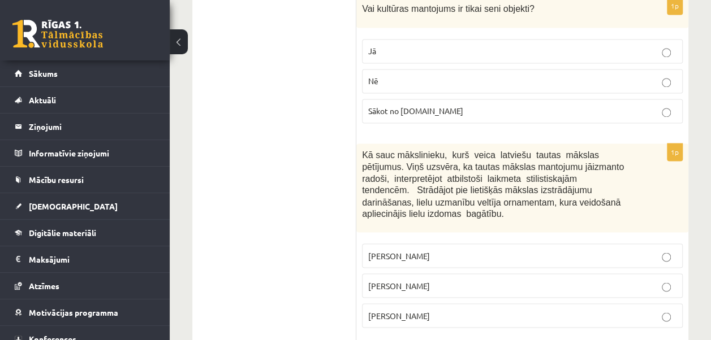
scroll to position [855, 0]
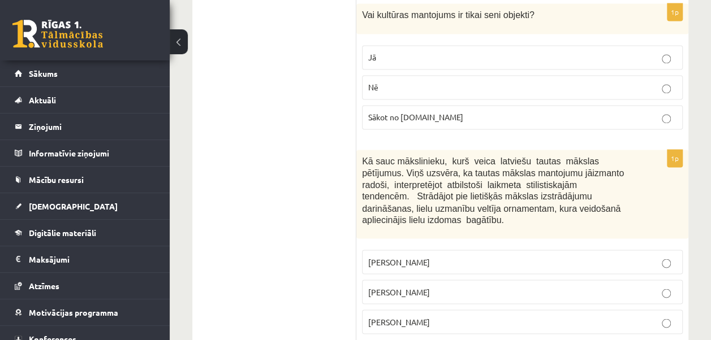
click at [415, 58] on label "Jā" at bounding box center [522, 57] width 321 height 24
click at [389, 81] on p "Nē" at bounding box center [522, 87] width 308 height 12
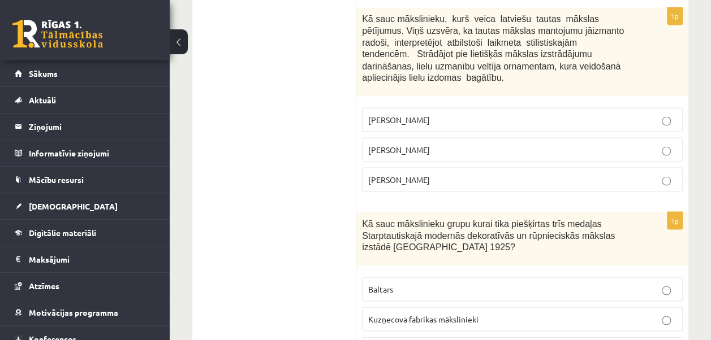
scroll to position [1009, 0]
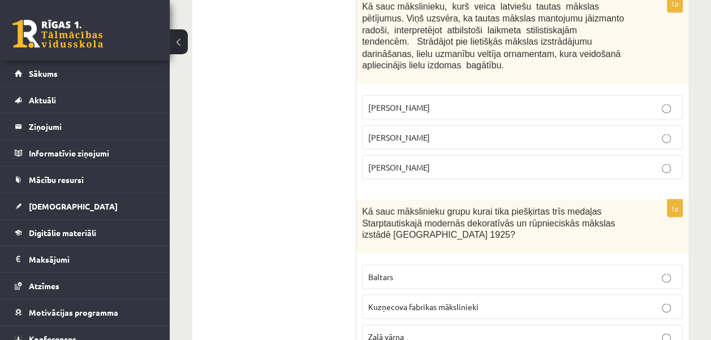
click at [446, 131] on p "Jūlijs Madernieks" at bounding box center [522, 137] width 308 height 12
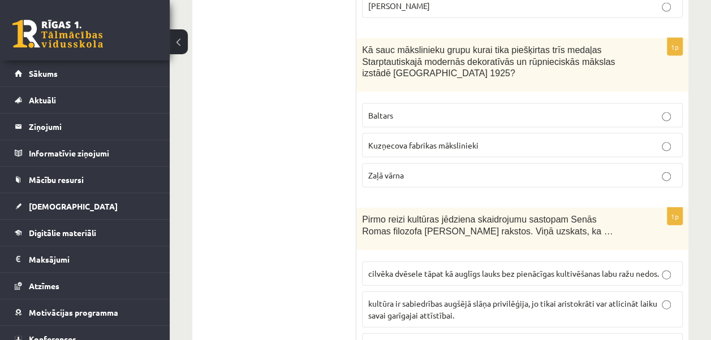
scroll to position [1189, 0]
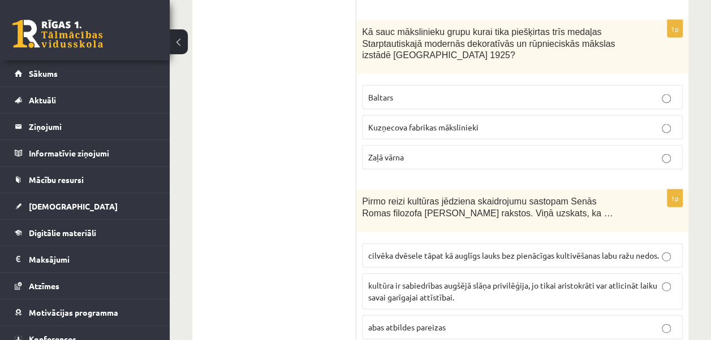
click at [402, 92] on p "Baltars" at bounding box center [522, 98] width 308 height 12
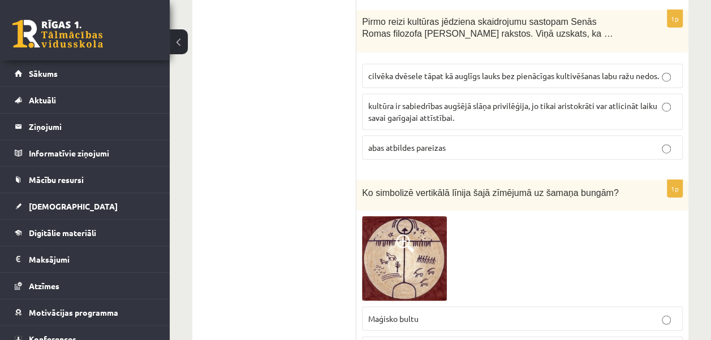
scroll to position [1337, 0]
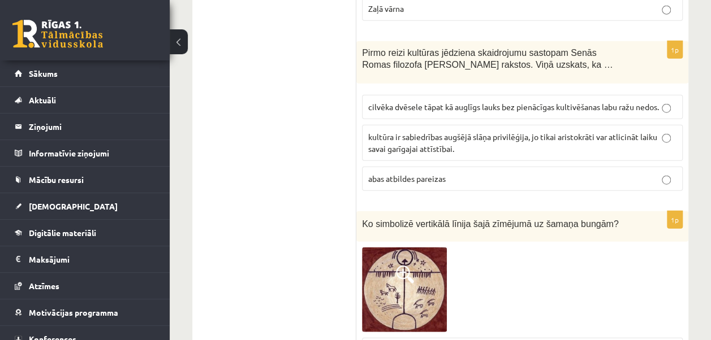
click at [500, 95] on label "cilvēka dvēsele tāpat kā auglīgs lauks bez pienācīgas kultivēšanas labu ražu ne…" at bounding box center [522, 107] width 321 height 24
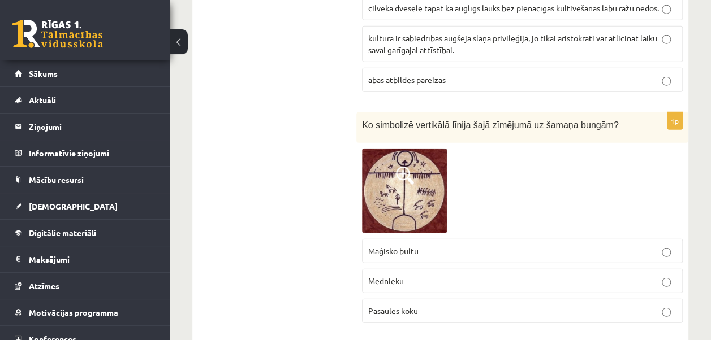
scroll to position [1456, 0]
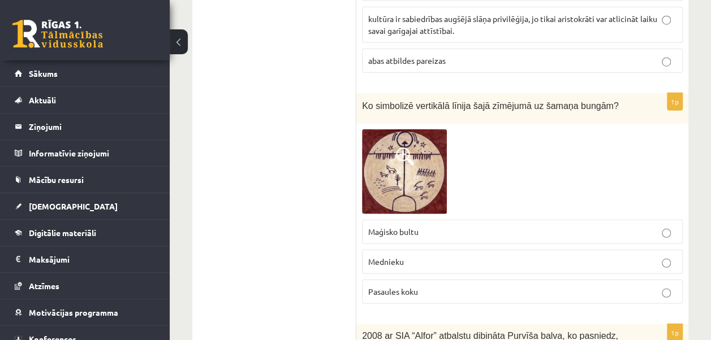
click at [393, 287] on span "Pasaules koku" at bounding box center [393, 292] width 50 height 10
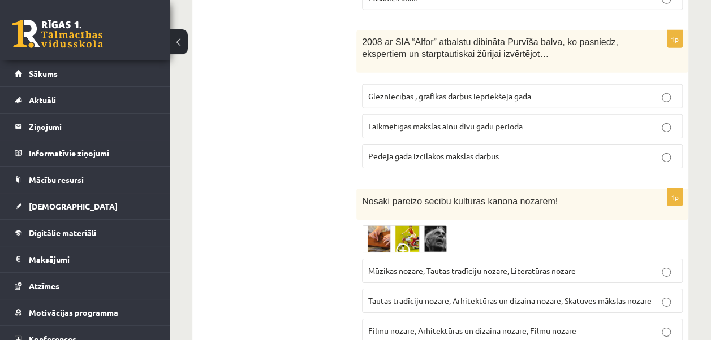
scroll to position [1755, 0]
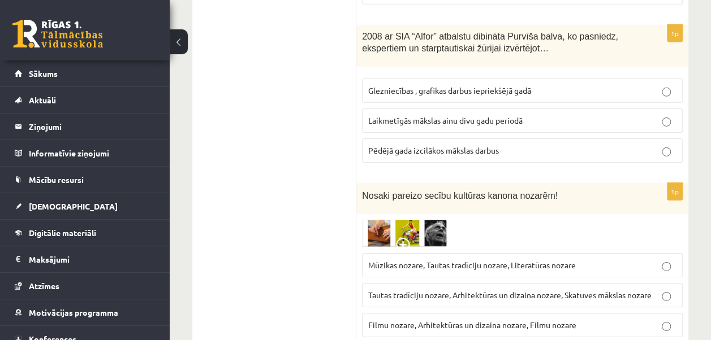
click at [550, 115] on p "Laikmetīgās mākslas ainu divu gadu periodā" at bounding box center [522, 121] width 308 height 12
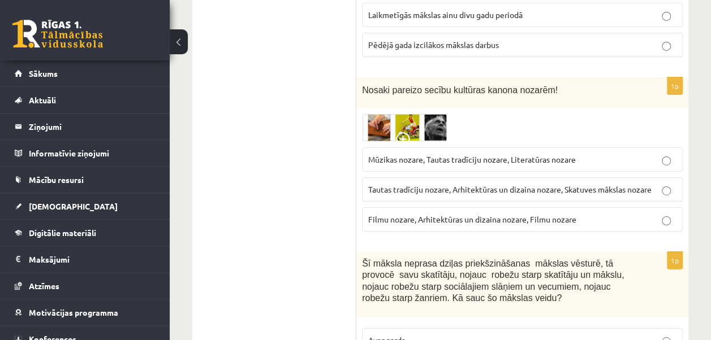
scroll to position [1892, 0]
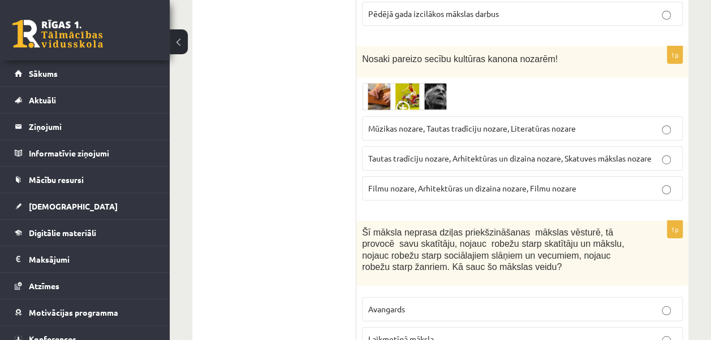
click at [450, 153] on span "Tautas tradīciju nozare, Arhitektūras un dizaina nozare, Skatuves mākslas nozare" at bounding box center [509, 158] width 283 height 10
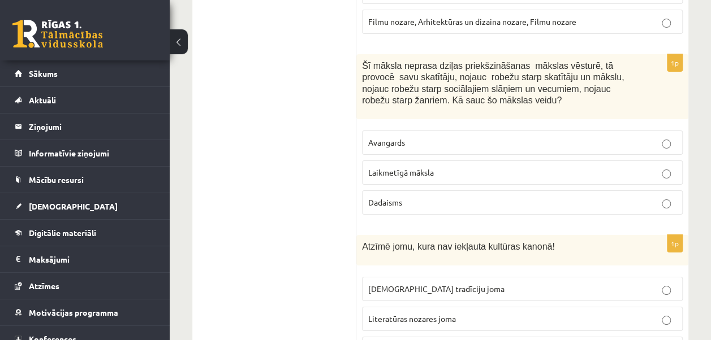
scroll to position [2090, 0]
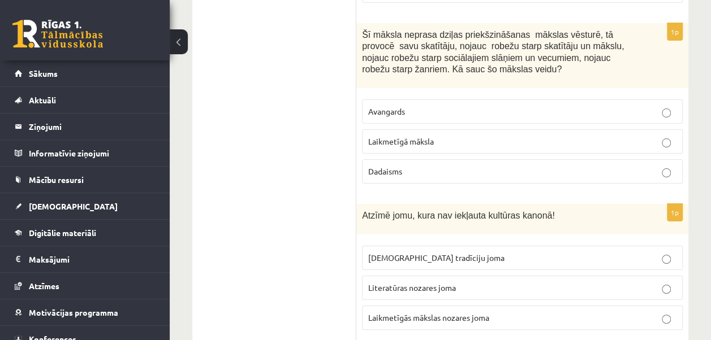
click at [431, 136] on span "Laikmetīgā māksla" at bounding box center [401, 141] width 66 height 10
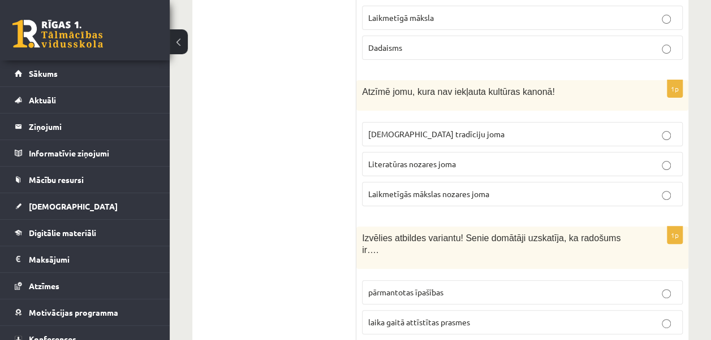
scroll to position [2263, 0]
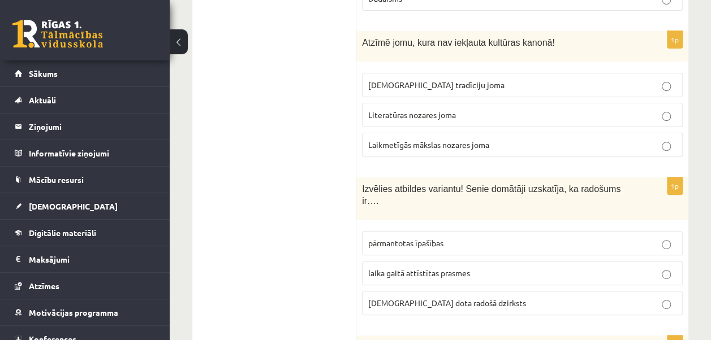
click at [465, 133] on label "Laikmetīgās mākslas nozares joma" at bounding box center [522, 145] width 321 height 24
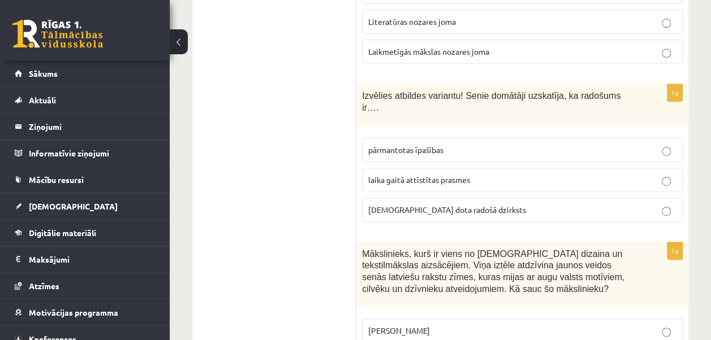
scroll to position [2406, 0]
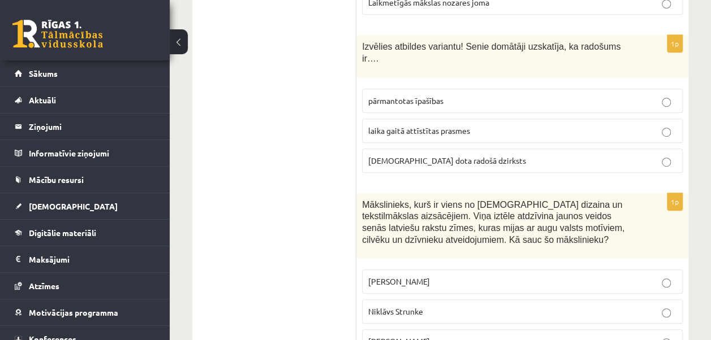
click at [426, 156] on span "dieva dota radošā dzirksts" at bounding box center [447, 161] width 158 height 10
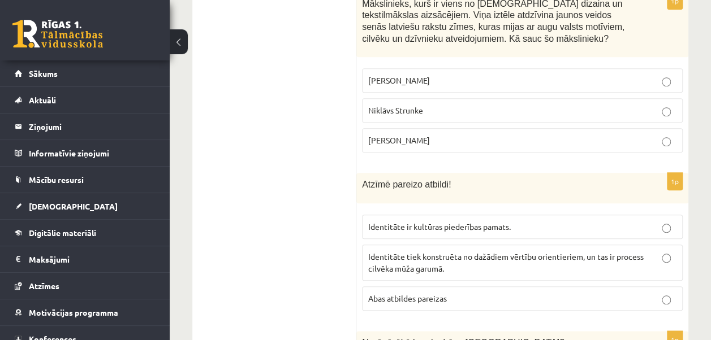
scroll to position [2620, 0]
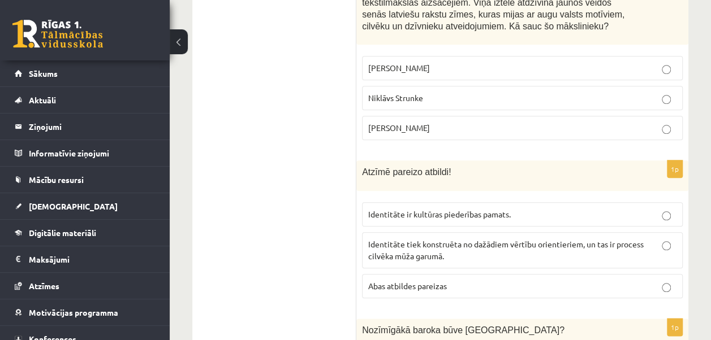
click at [381, 63] on span "Ansis Cīrulis" at bounding box center [399, 68] width 62 height 10
click at [443, 281] on span "Abas atbildes pareizas" at bounding box center [407, 286] width 79 height 10
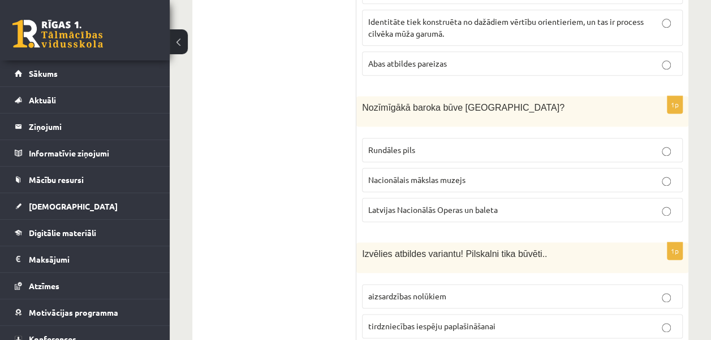
scroll to position [2874, 0]
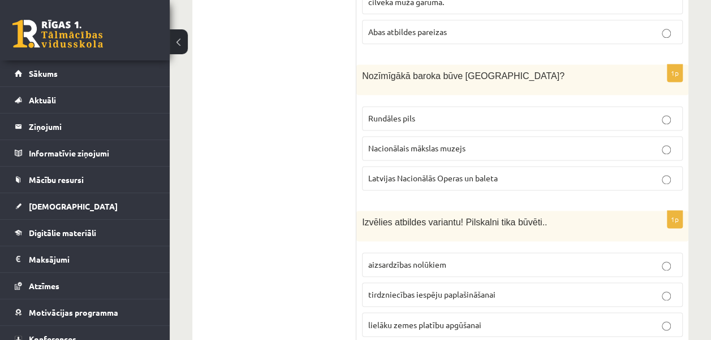
click at [407, 106] on label "Rundāles pils" at bounding box center [522, 118] width 321 height 24
click at [431, 253] on label "aizsardzības nolūkiem" at bounding box center [522, 265] width 321 height 24
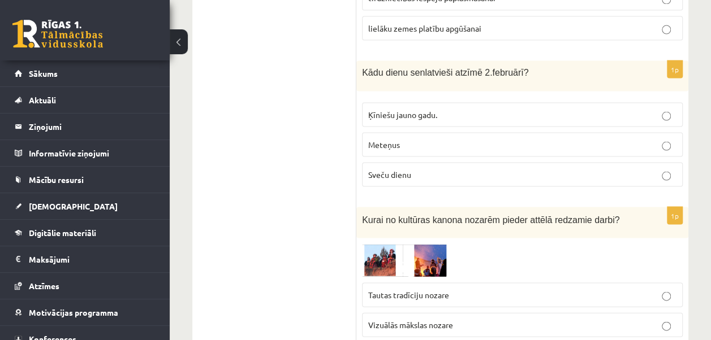
scroll to position [3183, 0]
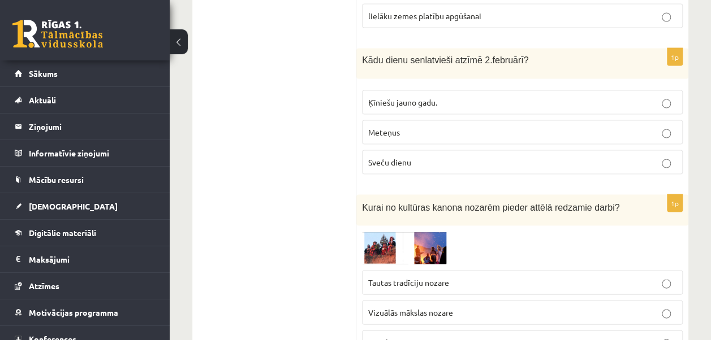
click at [416, 156] on p "Sveču dienu" at bounding box center [522, 162] width 308 height 12
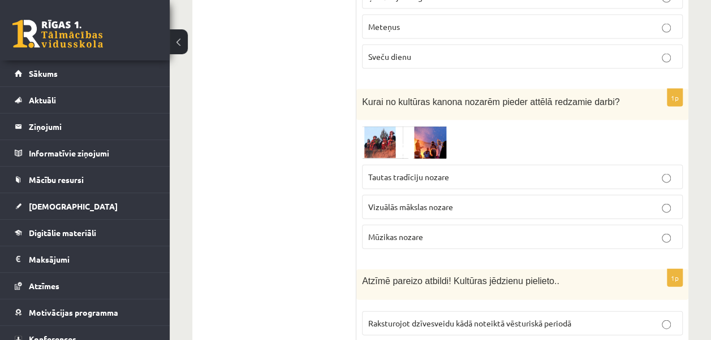
scroll to position [3307, 0]
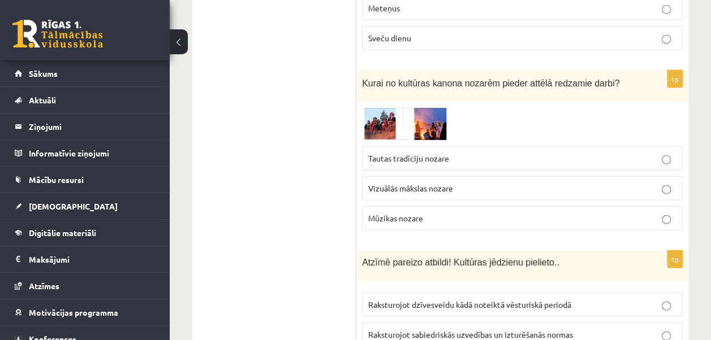
click at [383, 107] on img at bounding box center [404, 123] width 85 height 33
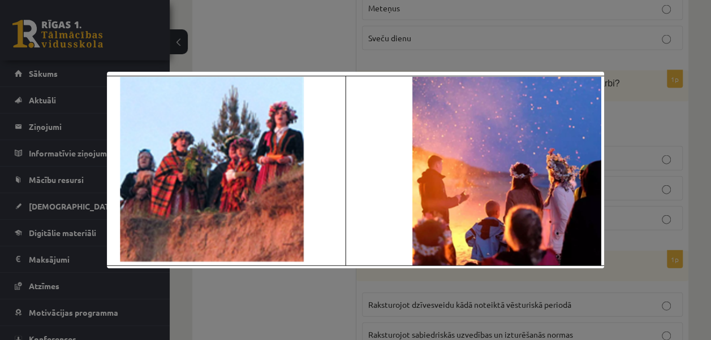
click at [591, 114] on img at bounding box center [356, 170] width 498 height 197
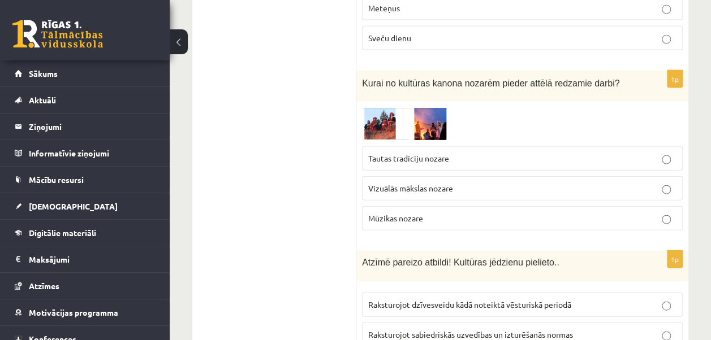
click at [461, 153] on p "Tautas tradīciju nozare" at bounding box center [522, 159] width 308 height 12
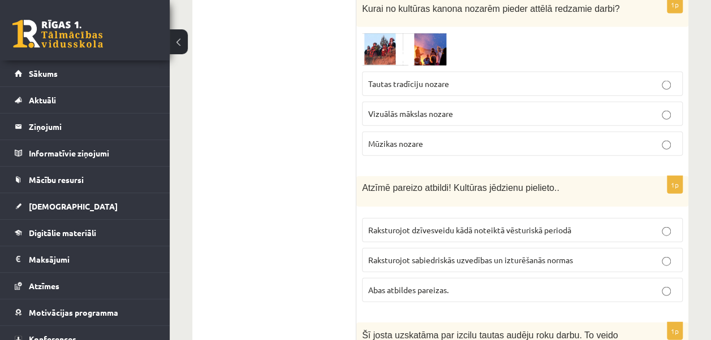
scroll to position [3369, 0]
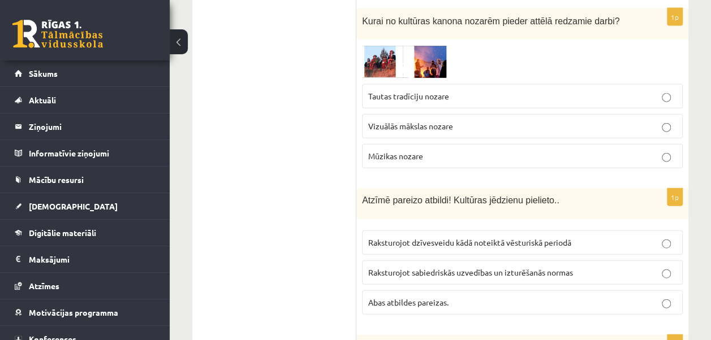
click at [408, 45] on img at bounding box center [404, 61] width 85 height 33
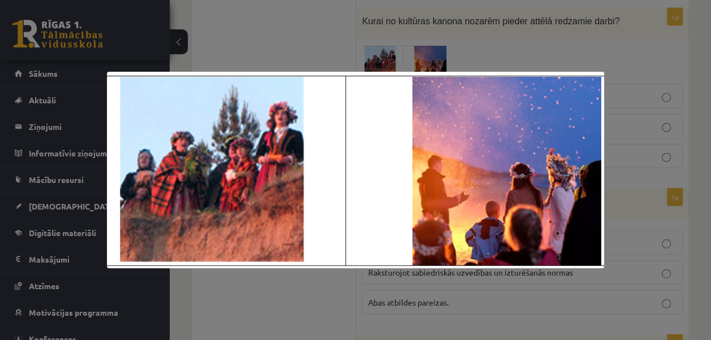
click at [521, 40] on div at bounding box center [355, 170] width 711 height 340
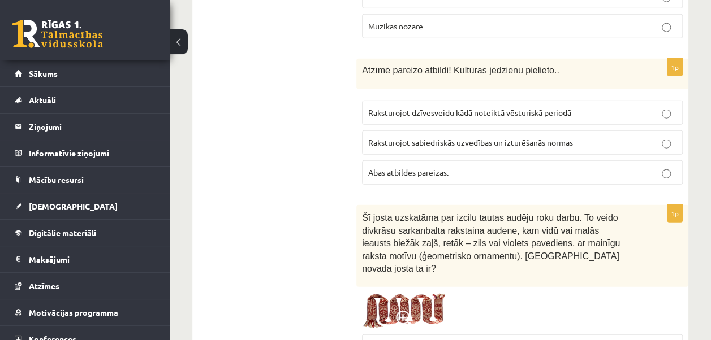
scroll to position [3505, 0]
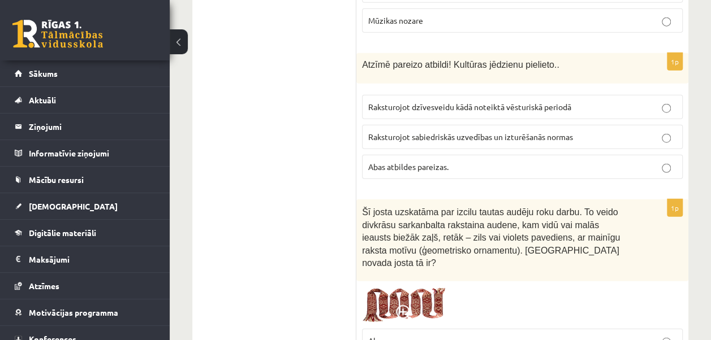
click at [439, 162] on span "Abas atbildes pareizas." at bounding box center [408, 167] width 80 height 10
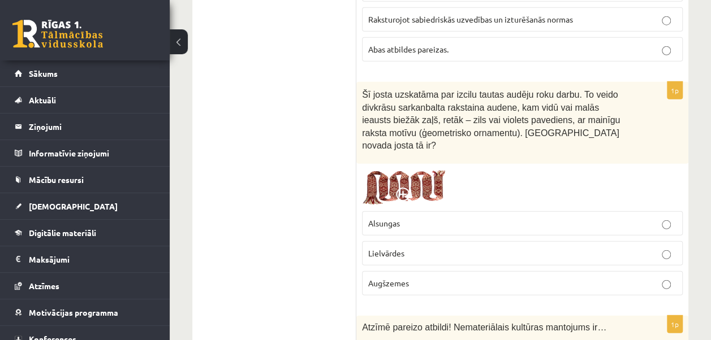
scroll to position [3648, 0]
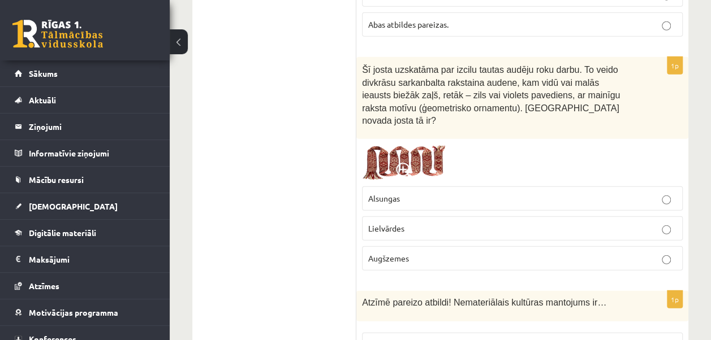
click at [404, 223] on p "Lielvārdes" at bounding box center [522, 229] width 308 height 12
click at [431, 145] on img at bounding box center [404, 163] width 85 height 36
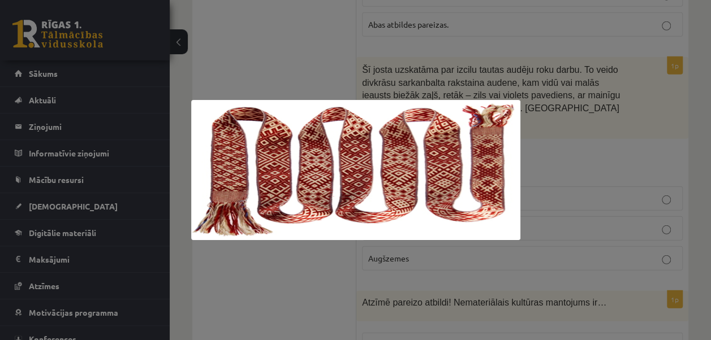
click at [508, 76] on div at bounding box center [355, 170] width 711 height 340
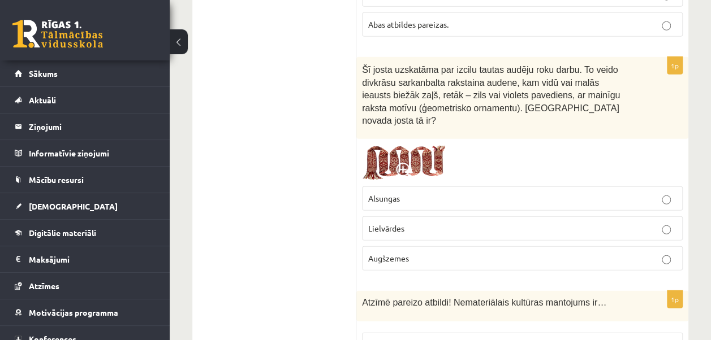
click at [438, 145] on img at bounding box center [404, 163] width 85 height 36
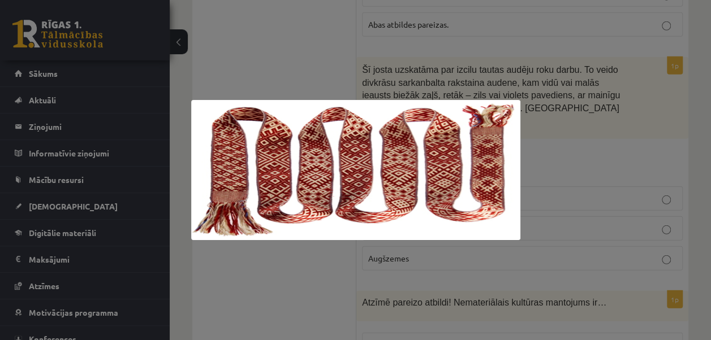
click at [286, 66] on div at bounding box center [355, 170] width 711 height 340
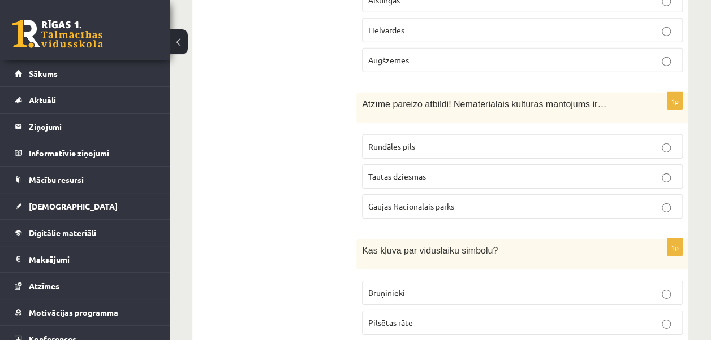
scroll to position [3865, 0]
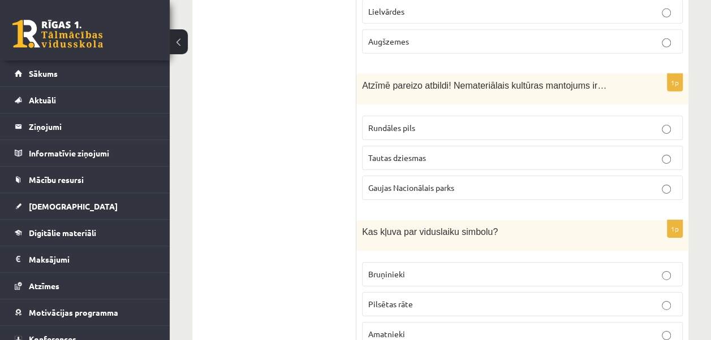
click at [425, 153] on span "Tautas dziesmas" at bounding box center [397, 158] width 58 height 10
click at [430, 269] on p "Bruņinieki" at bounding box center [522, 275] width 308 height 12
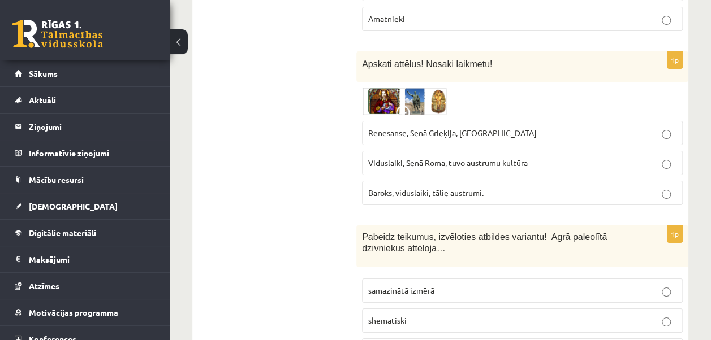
scroll to position [4137, 0]
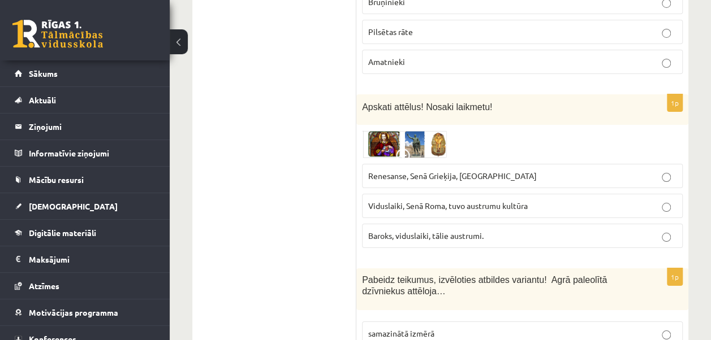
click at [428, 171] on span "Renesanse, Senā Grieķija, Ēģipte" at bounding box center [452, 176] width 169 height 10
click at [431, 131] on img at bounding box center [404, 144] width 85 height 27
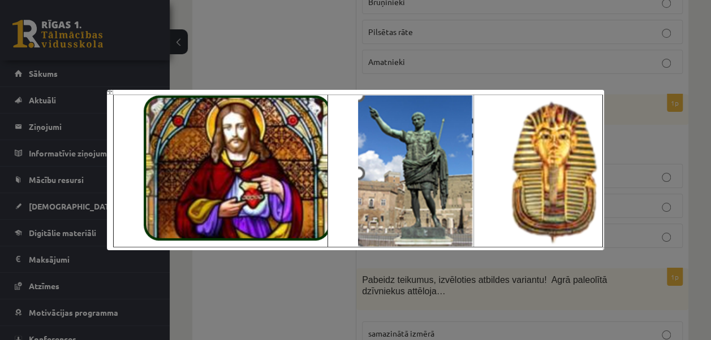
click at [502, 55] on div at bounding box center [355, 170] width 711 height 340
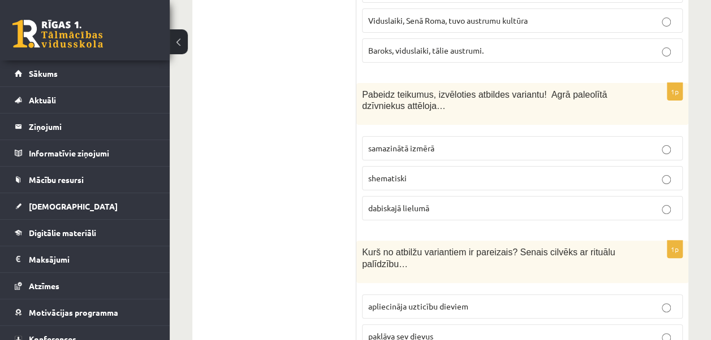
scroll to position [4329, 0]
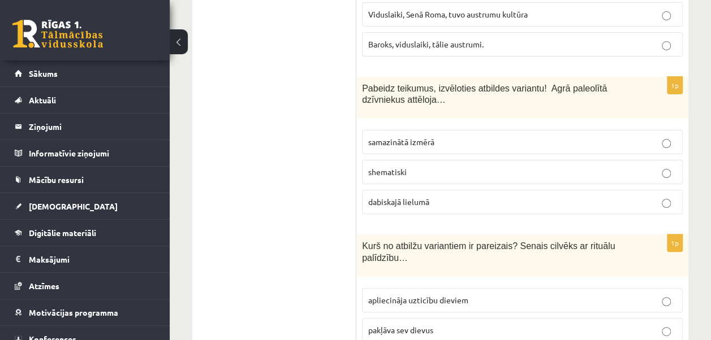
click at [415, 197] on span "dabiskajā lielumā" at bounding box center [398, 202] width 61 height 10
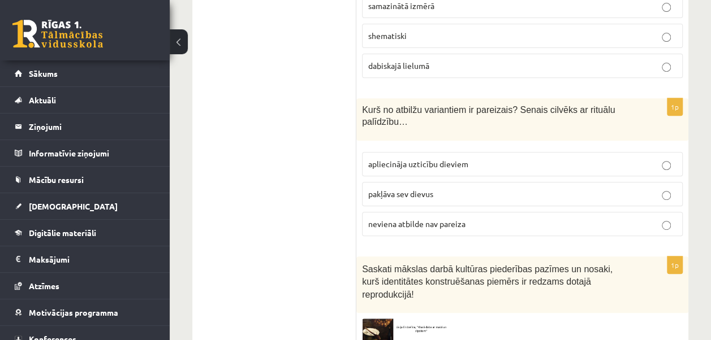
scroll to position [4503, 0]
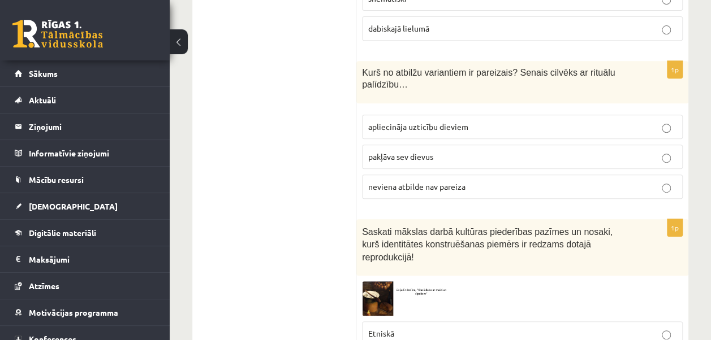
click at [439, 122] on span "apliecināja uzticību dieviem" at bounding box center [418, 127] width 100 height 10
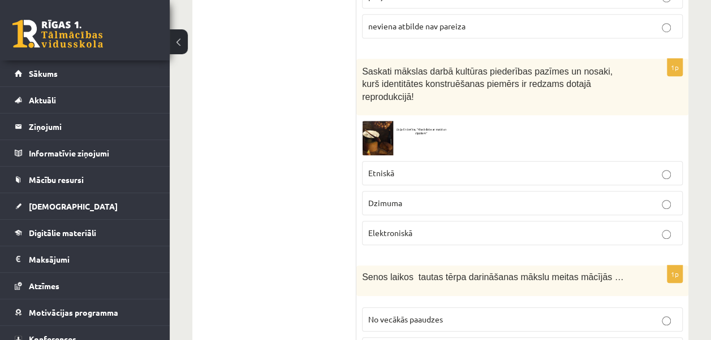
scroll to position [4651, 0]
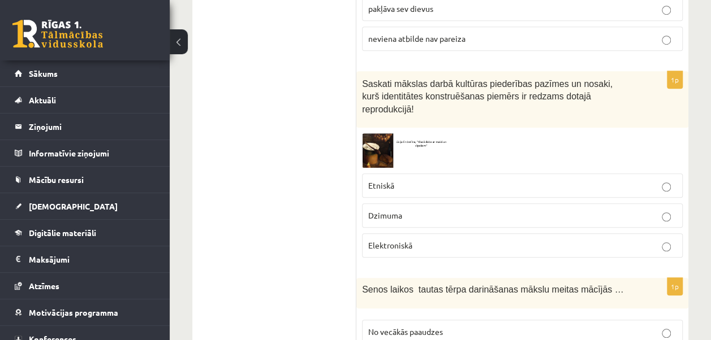
click at [394, 180] on p "Etniskā" at bounding box center [522, 186] width 308 height 12
click at [472, 77] on p "Saskati mākslas darbā kultūras piederības pazīmes un nosaki, kurš identitātes k…" at bounding box center [494, 96] width 264 height 38
click at [382, 133] on img at bounding box center [404, 150] width 85 height 34
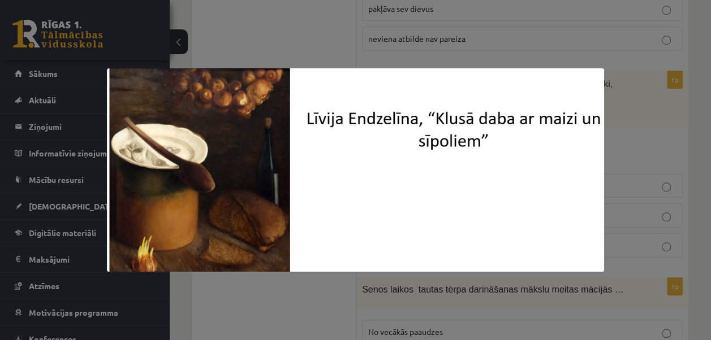
click at [514, 46] on div at bounding box center [355, 170] width 711 height 340
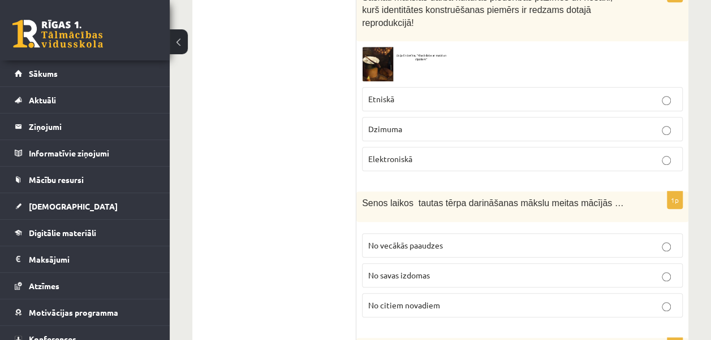
scroll to position [4818, 0]
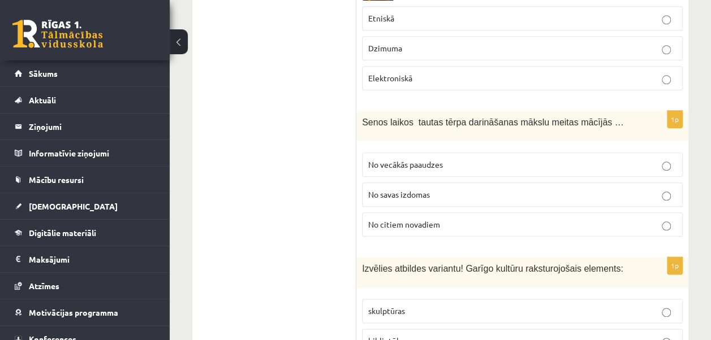
click at [418, 159] on p "No vecākās paaudzes" at bounding box center [522, 165] width 308 height 12
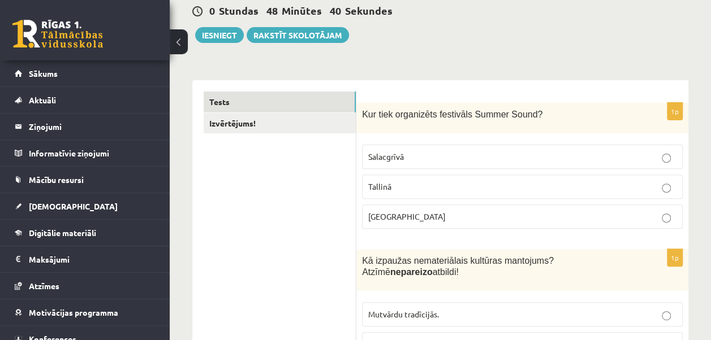
scroll to position [99, 0]
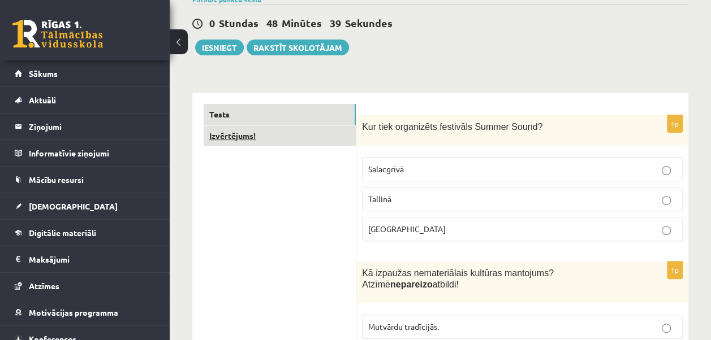
click at [269, 132] on link "Izvērtējums!" at bounding box center [280, 136] width 152 height 21
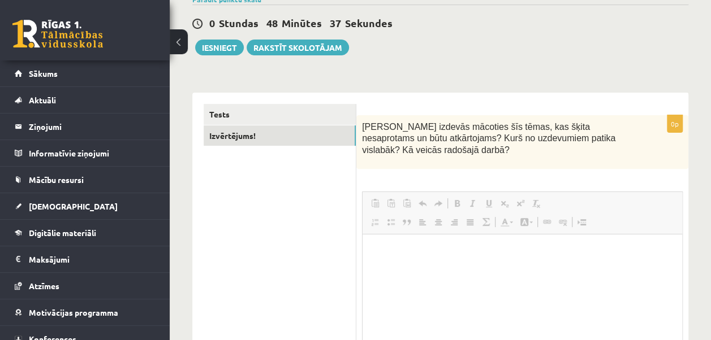
scroll to position [0, 0]
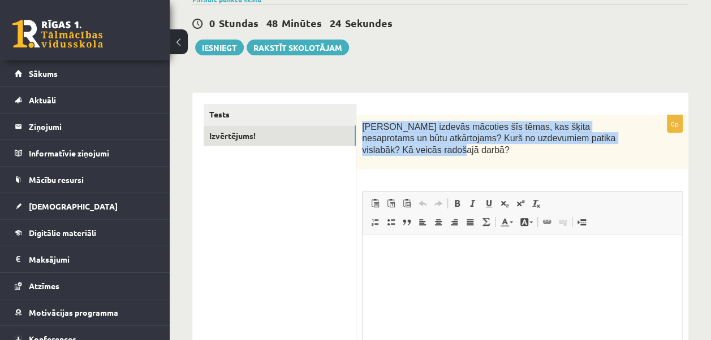
drag, startPoint x: 363, startPoint y: 126, endPoint x: 396, endPoint y: 155, distance: 44.1
click at [396, 155] on p "Kas izdevās mācoties šīs tēmas, kas šķita nesaprotams un būtu atkārtojams? Kurš…" at bounding box center [494, 138] width 264 height 35
copy span "Kas izdevās mācoties šīs tēmas, kas šķita nesaprotams un būtu atkārtojams? Kurš…"
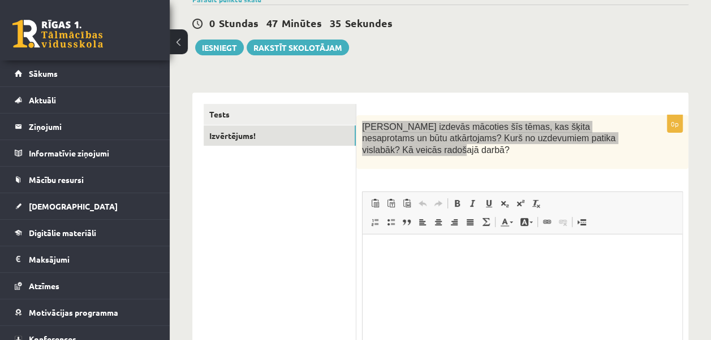
click at [413, 253] on p "Bagātinātā teksta redaktors, wiswyg-editor-user-answer-47433885609720" at bounding box center [522, 252] width 297 height 12
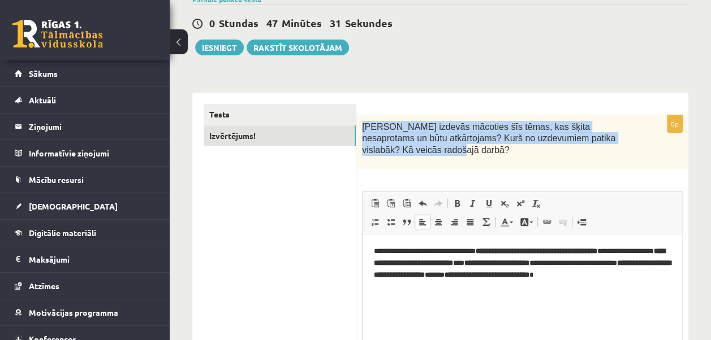
click at [443, 166] on div "Kas izdevās mācoties šīs tēmas, kas šķita nesaprotams un būtu atkārtojams? Kurš…" at bounding box center [522, 142] width 332 height 54
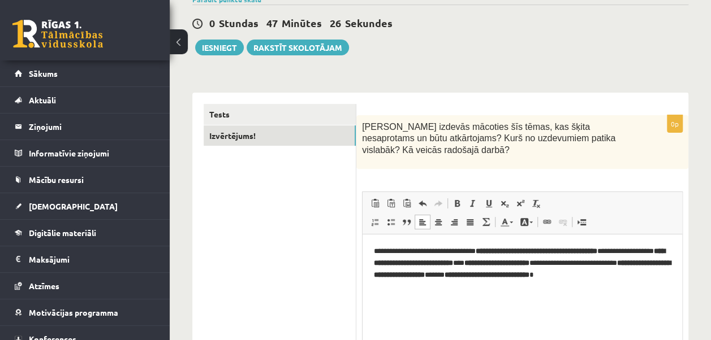
click at [491, 253] on p "**********" at bounding box center [522, 269] width 297 height 47
click at [489, 253] on p "**********" at bounding box center [522, 269] width 297 height 47
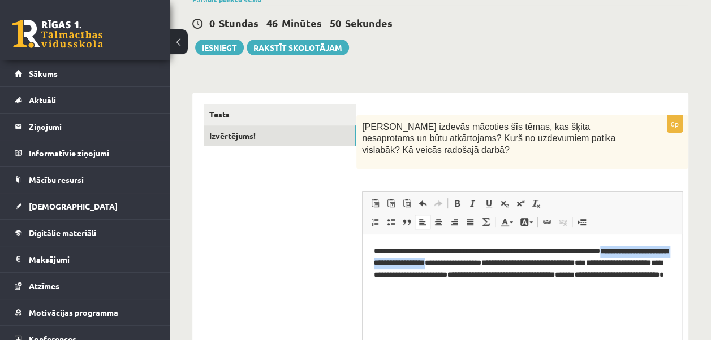
drag, startPoint x: 571, startPoint y: 261, endPoint x: 412, endPoint y: 266, distance: 158.4
click at [412, 266] on strong "**********" at bounding box center [521, 257] width 294 height 19
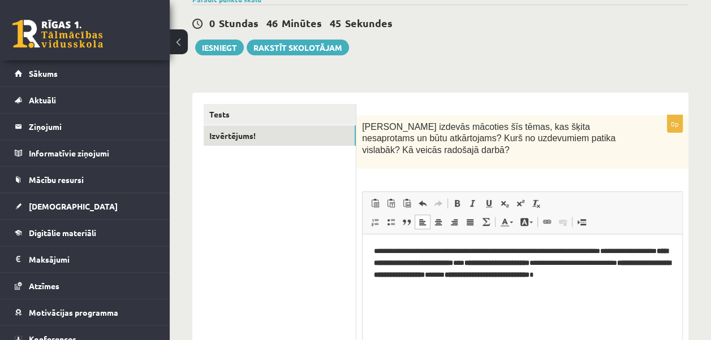
click at [408, 264] on strong "**********" at bounding box center [521, 257] width 294 height 19
click at [405, 264] on p "**********" at bounding box center [522, 269] width 297 height 47
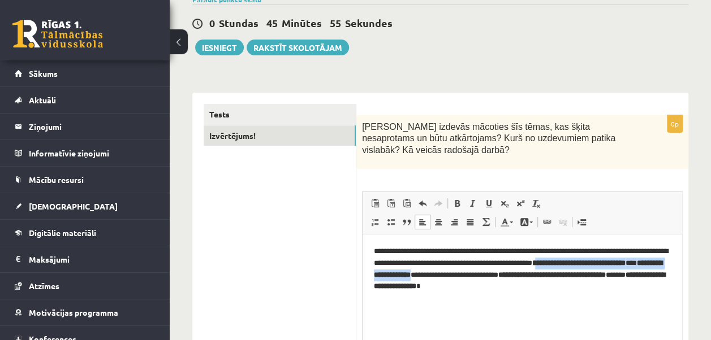
drag, startPoint x: 619, startPoint y: 262, endPoint x: 547, endPoint y: 279, distance: 73.1
click at [547, 279] on p "**********" at bounding box center [522, 269] width 297 height 47
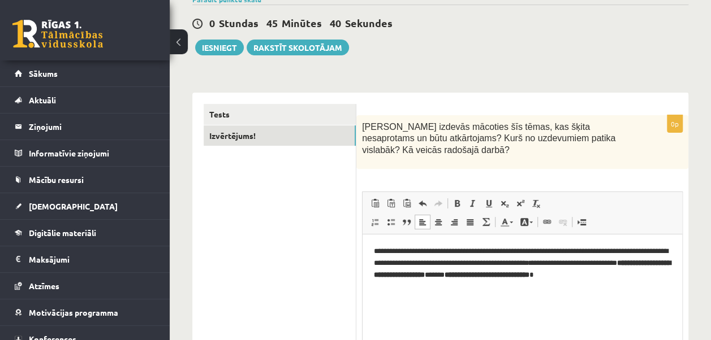
click at [409, 275] on p "**********" at bounding box center [522, 269] width 297 height 47
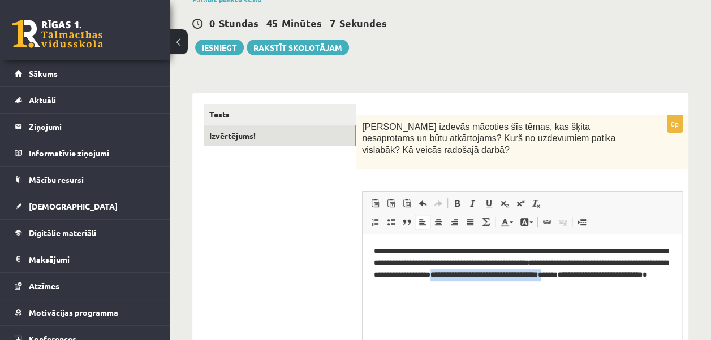
drag, startPoint x: 541, startPoint y: 273, endPoint x: 409, endPoint y: 301, distance: 135.3
click at [409, 301] on html "**********" at bounding box center [523, 270] width 320 height 70
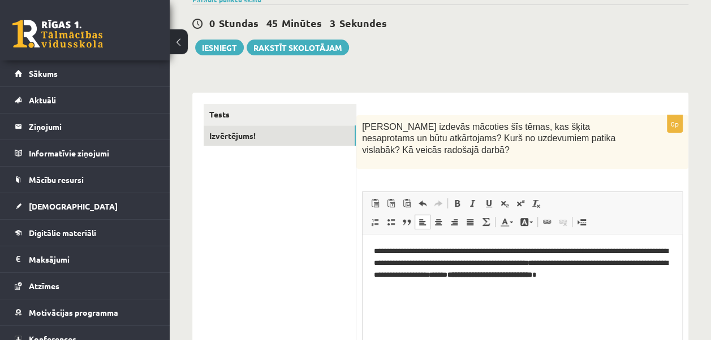
click at [555, 276] on p "**********" at bounding box center [522, 263] width 297 height 35
drag, startPoint x: 525, startPoint y: 286, endPoint x: 404, endPoint y: 295, distance: 121.4
click at [404, 295] on html "**********" at bounding box center [523, 270] width 320 height 70
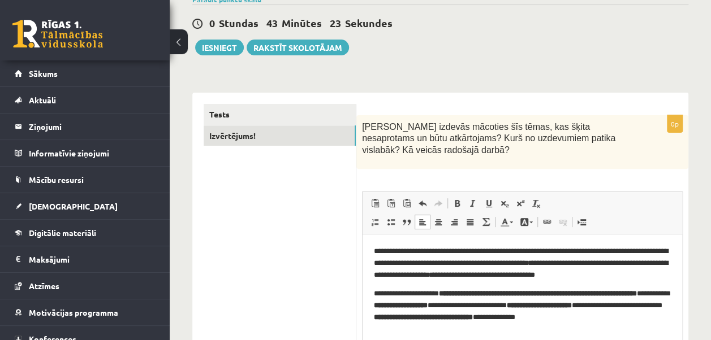
click at [420, 319] on p "**********" at bounding box center [522, 311] width 297 height 47
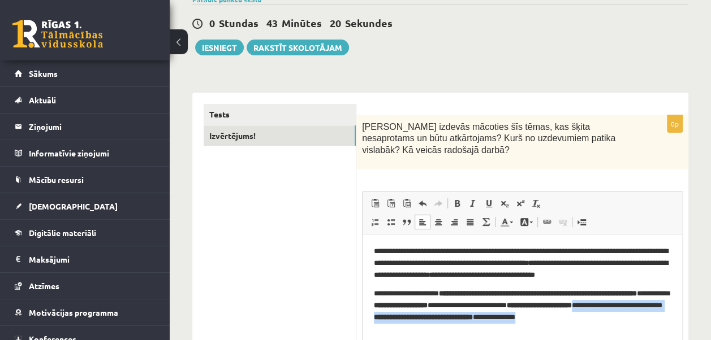
drag, startPoint x: 415, startPoint y: 318, endPoint x: 435, endPoint y: 334, distance: 25.4
click at [435, 334] on p "**********" at bounding box center [522, 311] width 297 height 47
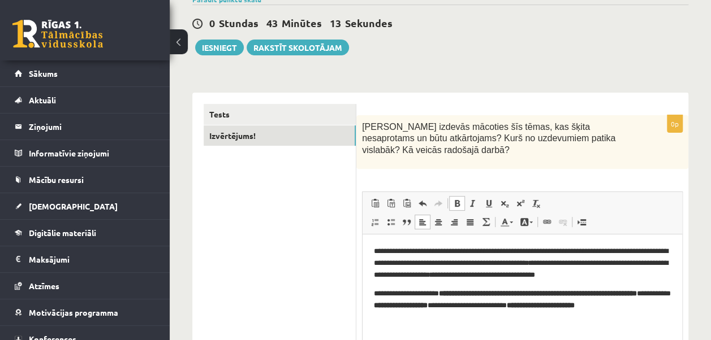
click at [439, 293] on p "**********" at bounding box center [522, 305] width 297 height 35
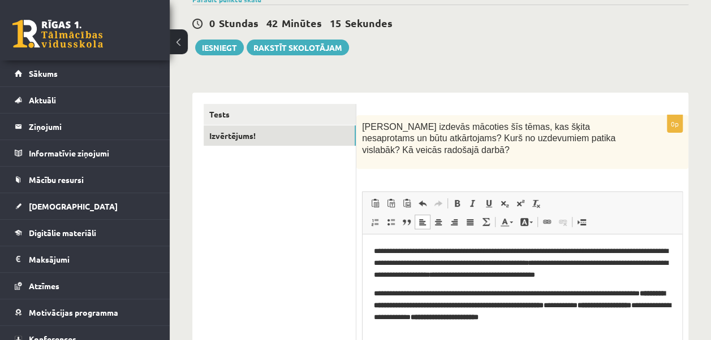
click at [405, 307] on strong "**********" at bounding box center [519, 299] width 291 height 19
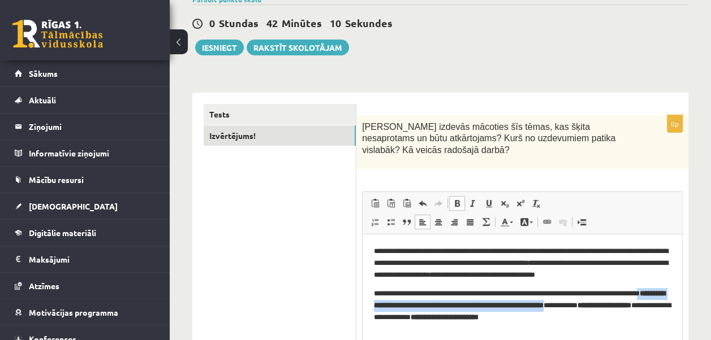
drag, startPoint x: 402, startPoint y: 305, endPoint x: 653, endPoint y: 307, distance: 251.1
click at [653, 307] on p "**********" at bounding box center [522, 305] width 297 height 35
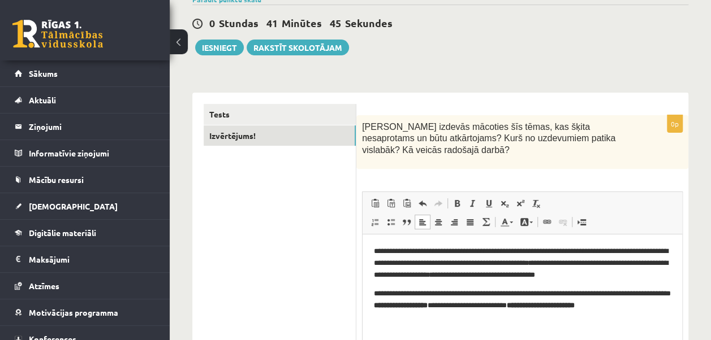
click at [403, 305] on p "**********" at bounding box center [522, 305] width 297 height 35
click at [450, 307] on p "**********" at bounding box center [522, 305] width 297 height 35
drag, startPoint x: 516, startPoint y: 304, endPoint x: 589, endPoint y: 305, distance: 72.4
click at [589, 305] on p "**********" at bounding box center [522, 305] width 297 height 35
click at [583, 305] on strong "**********" at bounding box center [549, 305] width 68 height 7
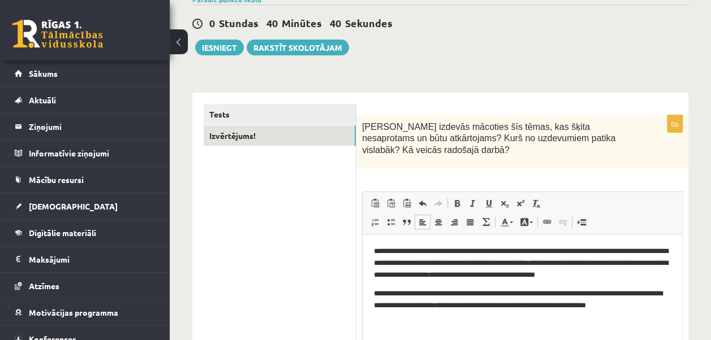
drag, startPoint x: 510, startPoint y: 317, endPoint x: 418, endPoint y: 319, distance: 91.6
click at [418, 319] on p "**********" at bounding box center [522, 305] width 297 height 35
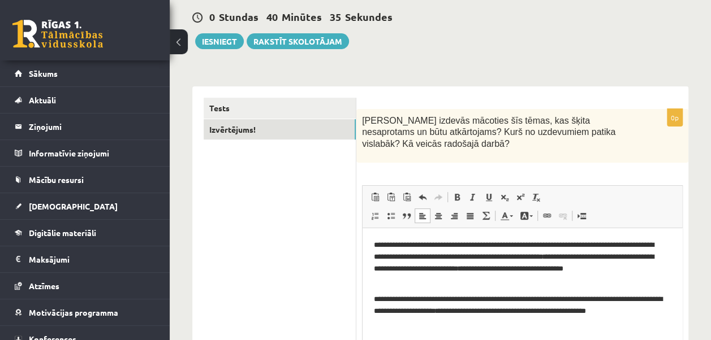
scroll to position [5, 0]
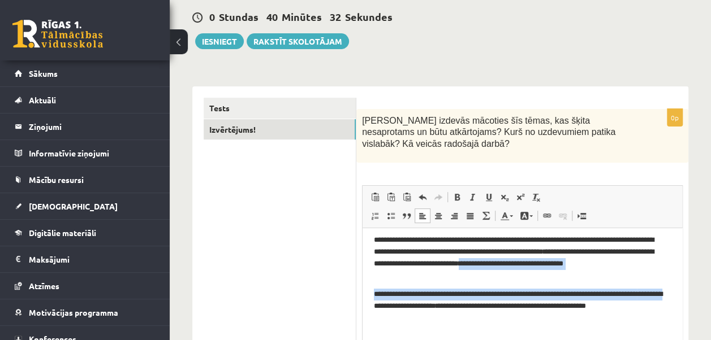
drag, startPoint x: 431, startPoint y: 305, endPoint x: 464, endPoint y: 273, distance: 46.4
click at [464, 273] on body "**********" at bounding box center [522, 289] width 297 height 109
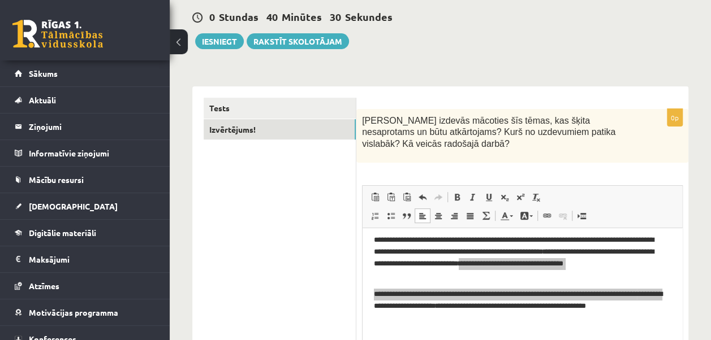
click at [530, 166] on div "**********" at bounding box center [522, 265] width 332 height 312
click at [566, 146] on p "Kas izdevās mācoties šīs tēmas, kas šķita nesaprotams un būtu atkārtojams? Kurš…" at bounding box center [494, 132] width 264 height 35
click at [625, 157] on div "Kas izdevās mācoties šīs tēmas, kas šķita nesaprotams un būtu atkārtojams? Kurš…" at bounding box center [522, 136] width 332 height 54
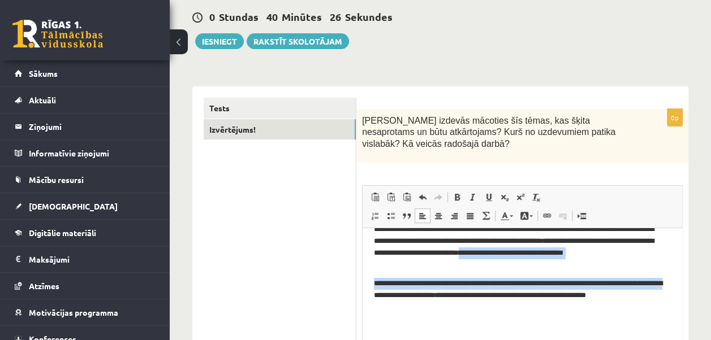
scroll to position [18, 0]
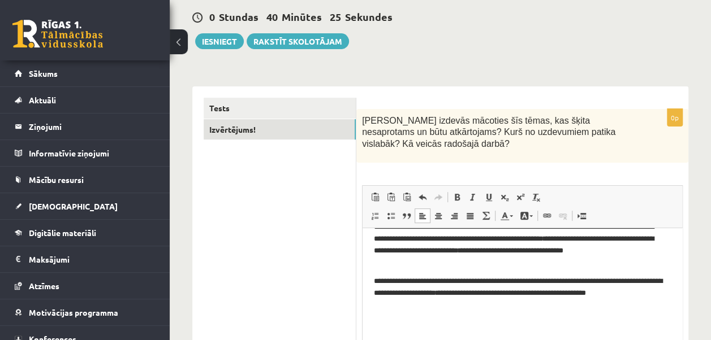
click at [469, 305] on p "**********" at bounding box center [518, 293] width 288 height 35
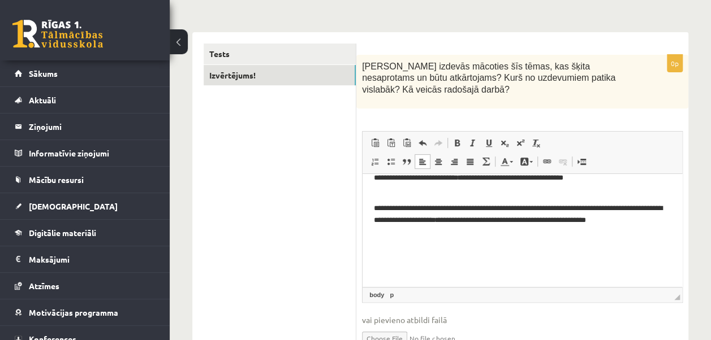
scroll to position [37, 0]
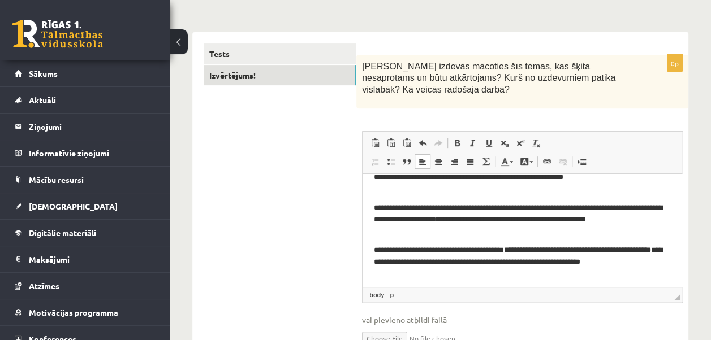
click at [528, 251] on p "**********" at bounding box center [518, 261] width 288 height 35
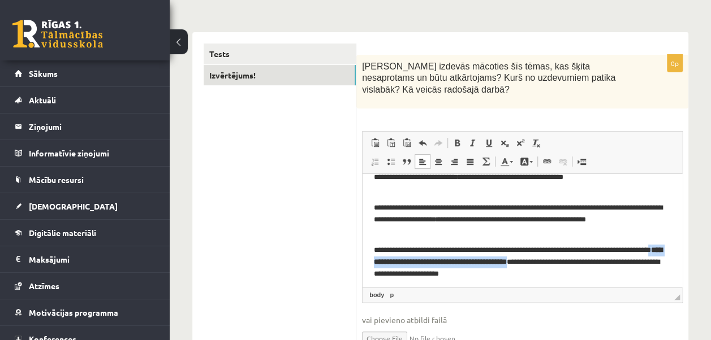
drag, startPoint x: 425, startPoint y: 264, endPoint x: 607, endPoint y: 265, distance: 181.5
click at [607, 265] on p "**********" at bounding box center [518, 261] width 288 height 35
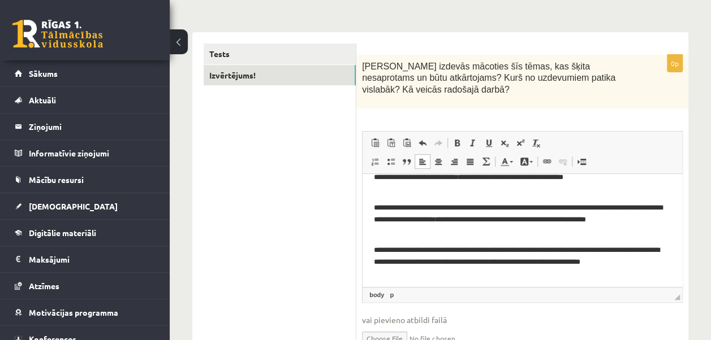
click at [665, 261] on html "**********" at bounding box center [523, 217] width 320 height 162
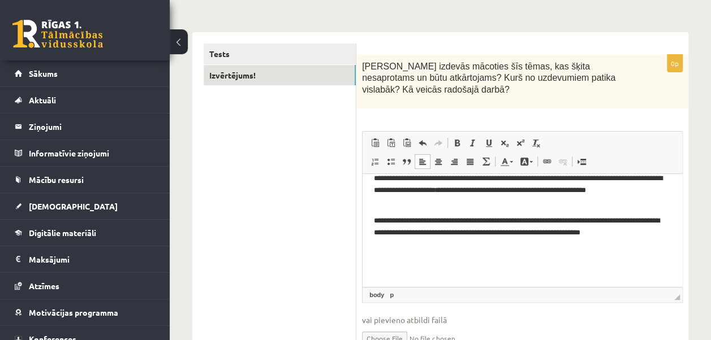
scroll to position [68, 0]
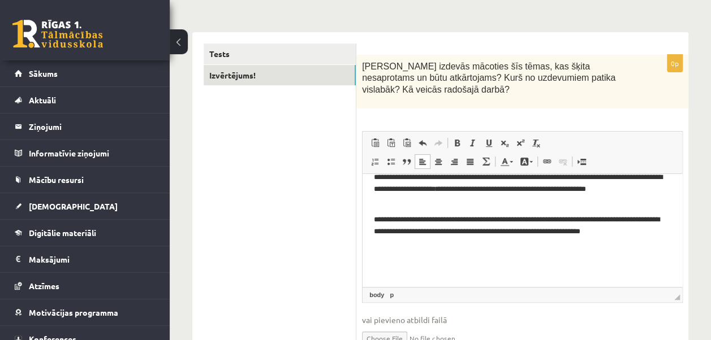
click at [271, 272] on ul "Tests Izvērtējums!" at bounding box center [280, 205] width 153 height 323
drag, startPoint x: 389, startPoint y: 260, endPoint x: 380, endPoint y: 254, distance: 9.9
click at [380, 254] on body "**********" at bounding box center [522, 196] width 297 height 158
click at [380, 254] on p "Bagātinātā teksta redaktors, wiswyg-editor-user-answer-47433885609720" at bounding box center [522, 251] width 297 height 12
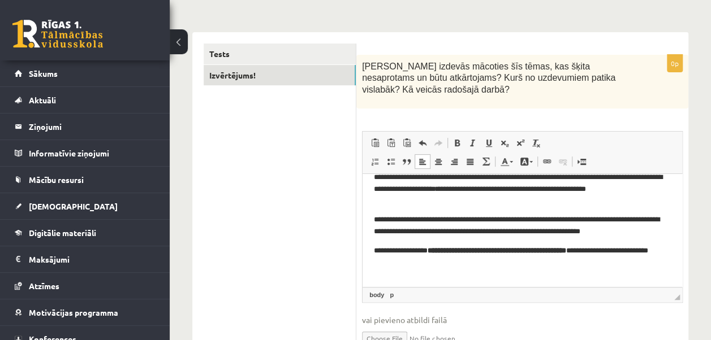
click at [442, 252] on p "**********" at bounding box center [518, 257] width 288 height 24
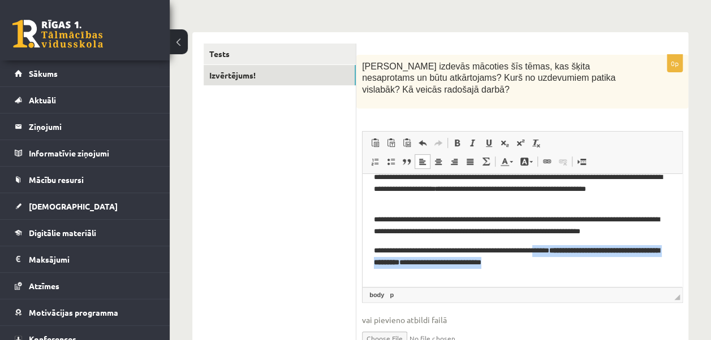
scroll to position [80, 0]
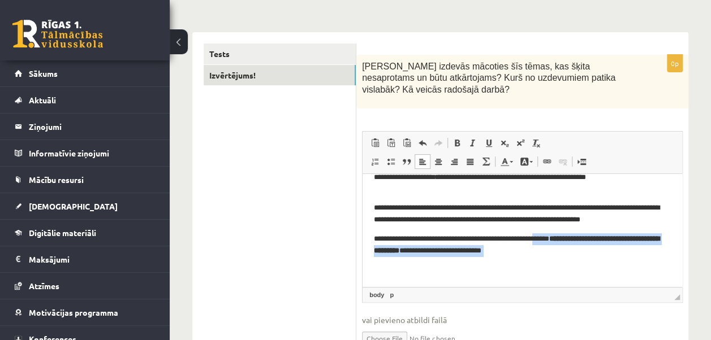
drag, startPoint x: 562, startPoint y: 252, endPoint x: 612, endPoint y: 266, distance: 52.7
click at [612, 266] on body "**********" at bounding box center [522, 190] width 297 height 170
click at [615, 269] on p "Bagātinātā teksta redaktors, wiswyg-editor-user-answer-47433885609720" at bounding box center [522, 270] width 297 height 12
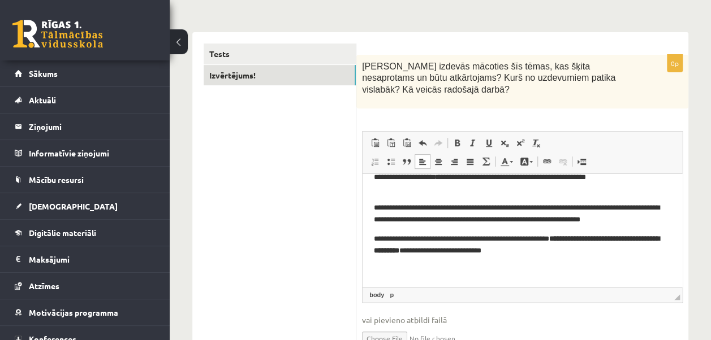
click at [578, 238] on p "**********" at bounding box center [518, 245] width 288 height 24
drag, startPoint x: 603, startPoint y: 239, endPoint x: 489, endPoint y: 252, distance: 115.0
click at [489, 252] on p "**********" at bounding box center [518, 245] width 288 height 24
click at [430, 251] on p "**********" at bounding box center [518, 245] width 288 height 24
click at [607, 239] on p "**********" at bounding box center [518, 245] width 288 height 24
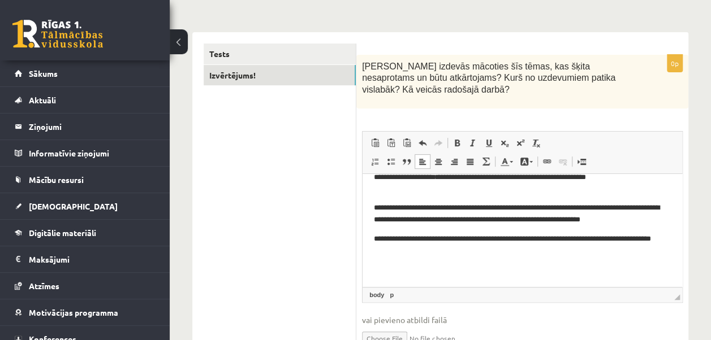
click at [519, 258] on body "**********" at bounding box center [522, 190] width 297 height 170
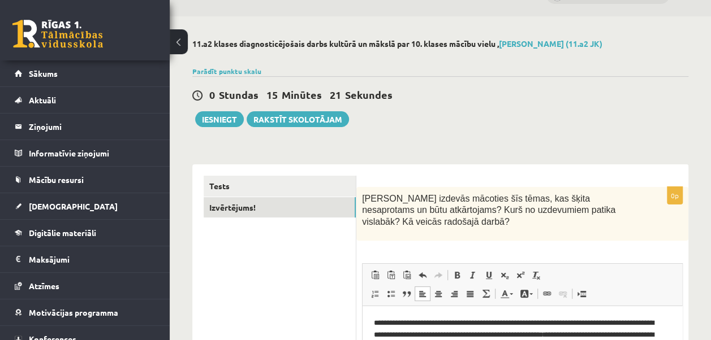
scroll to position [49, 0]
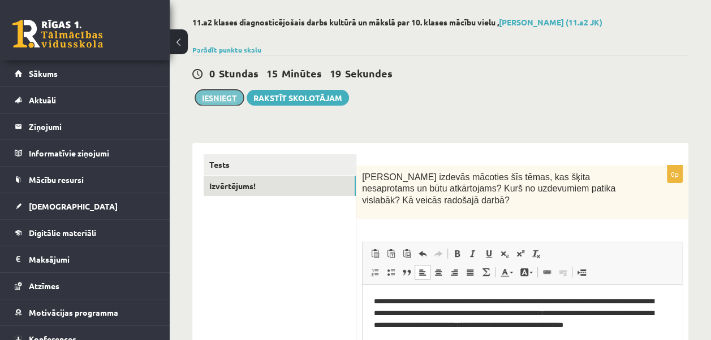
click at [221, 95] on button "Iesniegt" at bounding box center [219, 98] width 49 height 16
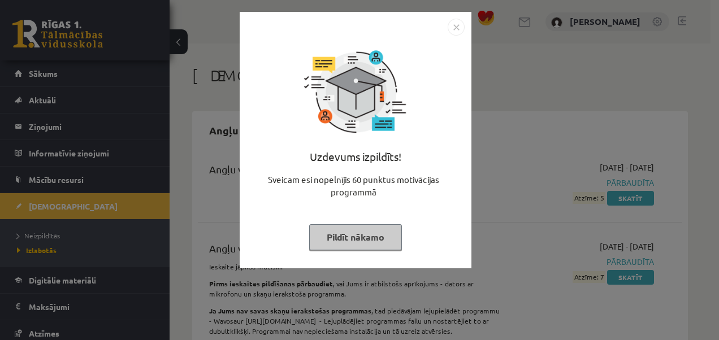
click at [374, 238] on button "Pildīt nākamo" at bounding box center [355, 238] width 93 height 26
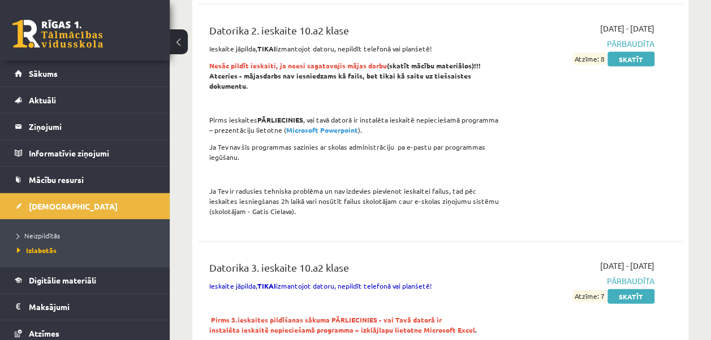
scroll to position [1029, 0]
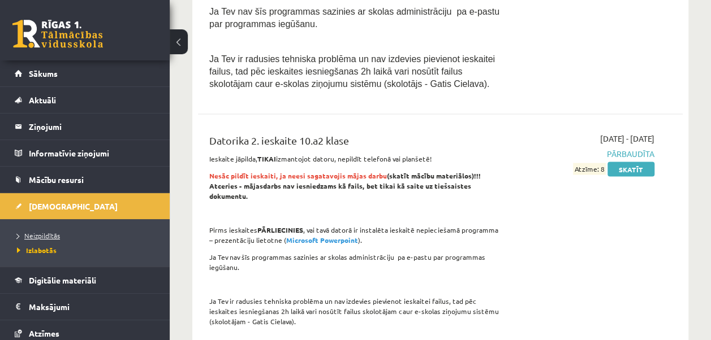
click at [45, 235] on span "Neizpildītās" at bounding box center [38, 235] width 43 height 9
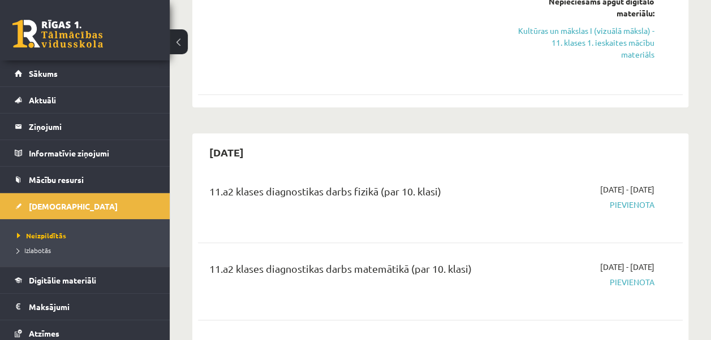
scroll to position [491, 0]
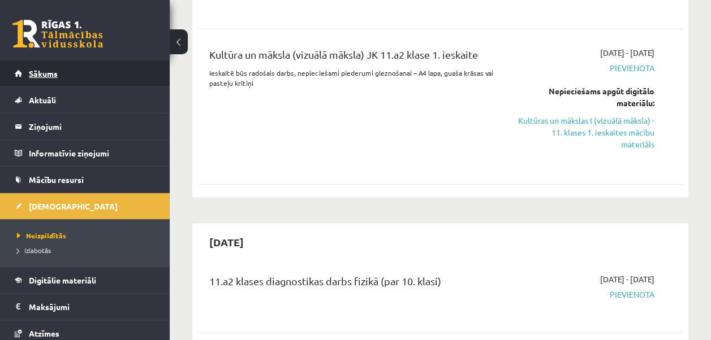
click at [85, 68] on link "Sākums" at bounding box center [85, 74] width 141 height 26
